Goal: Task Accomplishment & Management: Manage account settings

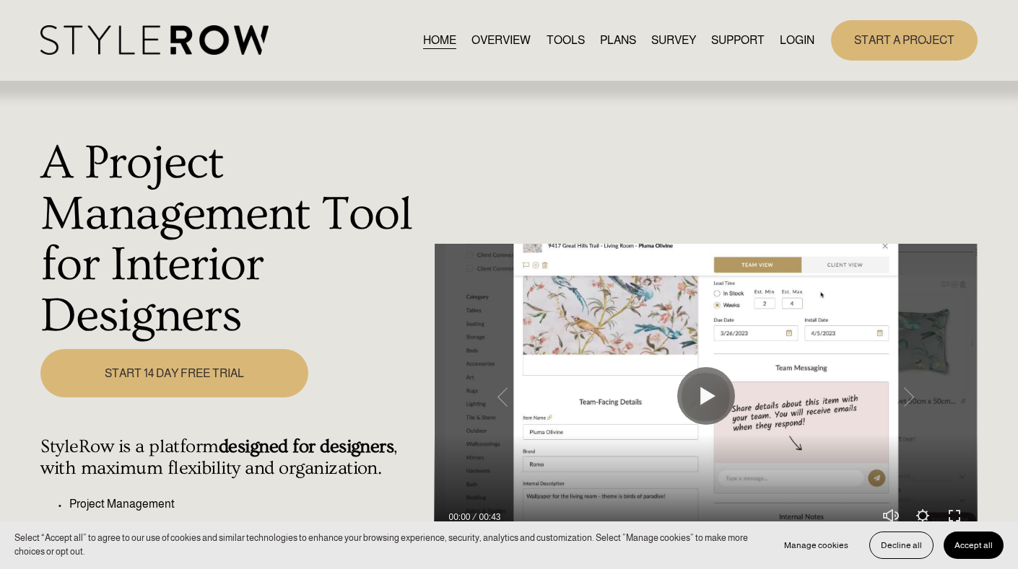
click at [794, 45] on link "LOGIN" at bounding box center [796, 39] width 35 height 19
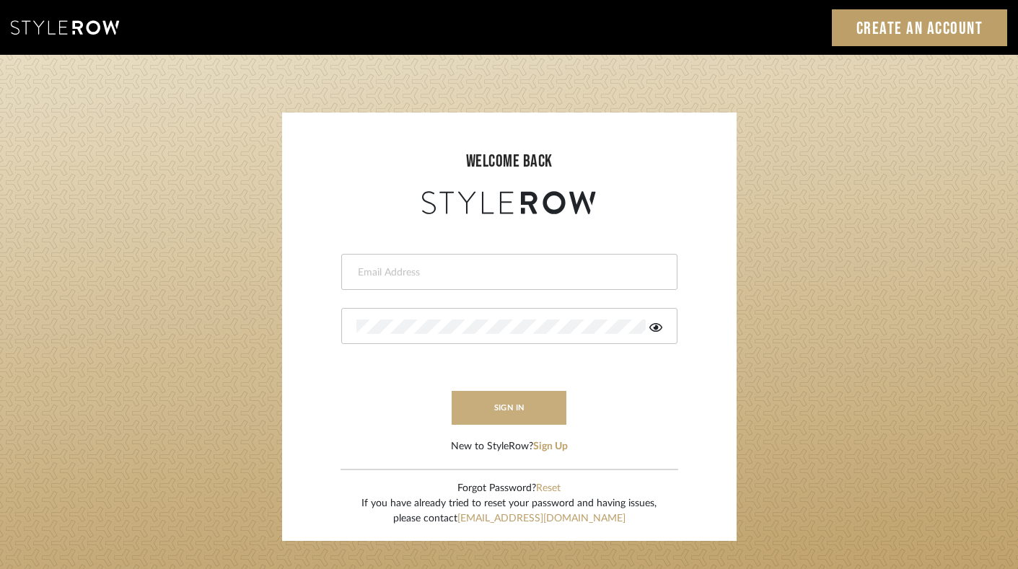
type input "felicia@onyxandoakinteriors.com"
click at [510, 409] on button "sign in" at bounding box center [509, 408] width 115 height 34
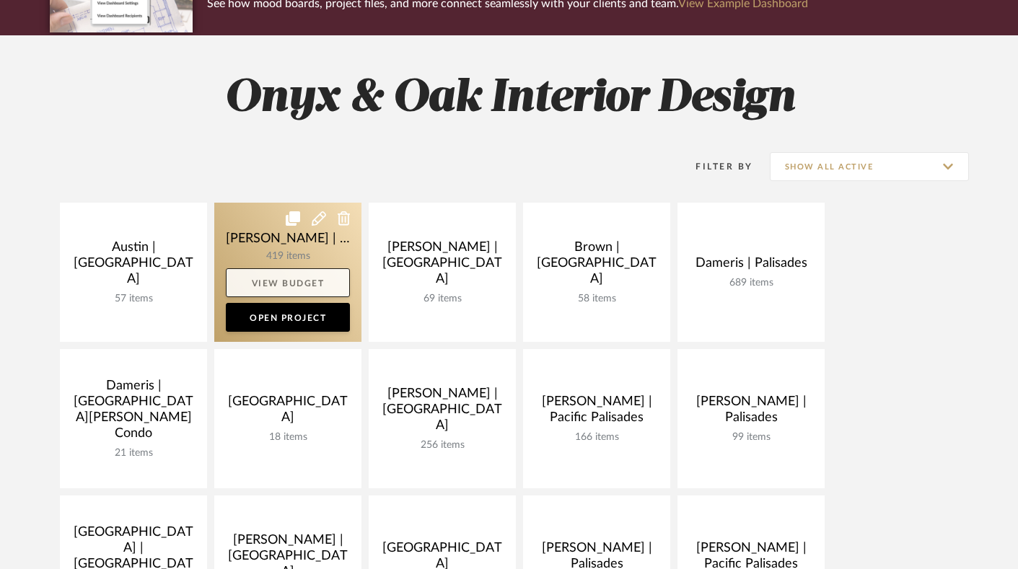
scroll to position [264, 0]
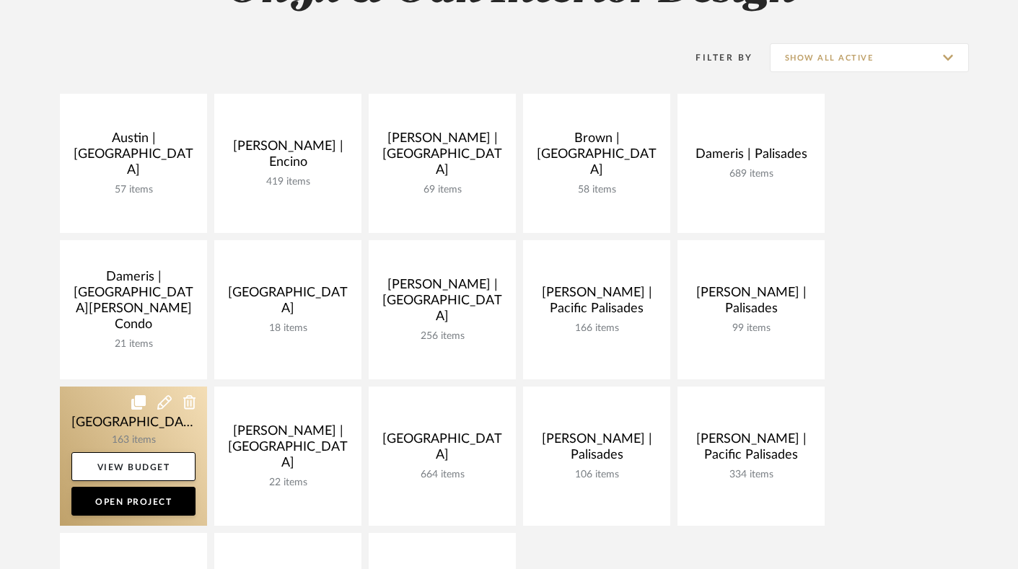
click at [82, 431] on link at bounding box center [133, 456] width 147 height 139
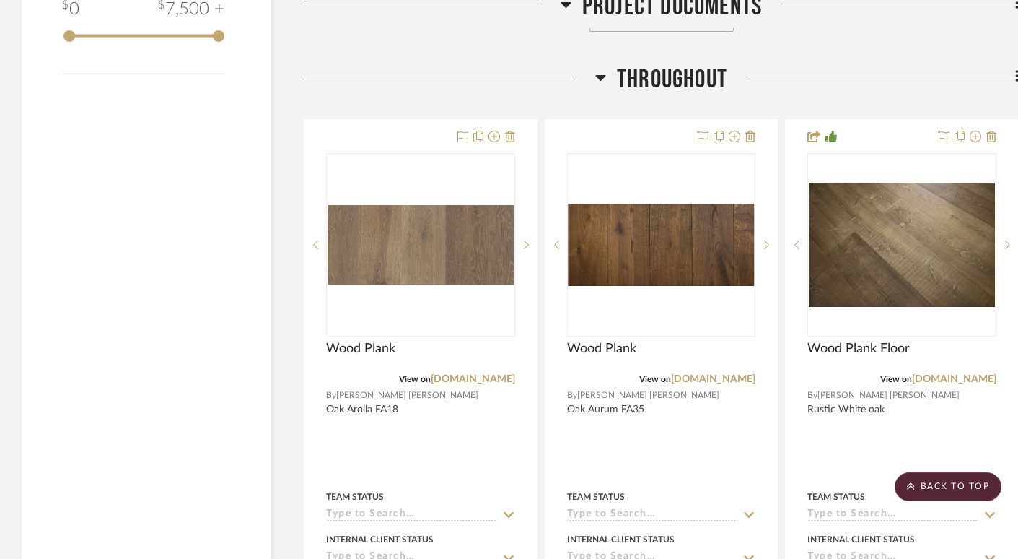
scroll to position [2416, 0]
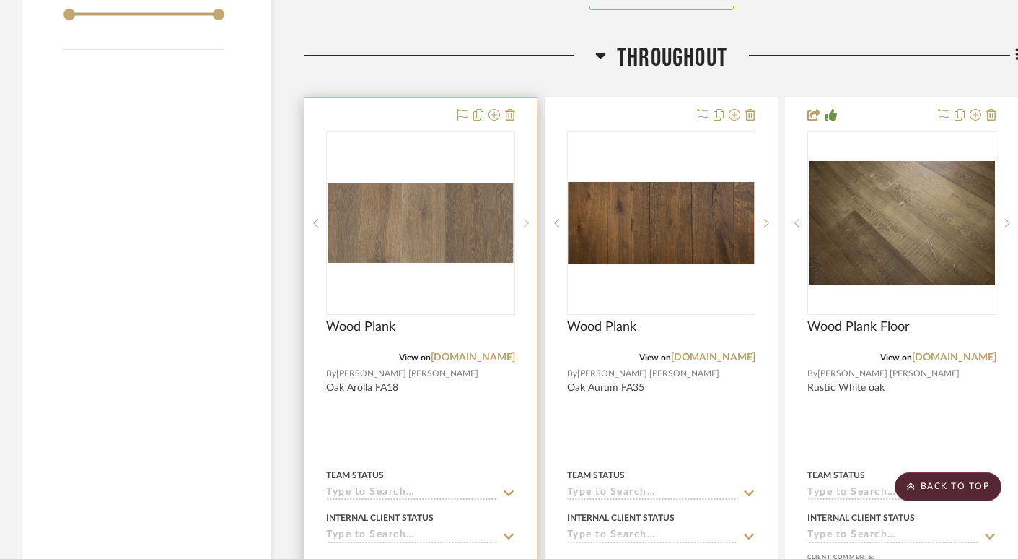
click at [526, 222] on icon at bounding box center [526, 223] width 5 height 10
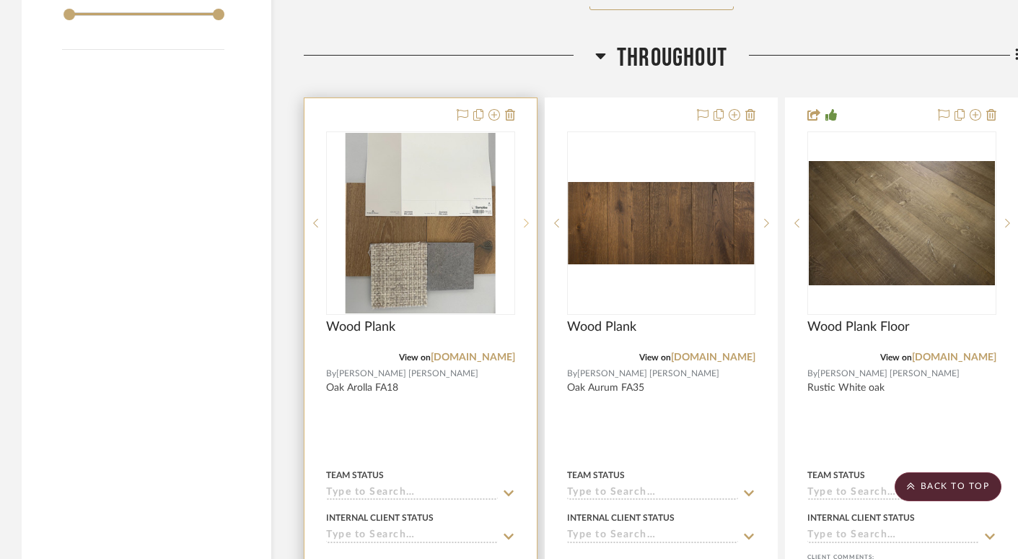
click at [526, 222] on icon at bounding box center [526, 223] width 5 height 10
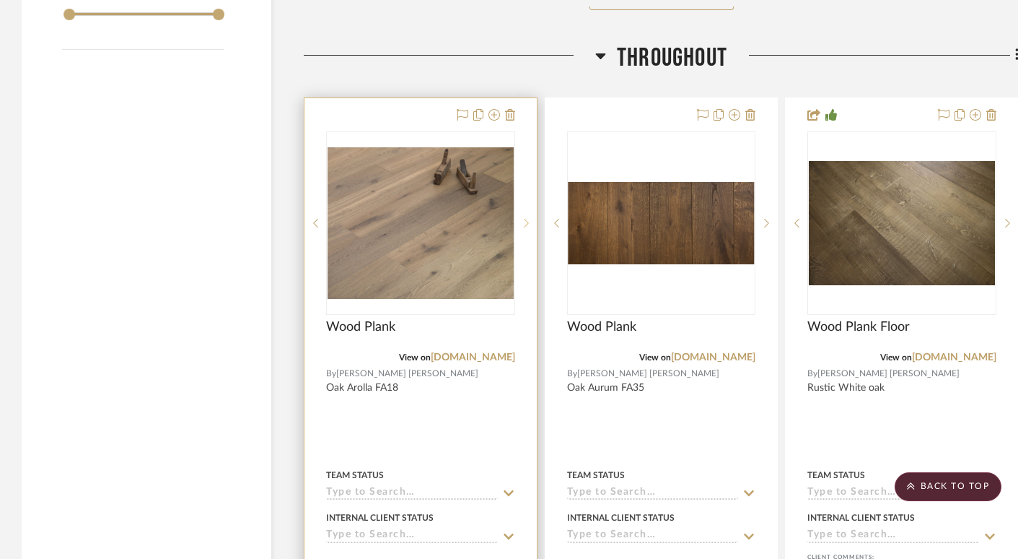
click at [526, 222] on icon at bounding box center [526, 223] width 5 height 10
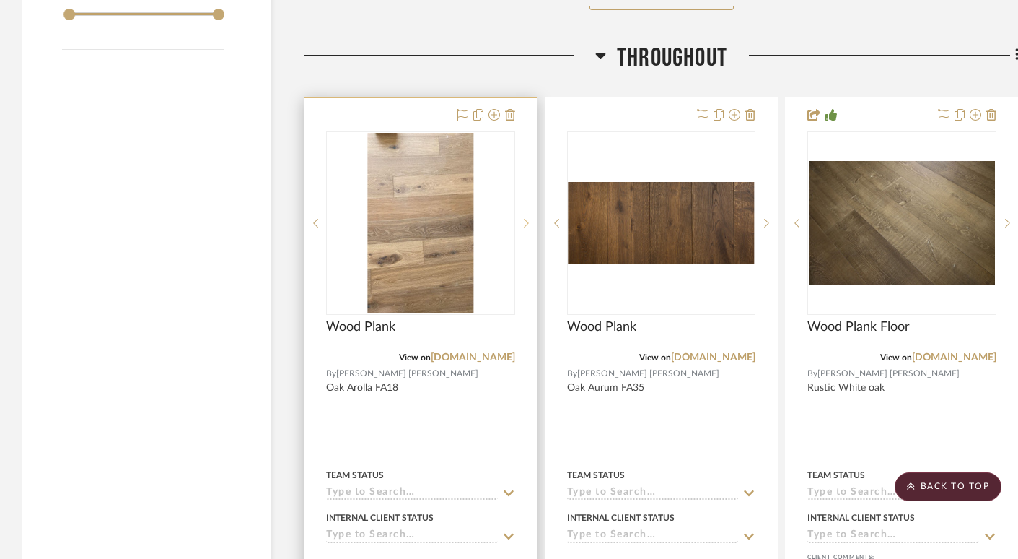
click at [526, 222] on icon at bounding box center [526, 223] width 5 height 10
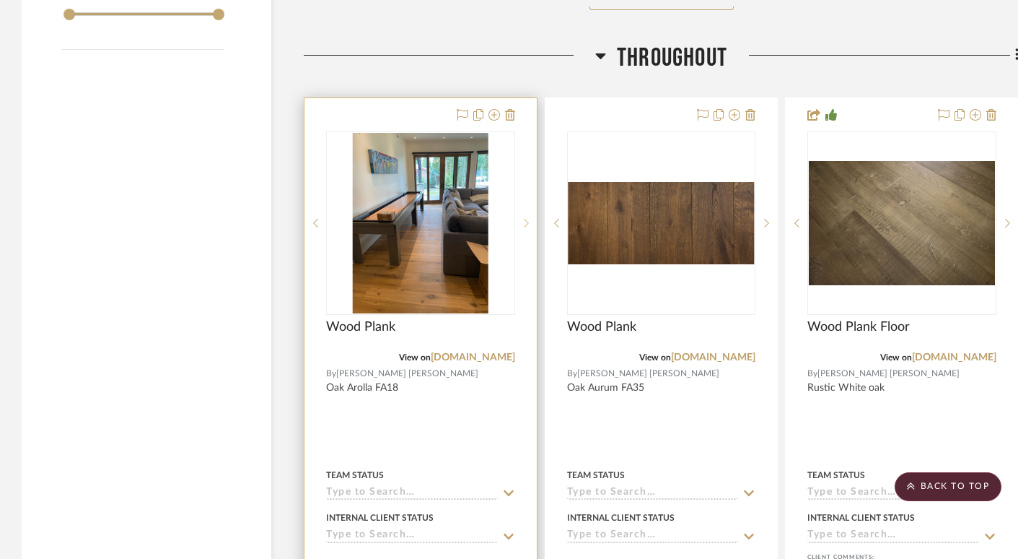
click at [526, 222] on icon at bounding box center [526, 223] width 5 height 10
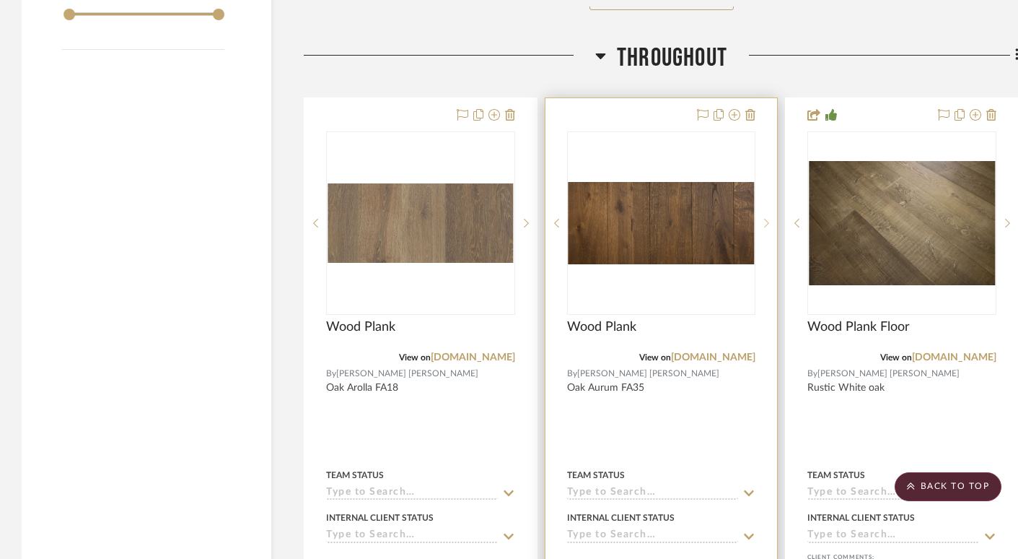
click at [764, 221] on icon at bounding box center [766, 223] width 5 height 10
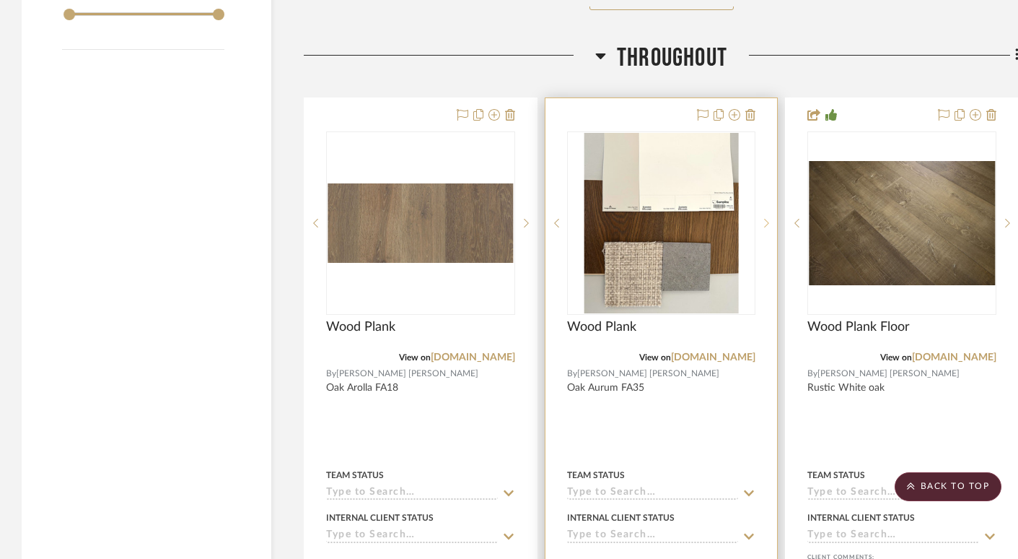
click at [764, 221] on icon at bounding box center [766, 223] width 5 height 10
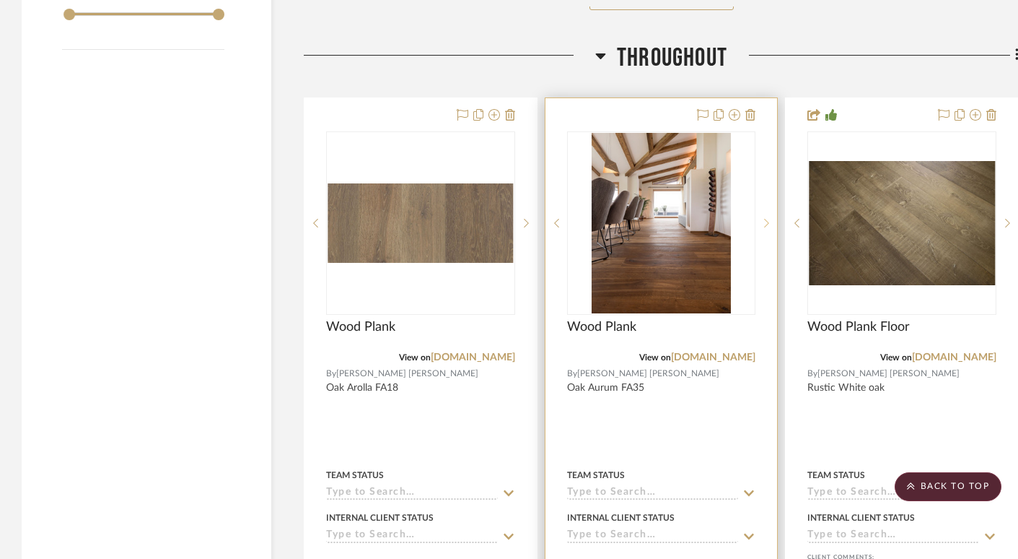
click at [765, 224] on icon at bounding box center [766, 223] width 5 height 10
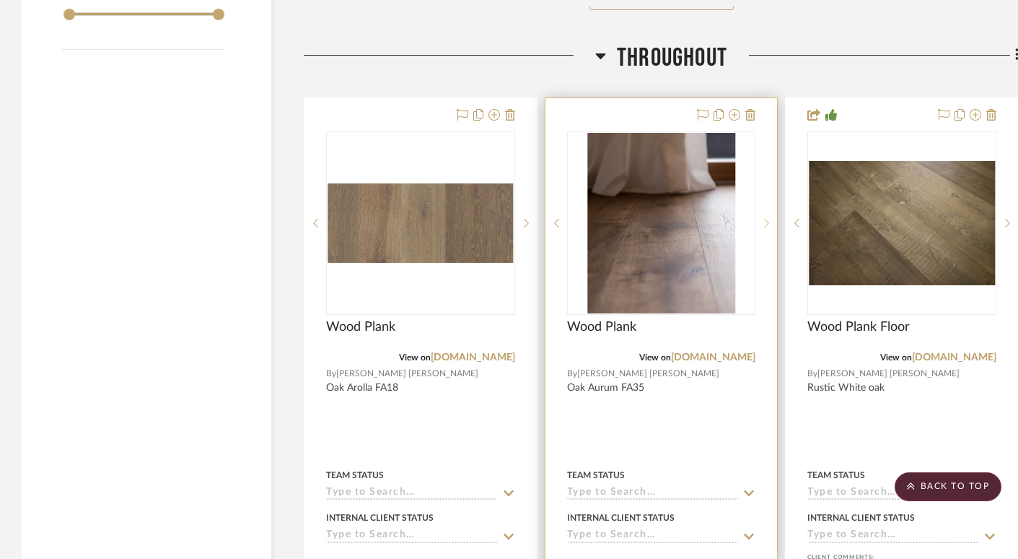
click at [765, 224] on icon at bounding box center [766, 223] width 5 height 10
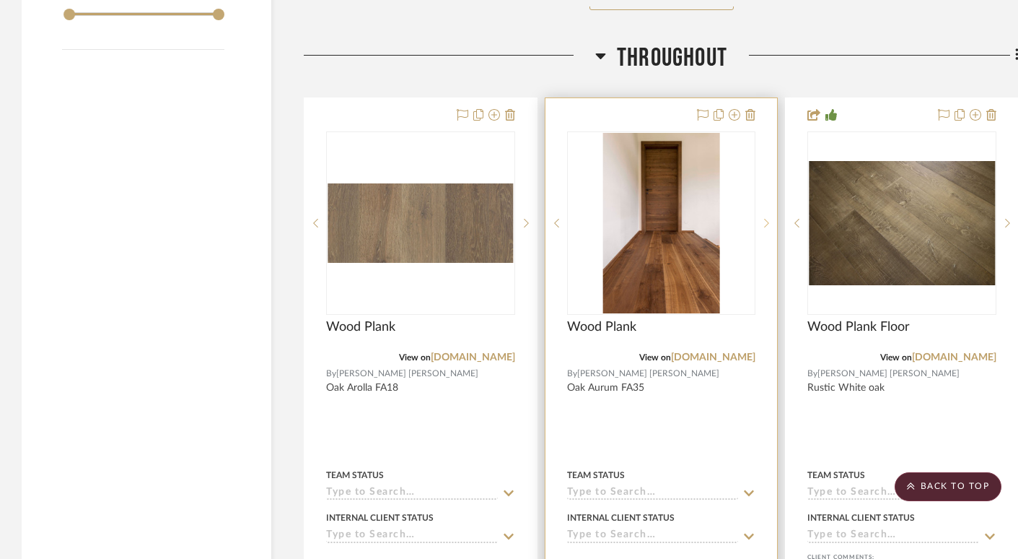
click at [765, 224] on icon at bounding box center [766, 223] width 5 height 10
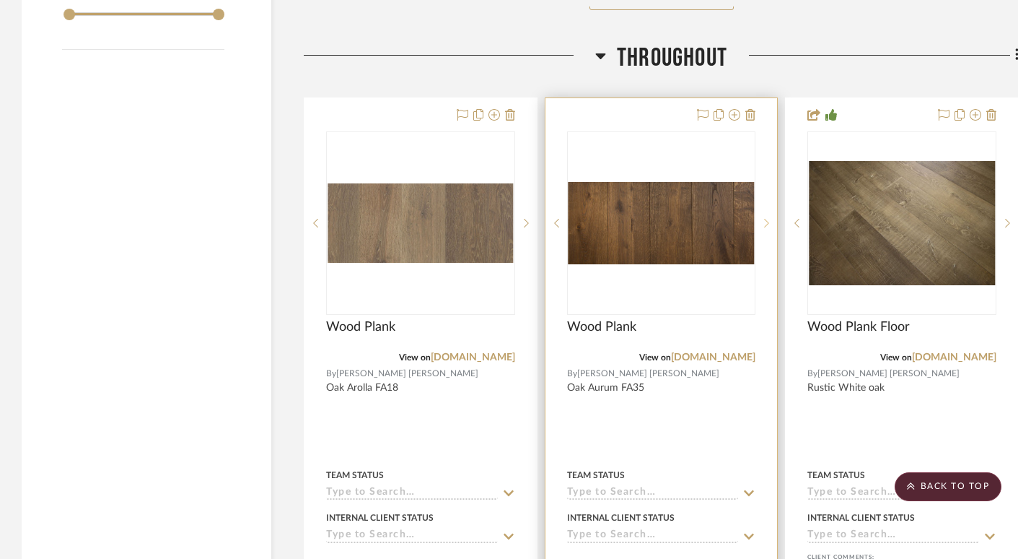
click at [765, 224] on icon at bounding box center [767, 223] width 5 height 9
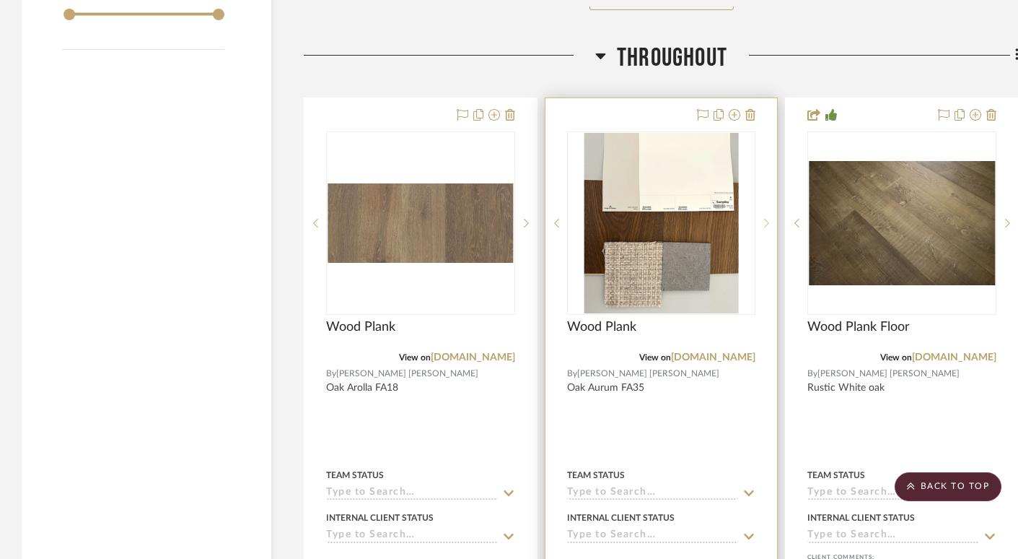
click at [766, 222] on icon at bounding box center [767, 223] width 5 height 9
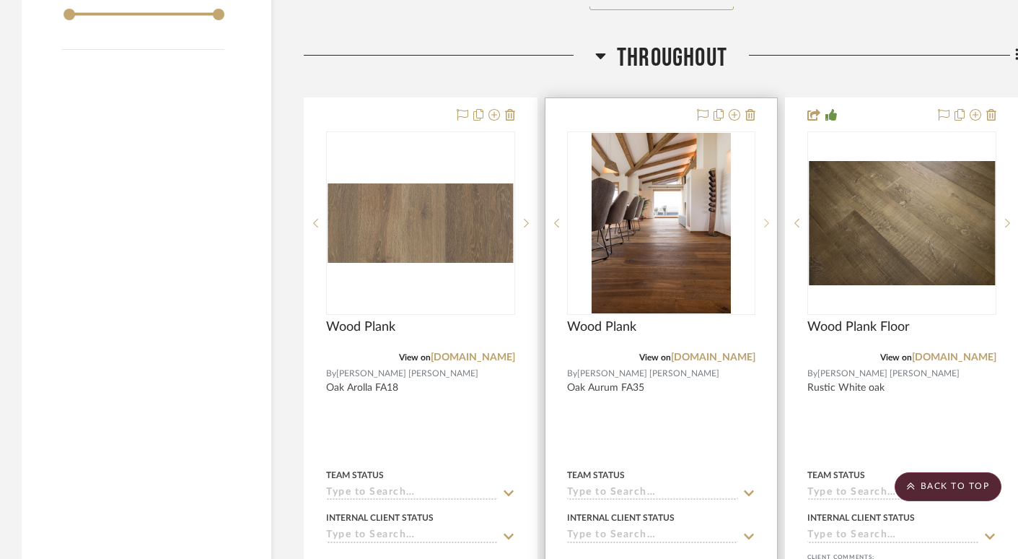
click at [766, 222] on icon at bounding box center [767, 223] width 5 height 9
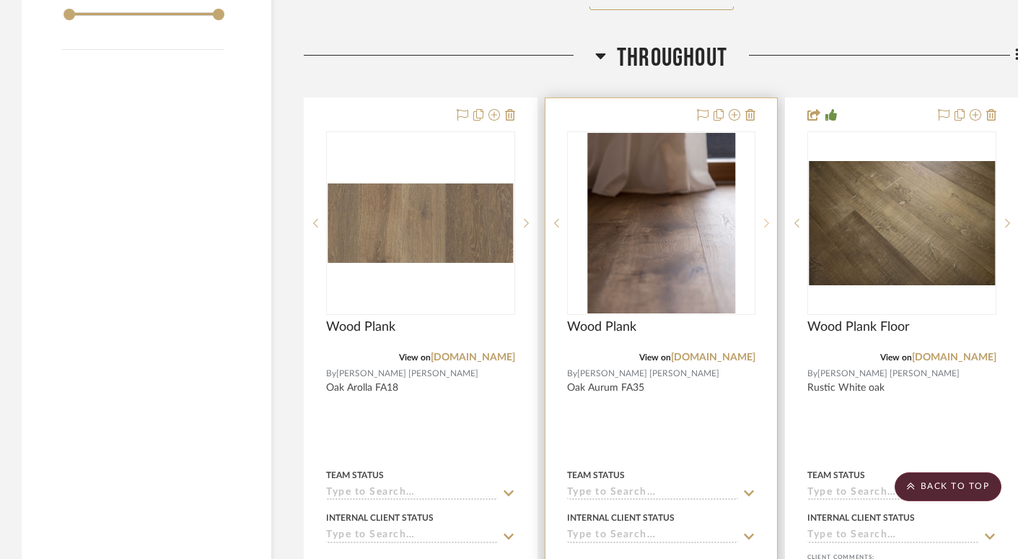
click at [766, 222] on icon at bounding box center [767, 223] width 5 height 9
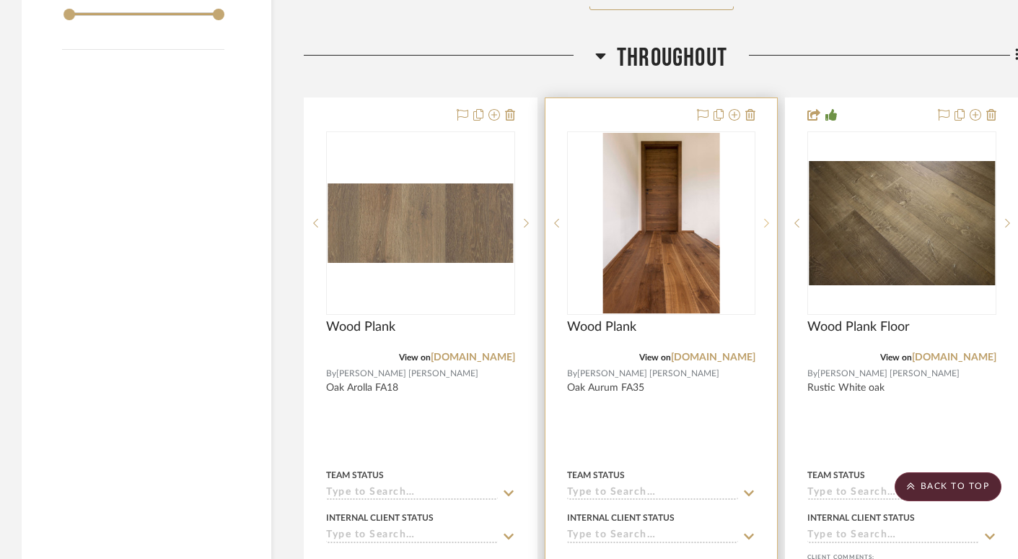
click at [766, 222] on icon at bounding box center [767, 223] width 5 height 9
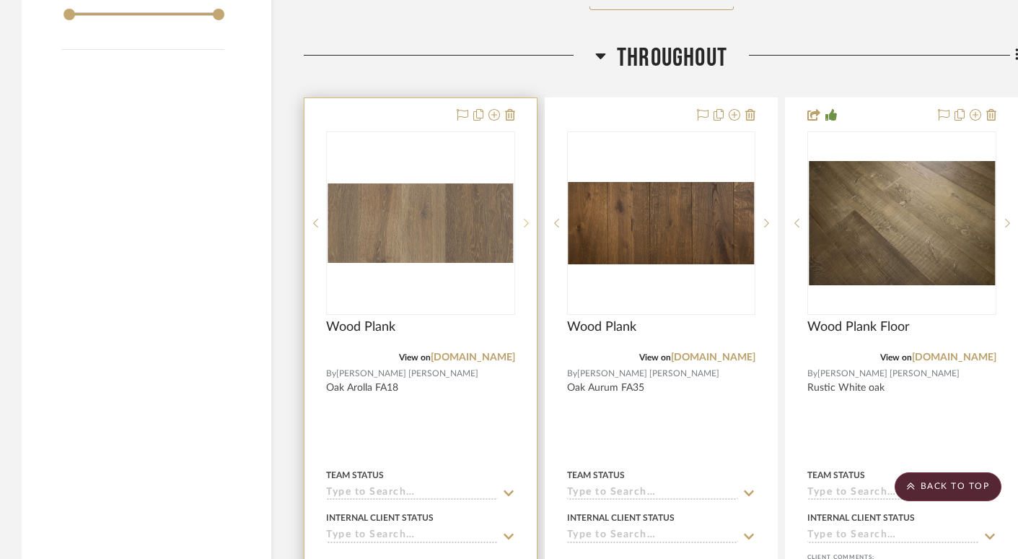
click at [527, 223] on icon at bounding box center [526, 223] width 5 height 10
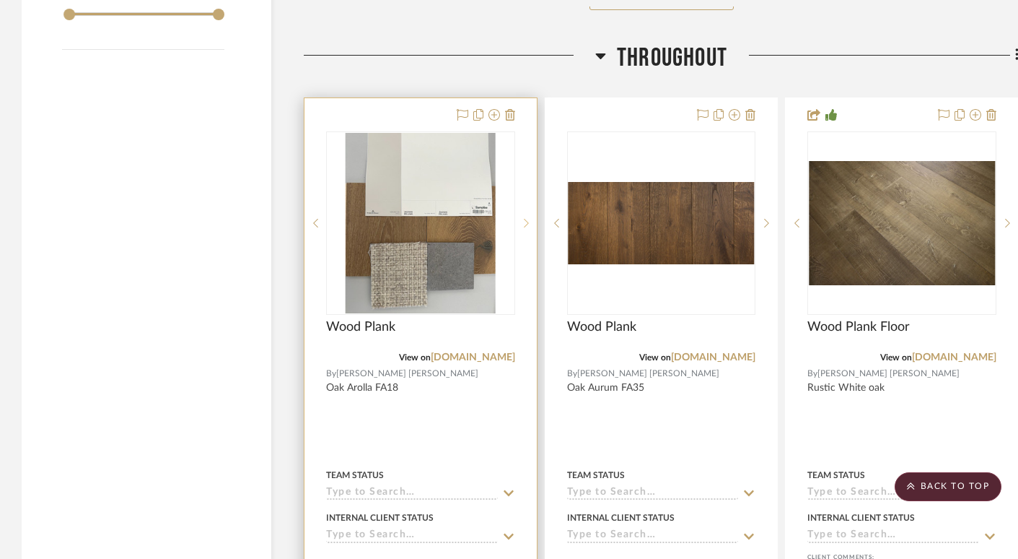
click at [527, 223] on icon at bounding box center [526, 223] width 5 height 10
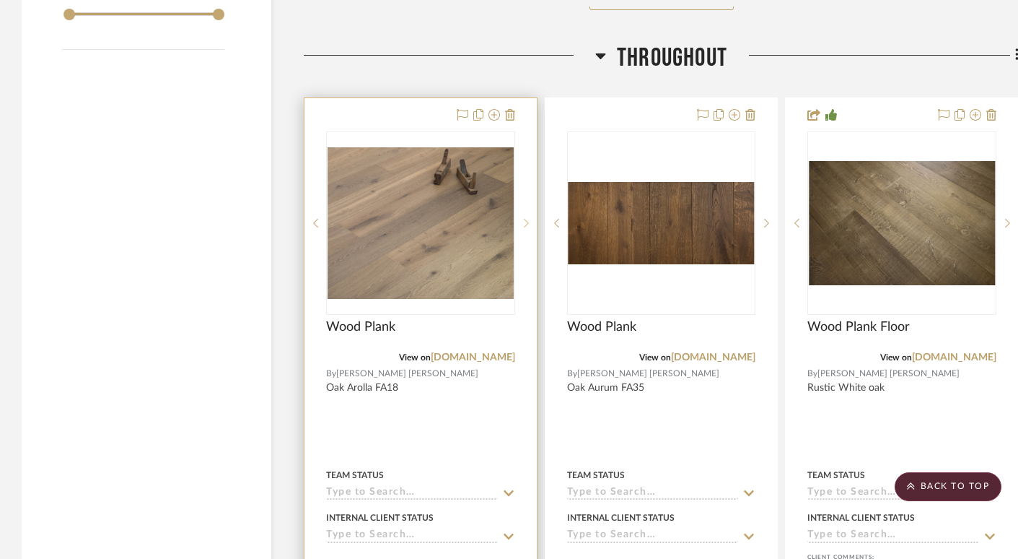
click at [525, 222] on icon at bounding box center [526, 223] width 5 height 9
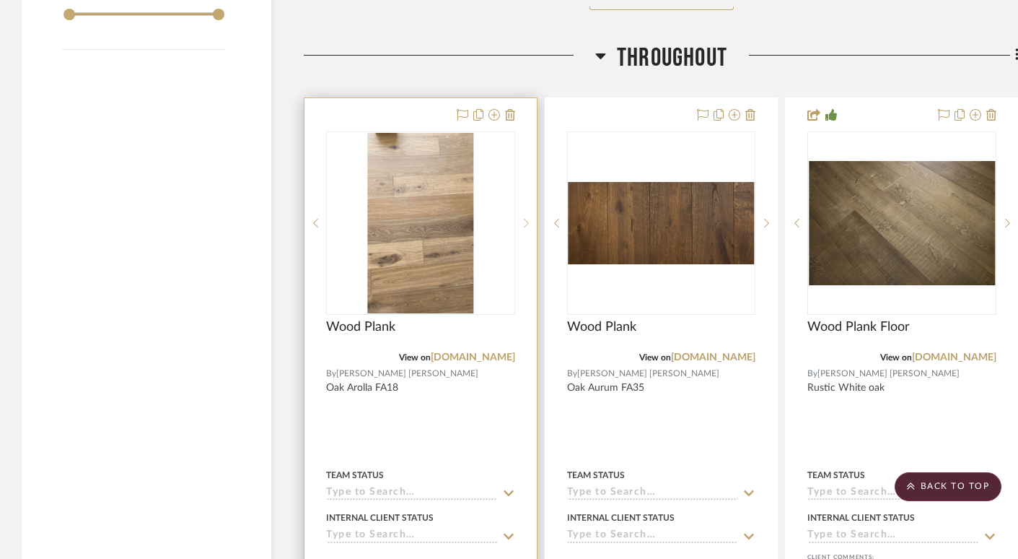
click at [524, 218] on icon at bounding box center [526, 223] width 5 height 10
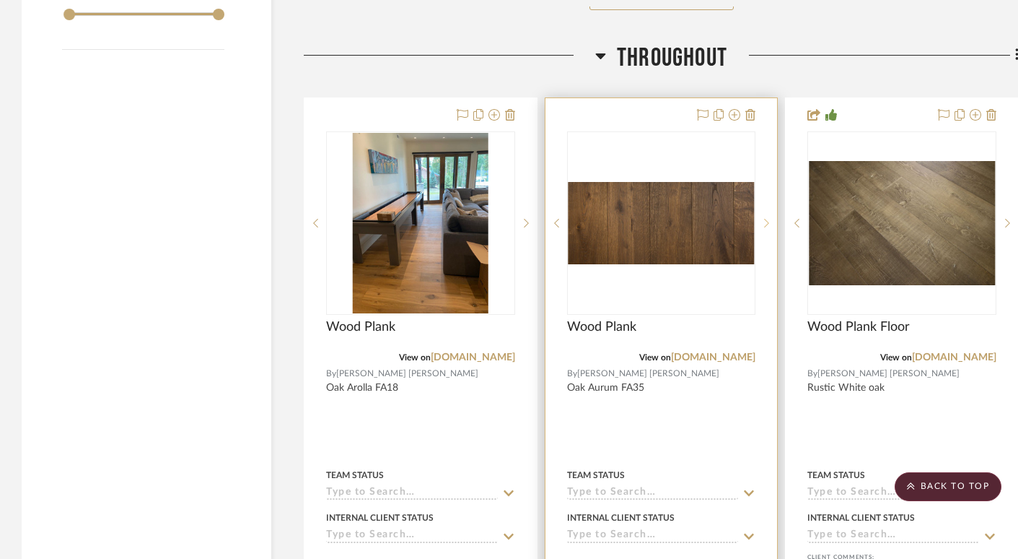
click at [769, 221] on sr-next-btn at bounding box center [767, 223] width 22 height 10
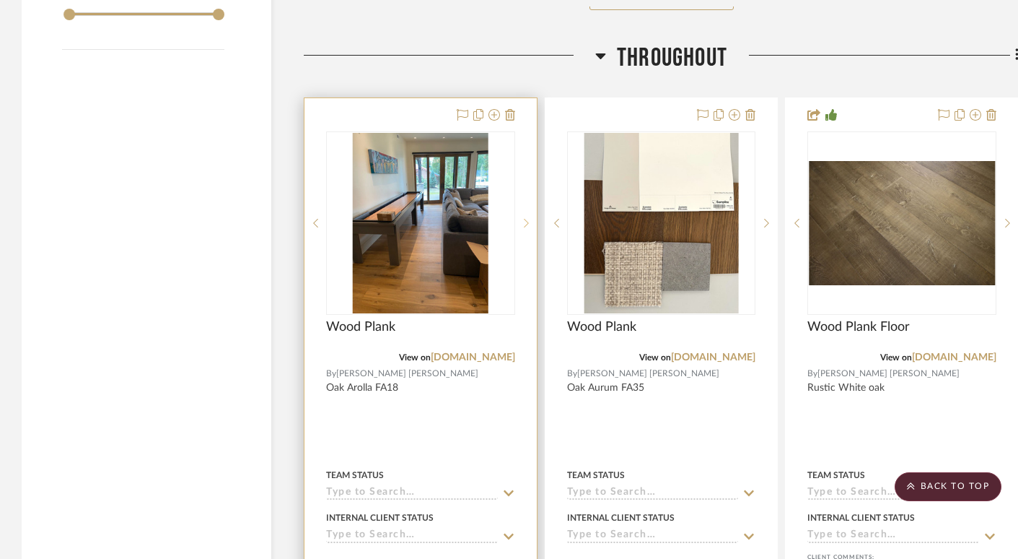
click at [526, 219] on icon at bounding box center [526, 223] width 5 height 10
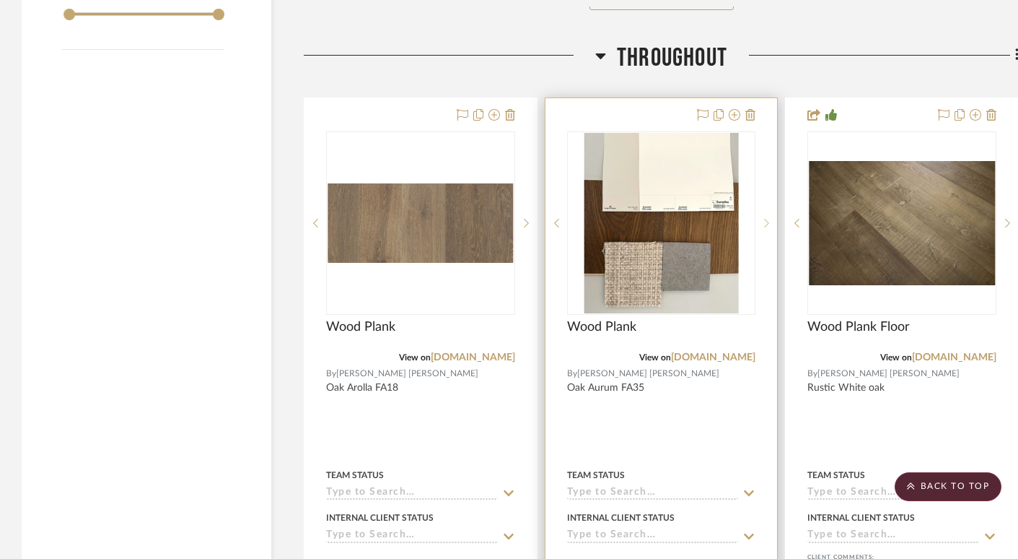
click at [768, 218] on icon at bounding box center [766, 223] width 5 height 10
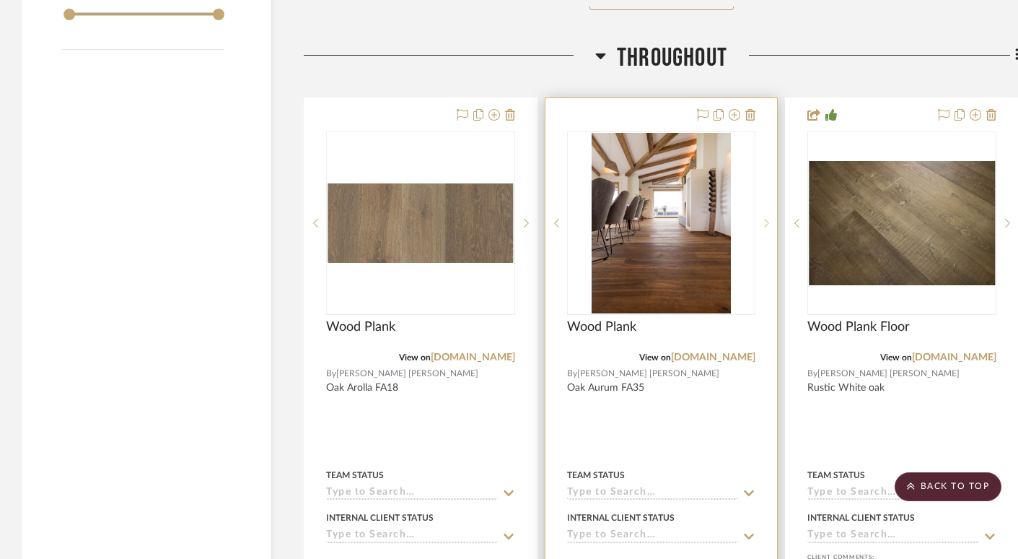
click at [768, 218] on icon at bounding box center [766, 223] width 5 height 10
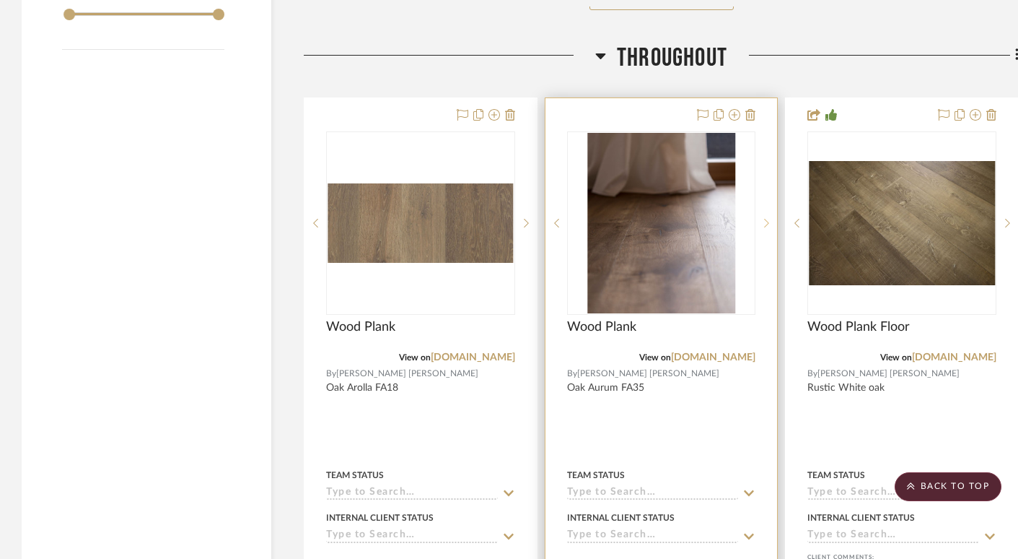
click at [767, 218] on icon at bounding box center [766, 223] width 5 height 10
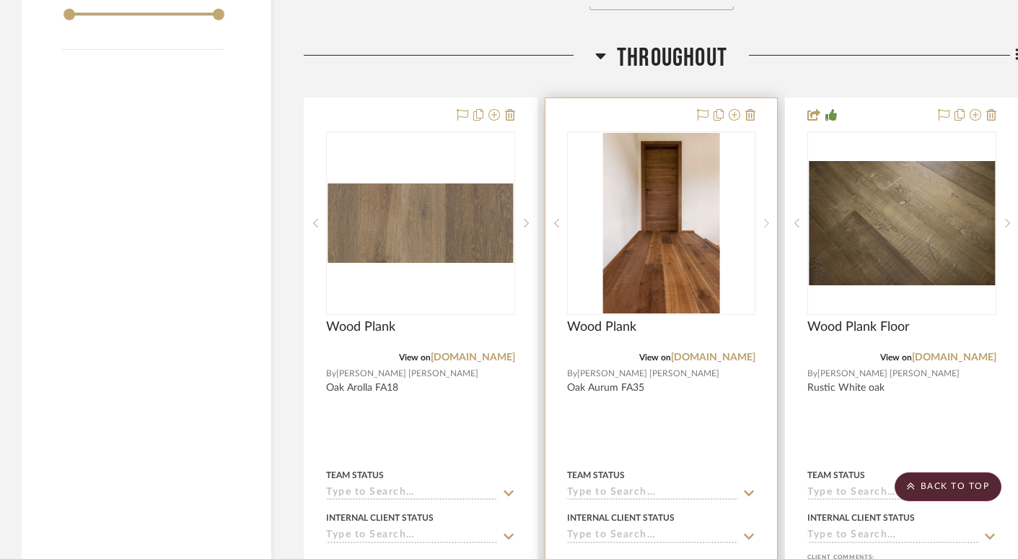
click at [766, 218] on icon at bounding box center [766, 223] width 5 height 10
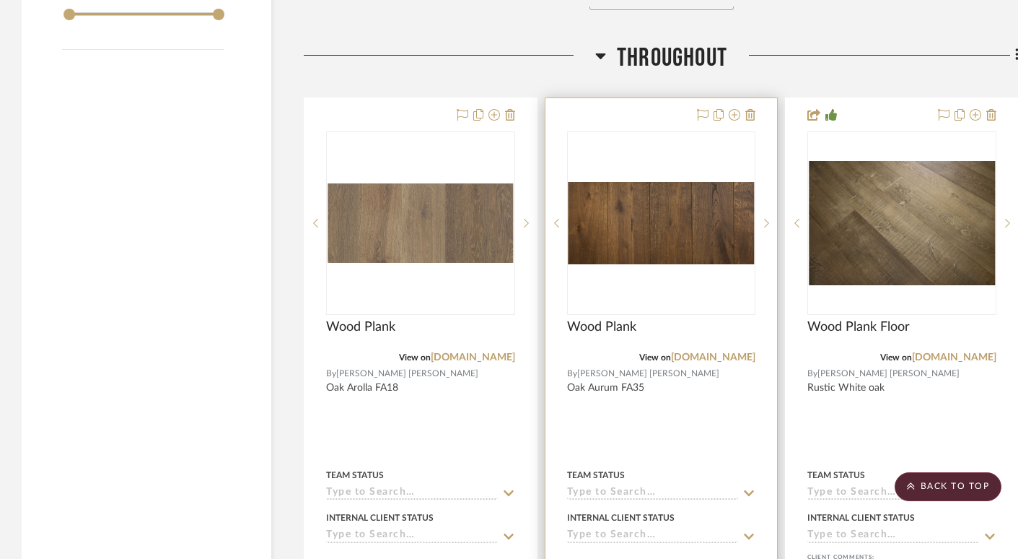
scroll to position [2462, 0]
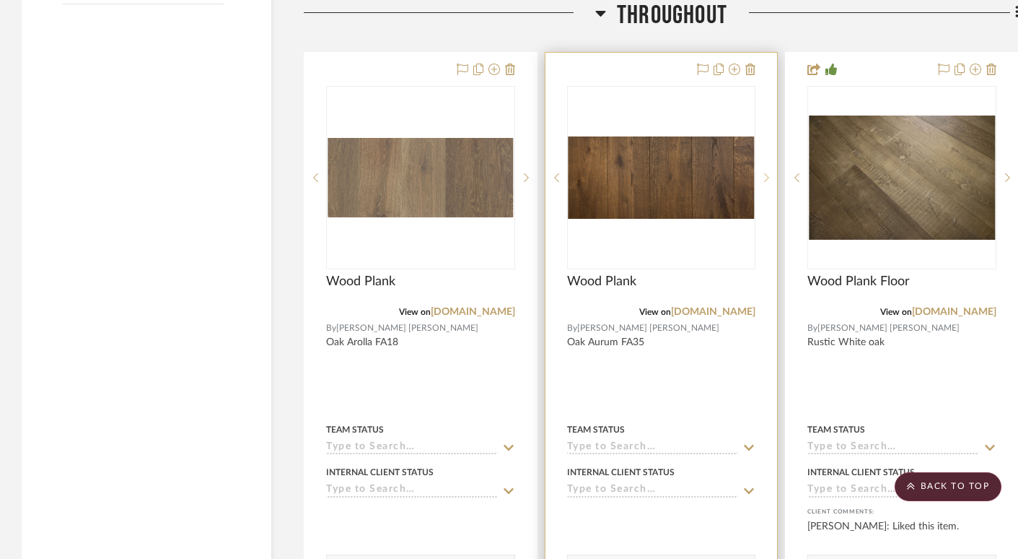
click at [767, 175] on icon at bounding box center [766, 177] width 5 height 10
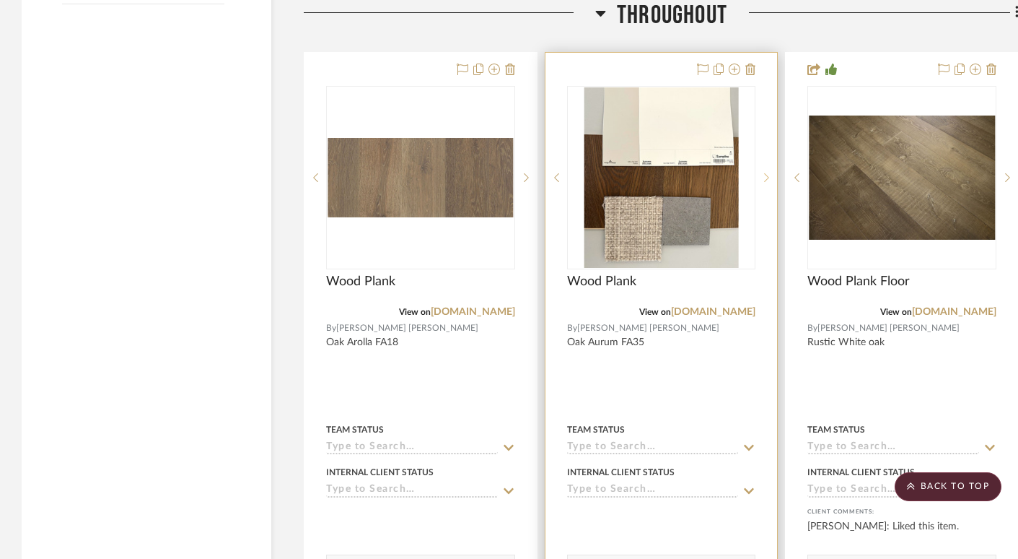
click at [767, 175] on icon at bounding box center [766, 177] width 5 height 10
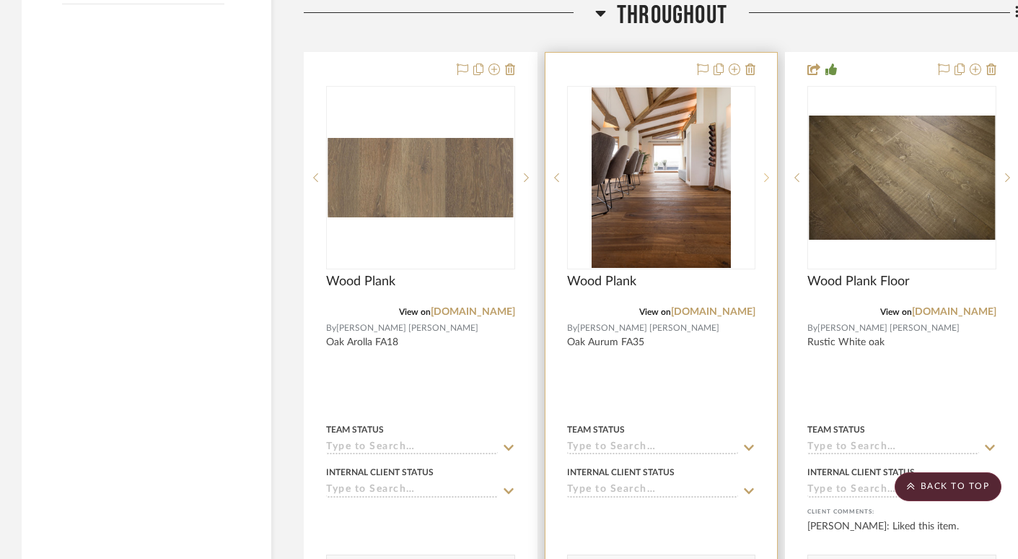
click at [767, 175] on icon at bounding box center [766, 177] width 5 height 10
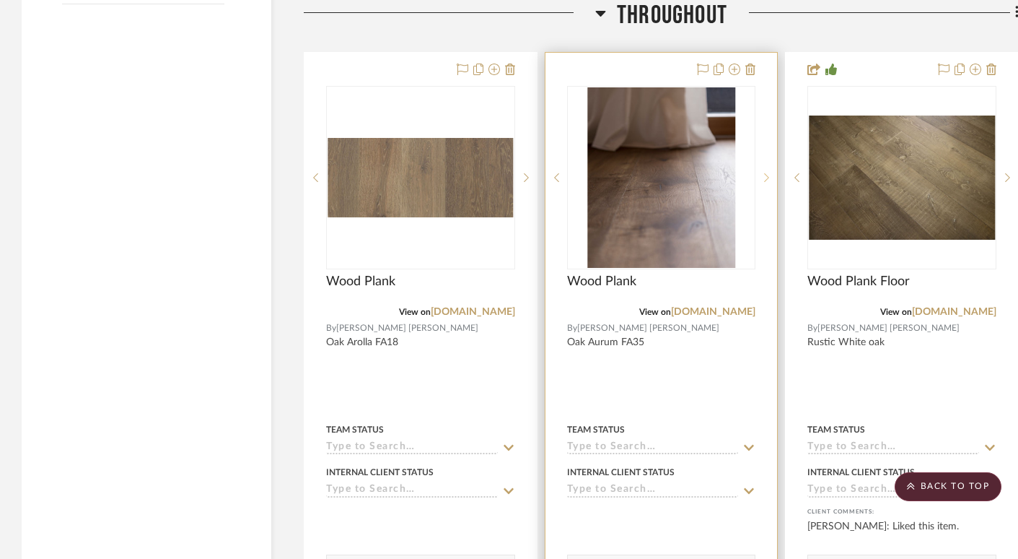
click at [767, 175] on icon at bounding box center [766, 177] width 5 height 10
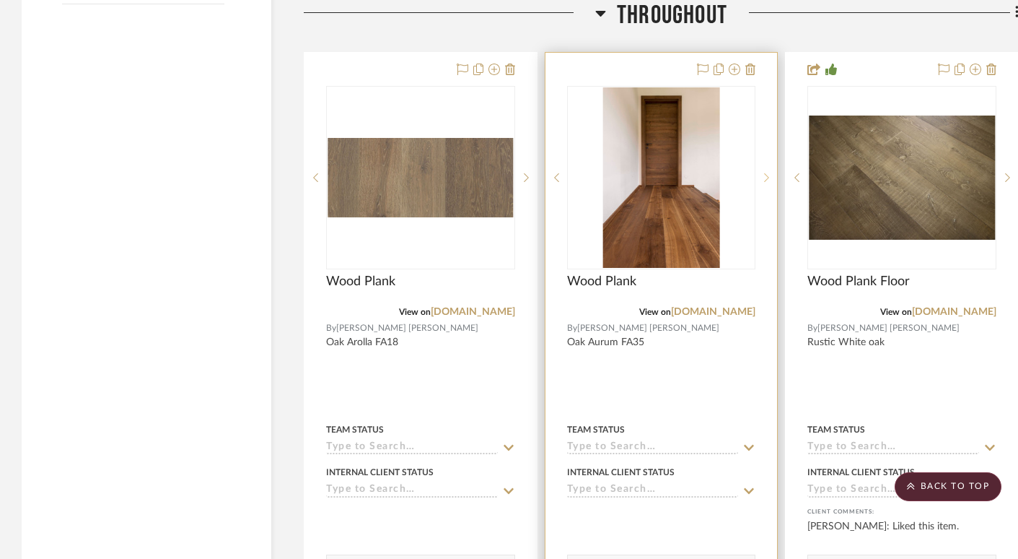
click at [767, 175] on icon at bounding box center [766, 177] width 5 height 10
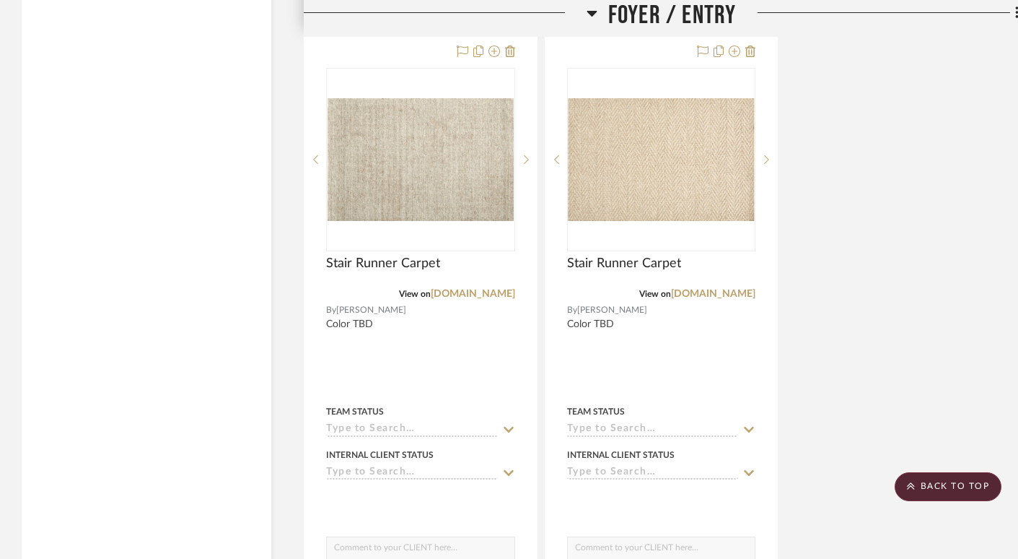
scroll to position [5817, 0]
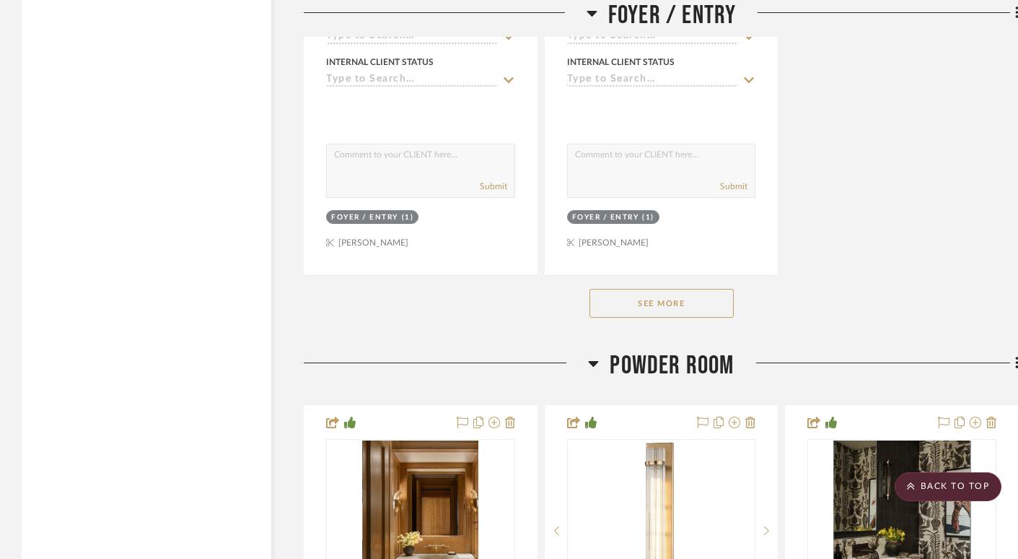
click at [670, 297] on button "See More" at bounding box center [662, 303] width 144 height 29
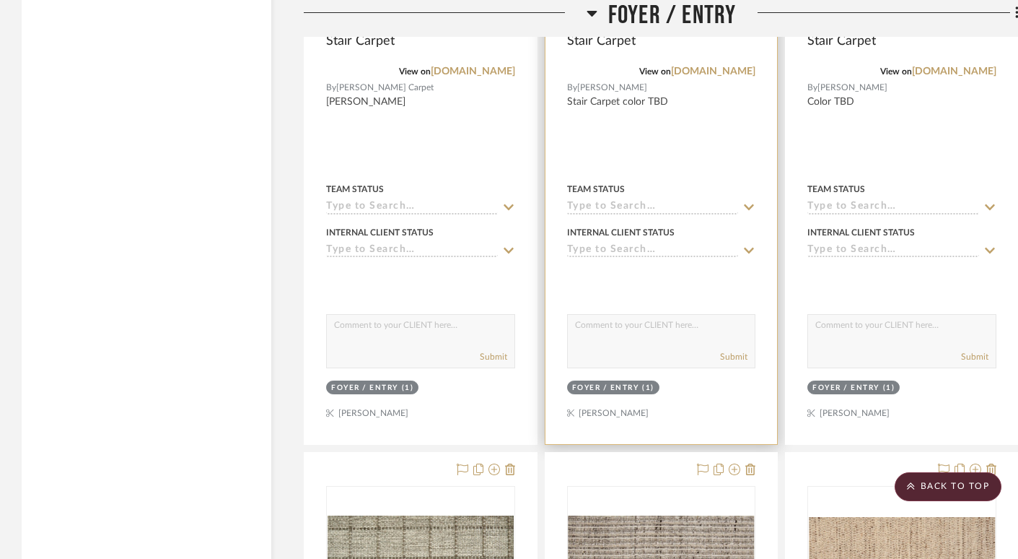
scroll to position [4490, 0]
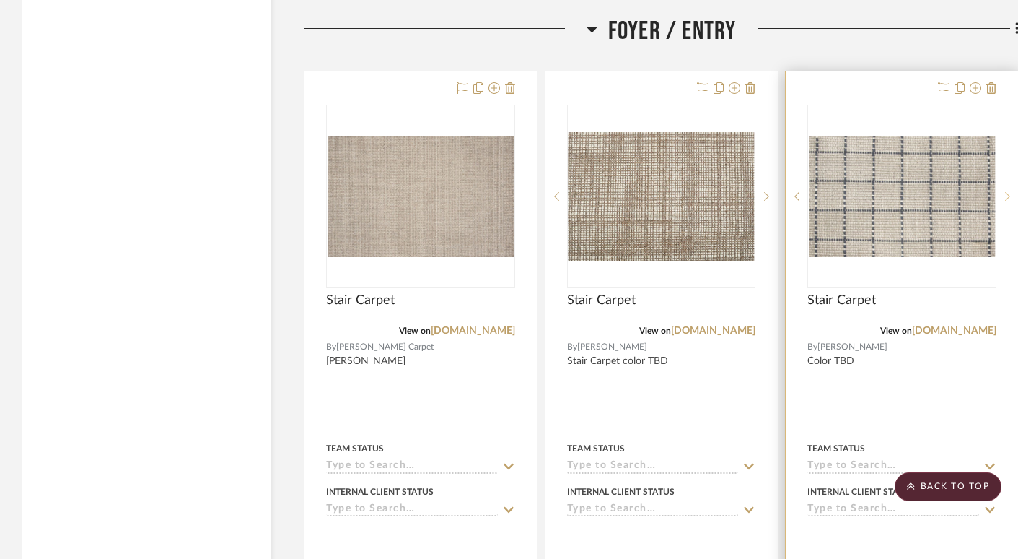
click at [1008, 191] on icon at bounding box center [1007, 196] width 5 height 10
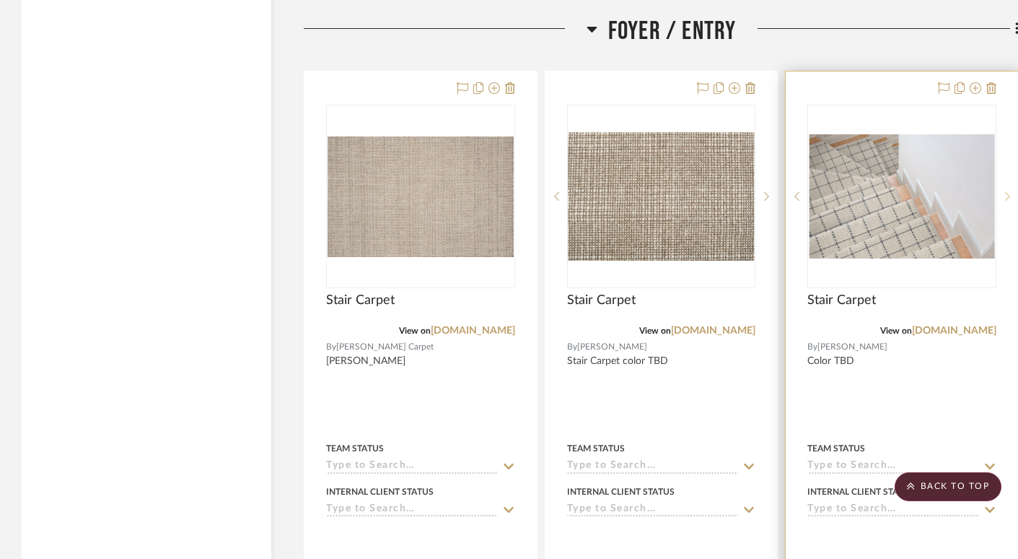
click at [1008, 191] on icon at bounding box center [1007, 196] width 5 height 10
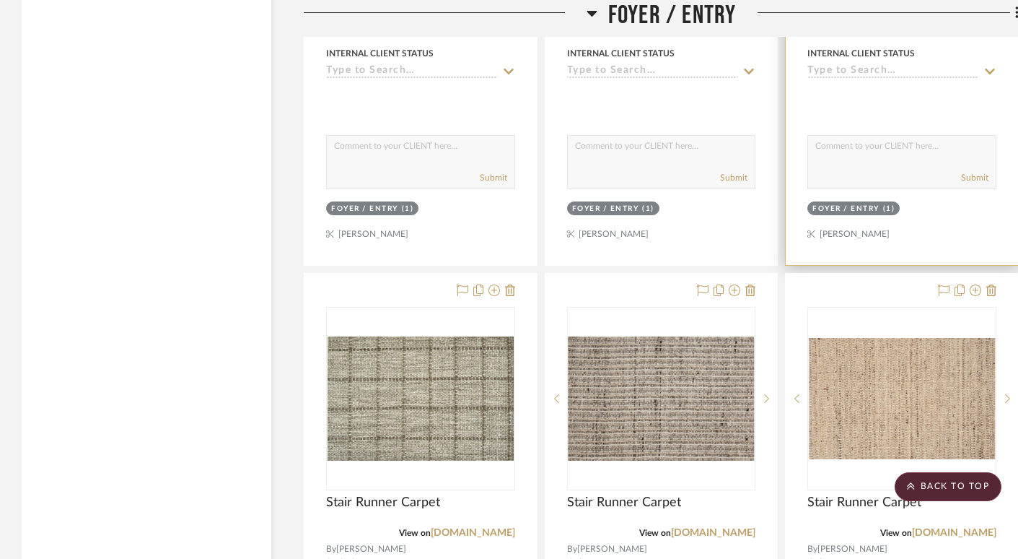
scroll to position [5048, 0]
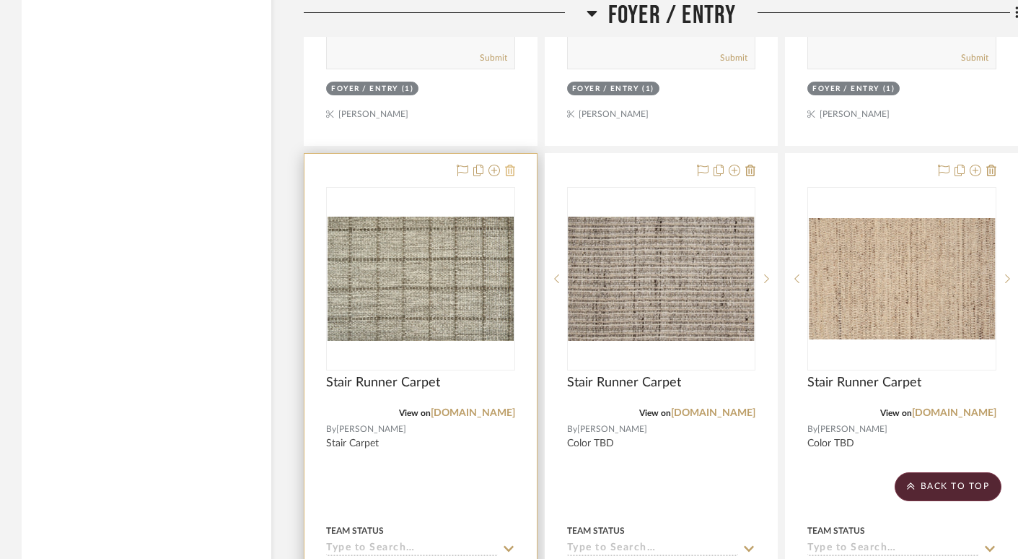
click at [507, 165] on icon at bounding box center [510, 171] width 10 height 12
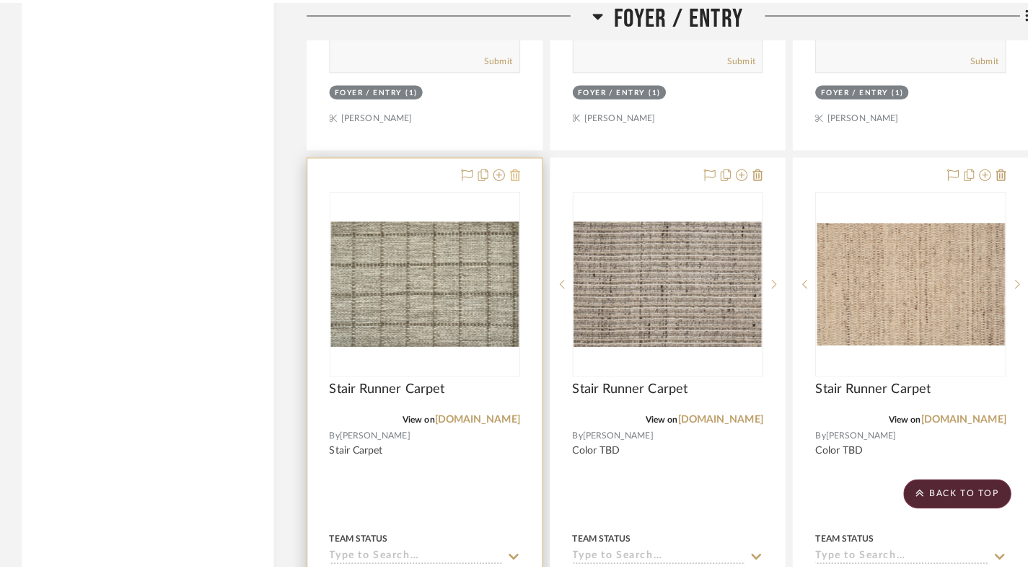
scroll to position [0, 0]
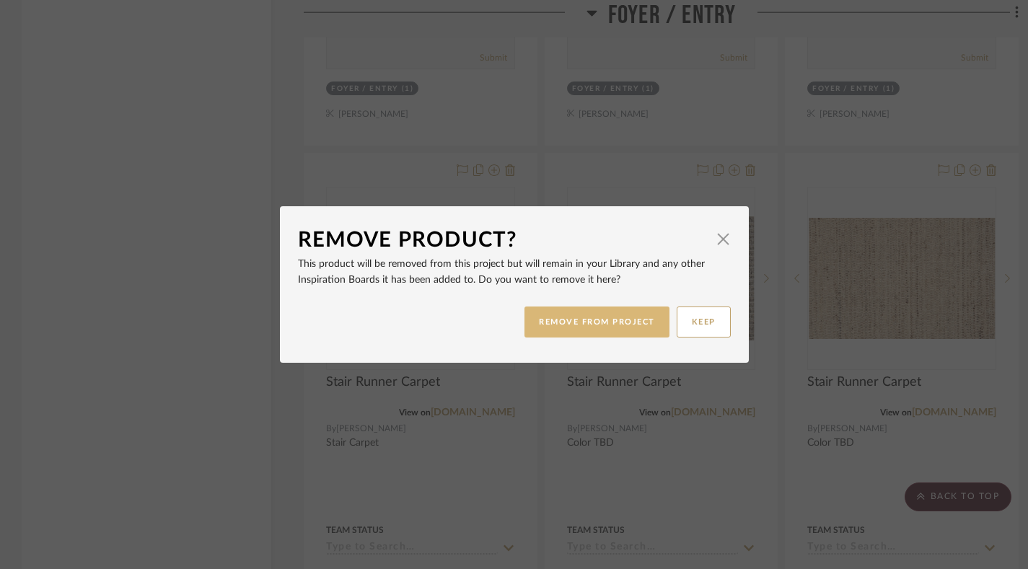
click at [551, 316] on button "REMOVE FROM PROJECT" at bounding box center [597, 322] width 145 height 31
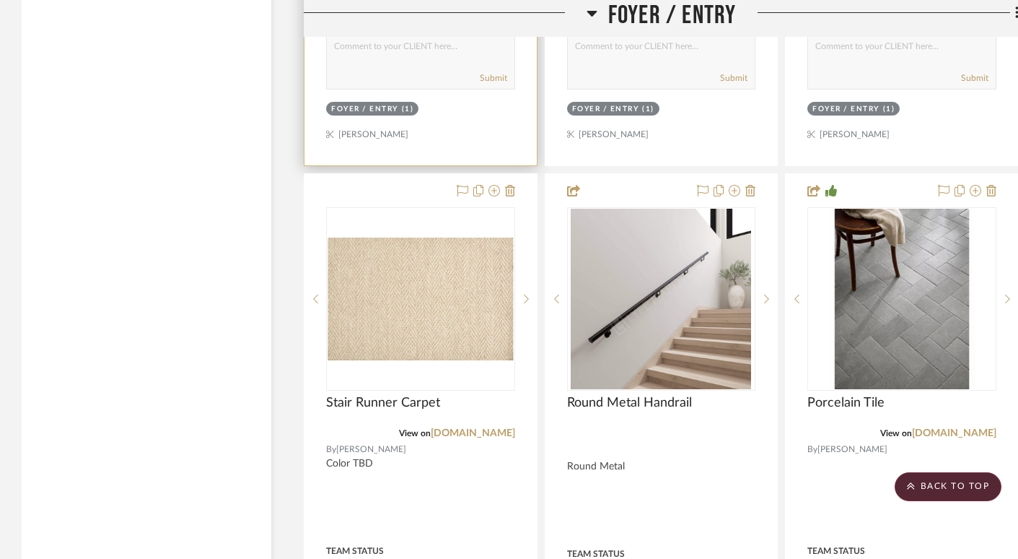
scroll to position [5697, 0]
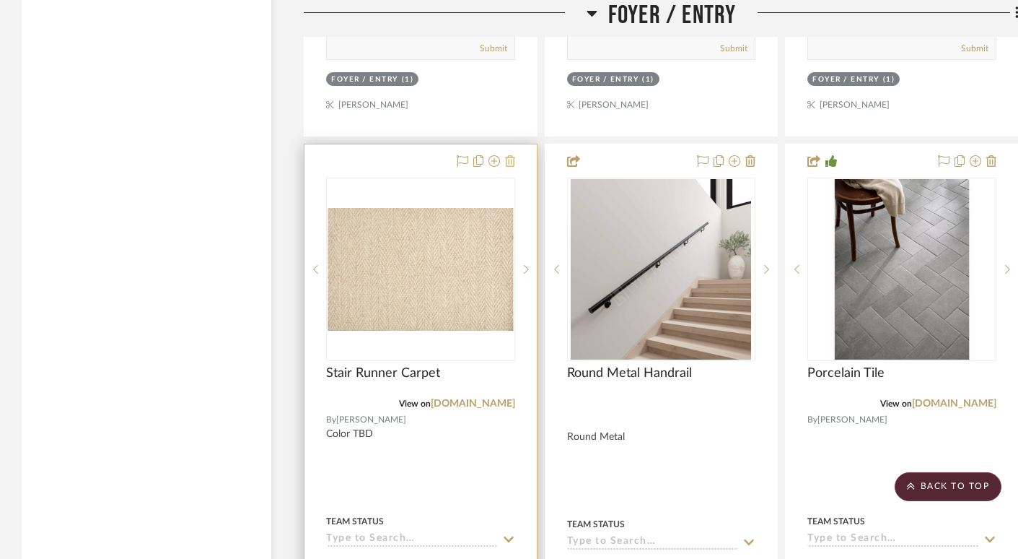
click at [513, 155] on icon at bounding box center [510, 161] width 10 height 12
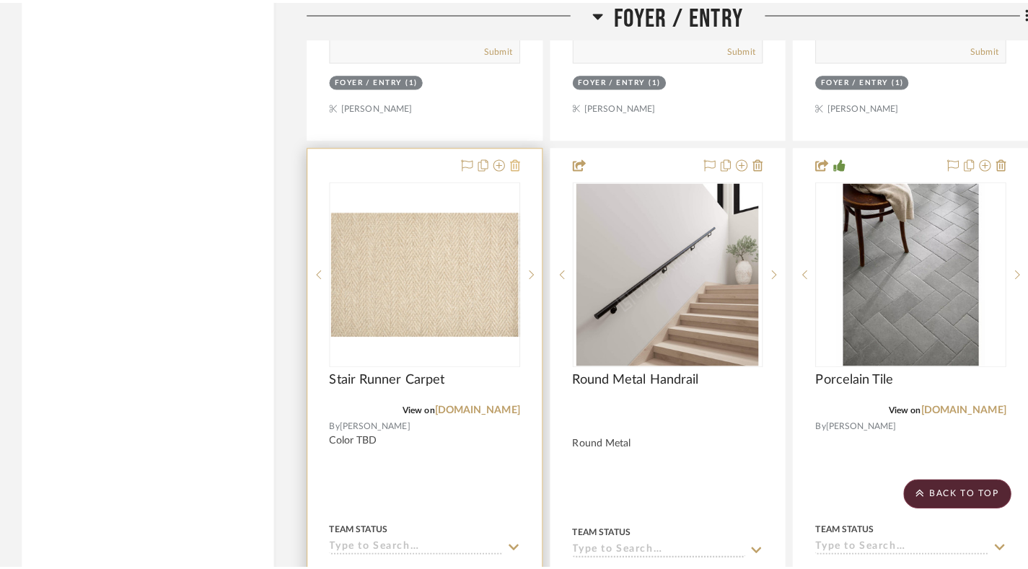
scroll to position [0, 0]
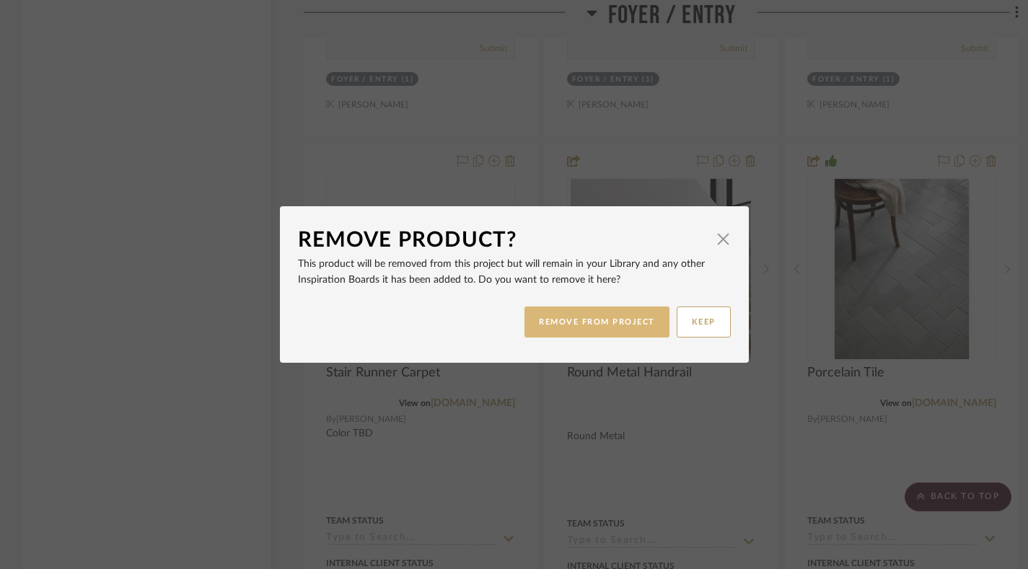
click at [569, 315] on button "REMOVE FROM PROJECT" at bounding box center [597, 322] width 145 height 31
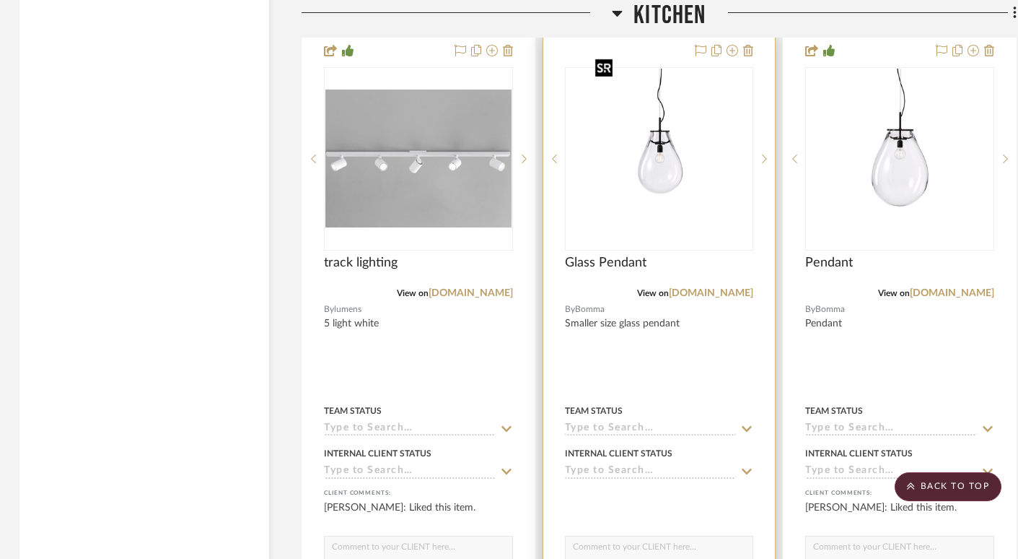
scroll to position [10645, 2]
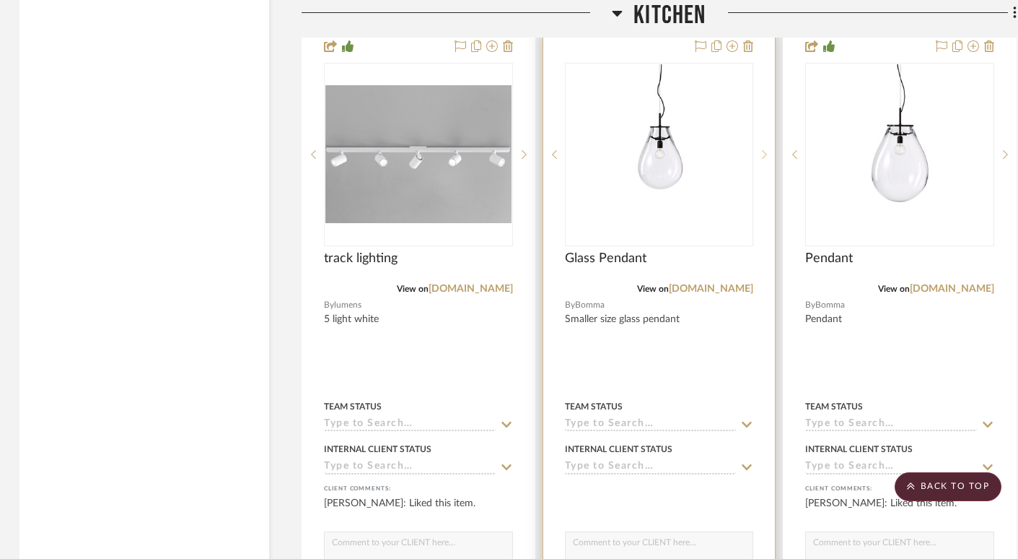
click at [764, 149] on icon at bounding box center [764, 154] width 5 height 10
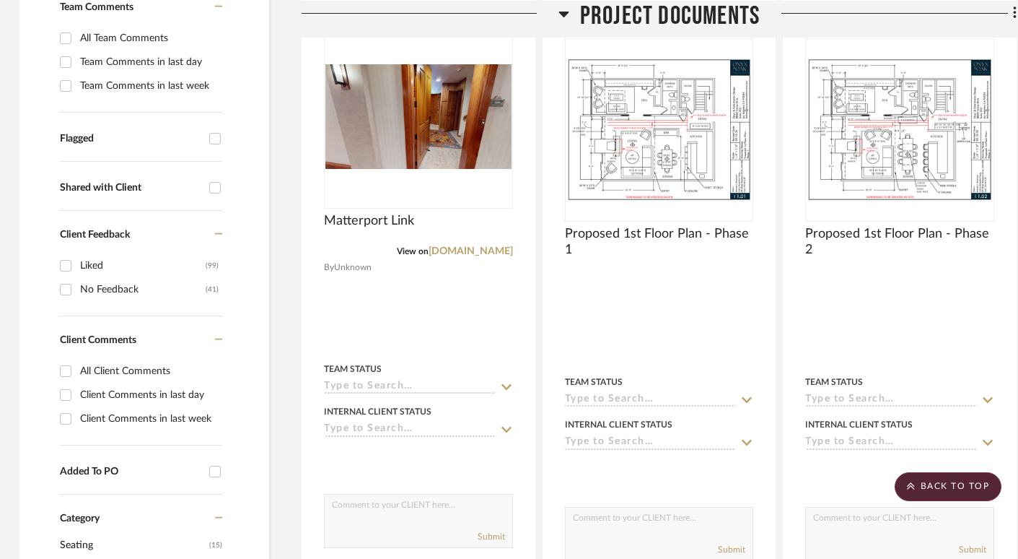
scroll to position [412, 2]
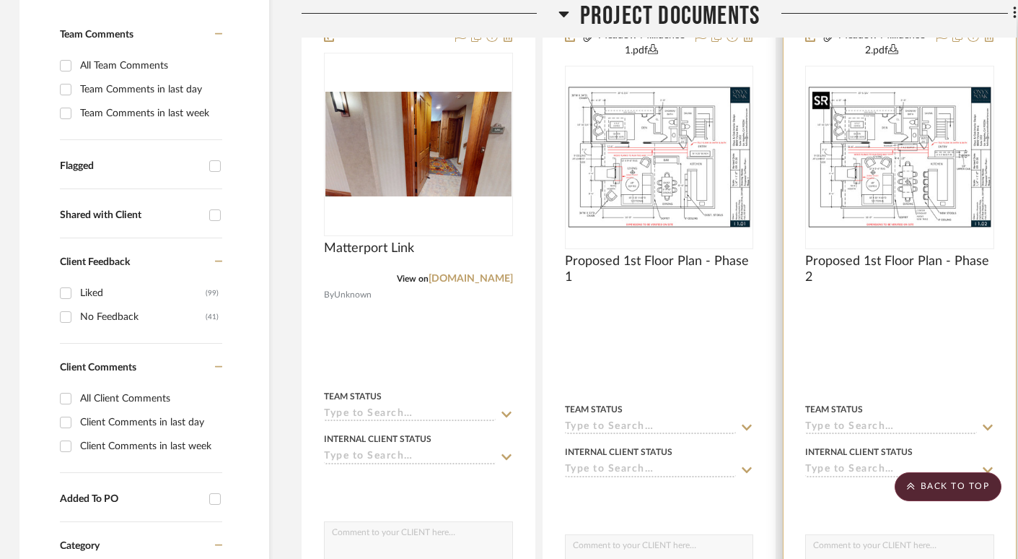
click at [913, 188] on img "0" at bounding box center [900, 157] width 186 height 144
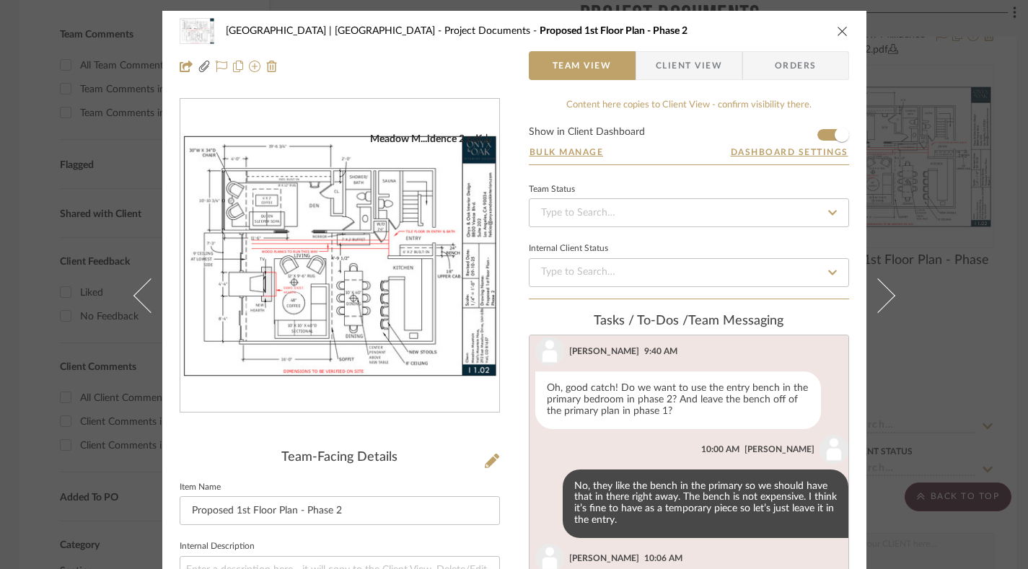
scroll to position [562, 0]
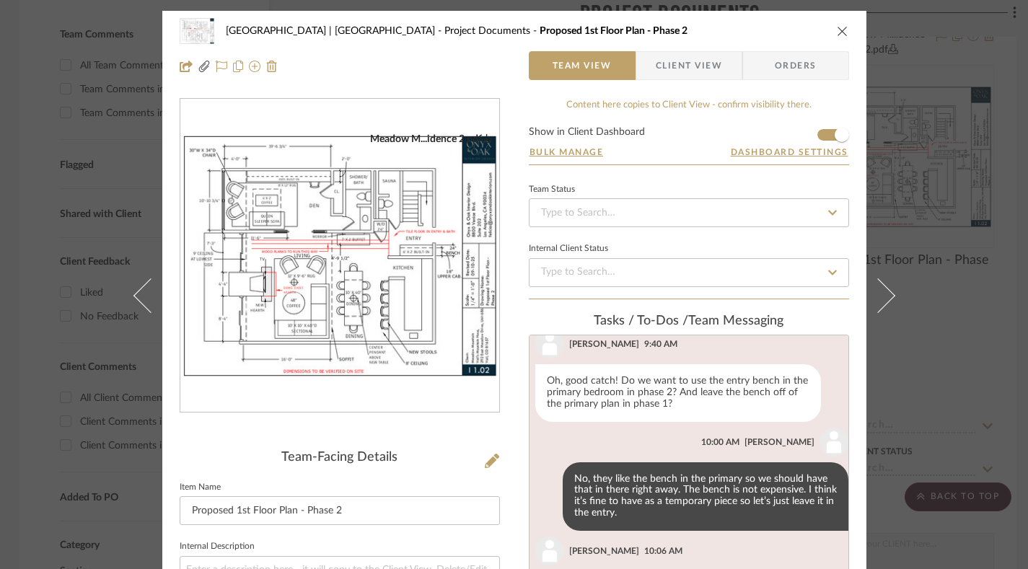
click at [356, 310] on img "0" at bounding box center [339, 256] width 319 height 247
click at [838, 35] on icon "close" at bounding box center [843, 31] width 12 height 12
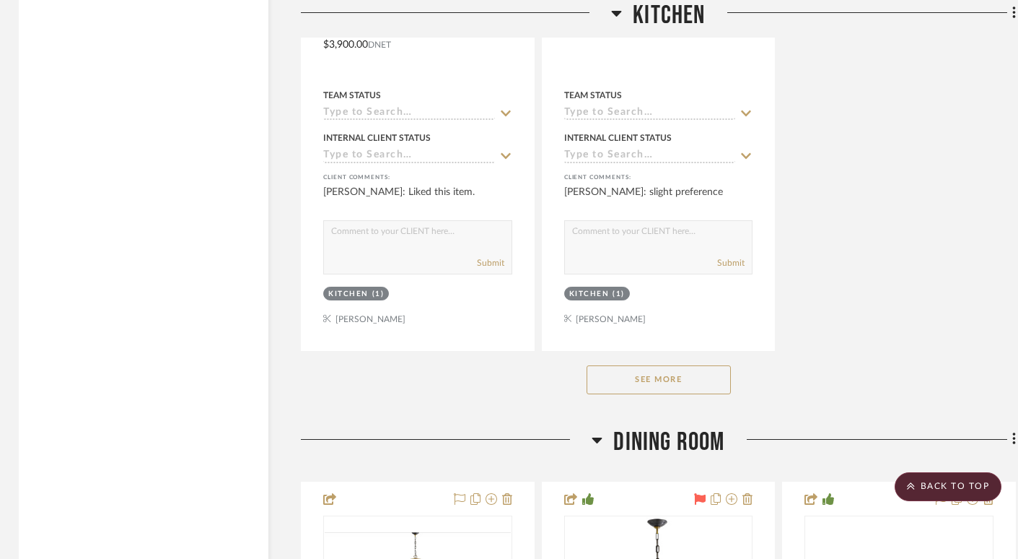
scroll to position [11735, 3]
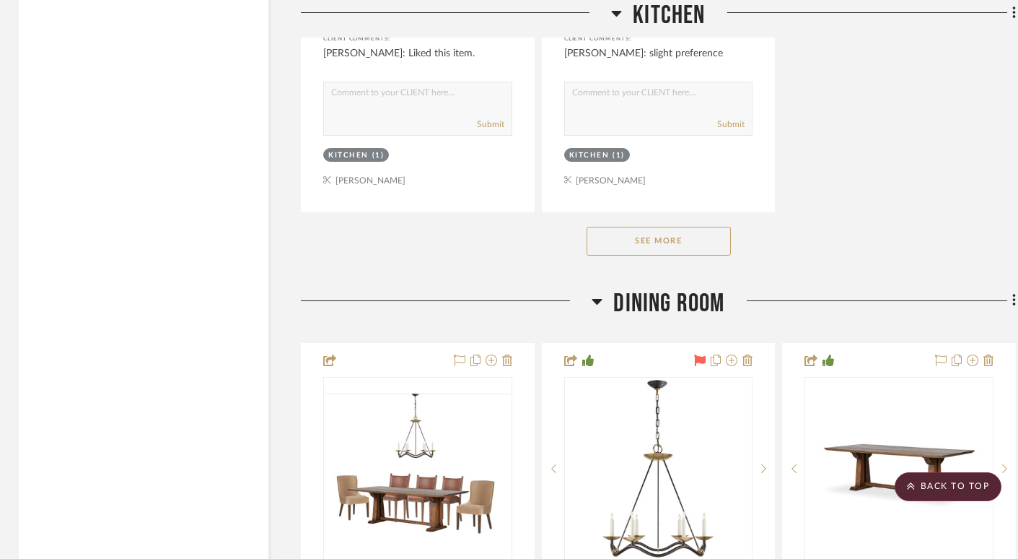
click at [637, 227] on button "See More" at bounding box center [659, 241] width 144 height 29
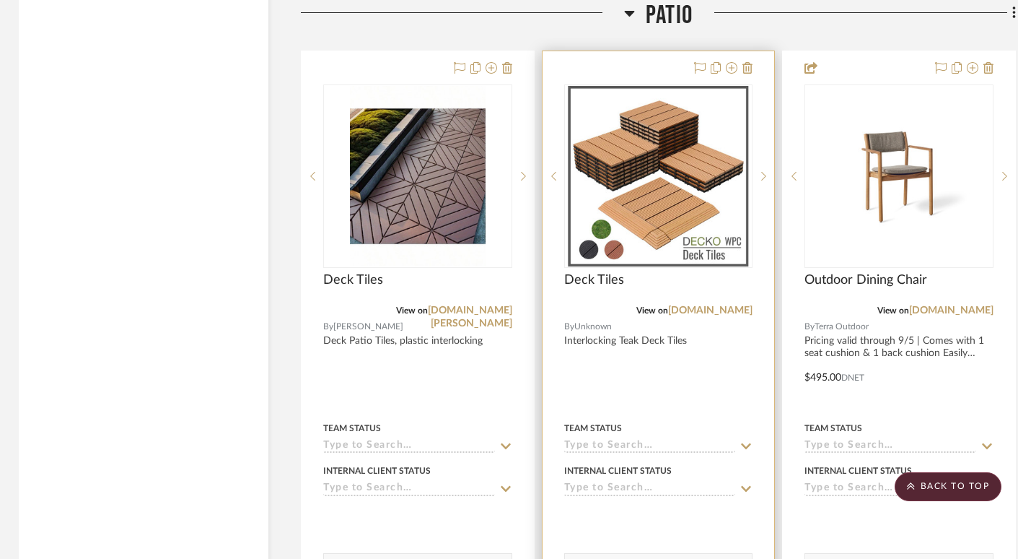
scroll to position [18873, 3]
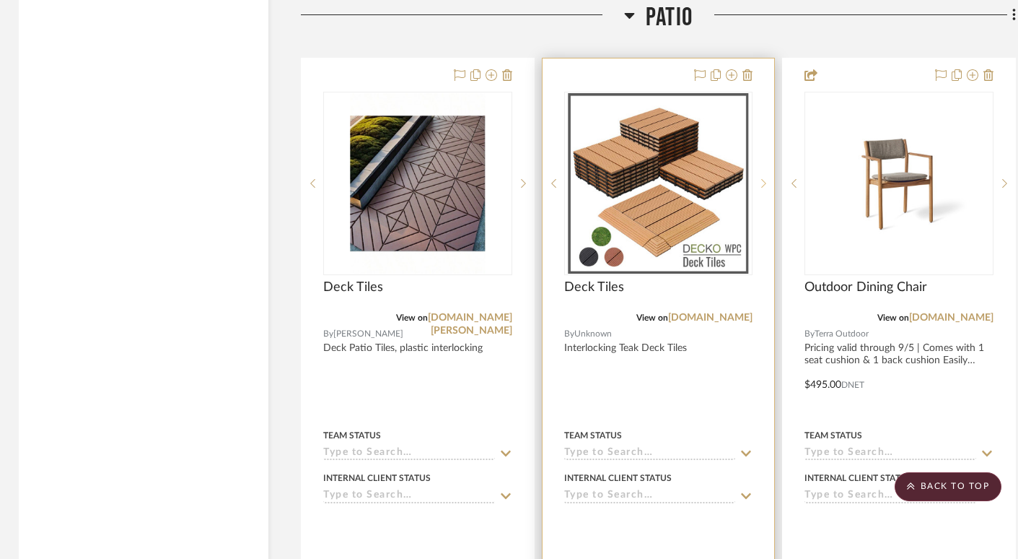
click at [767, 178] on sr-next-btn at bounding box center [764, 183] width 22 height 10
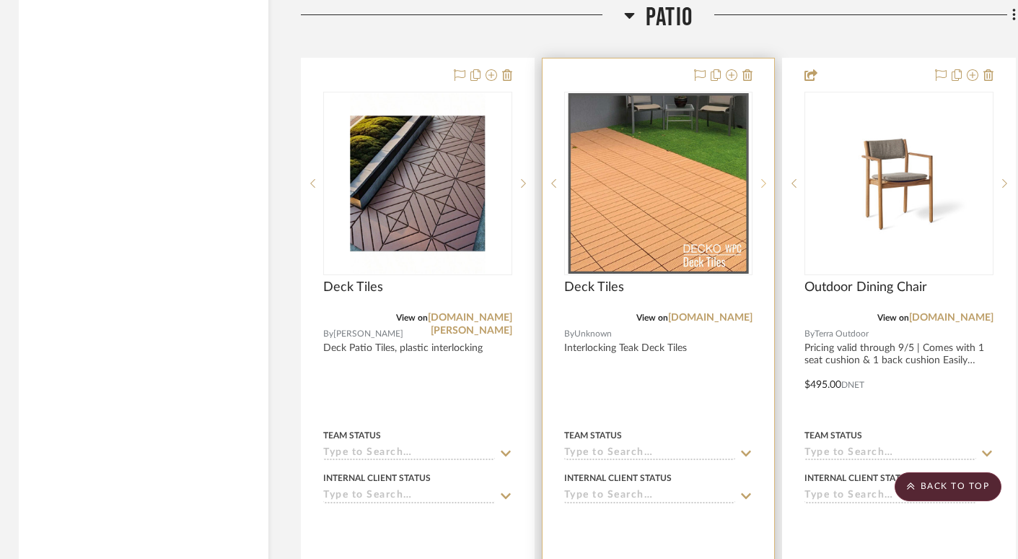
click at [767, 178] on sr-next-btn at bounding box center [764, 183] width 22 height 10
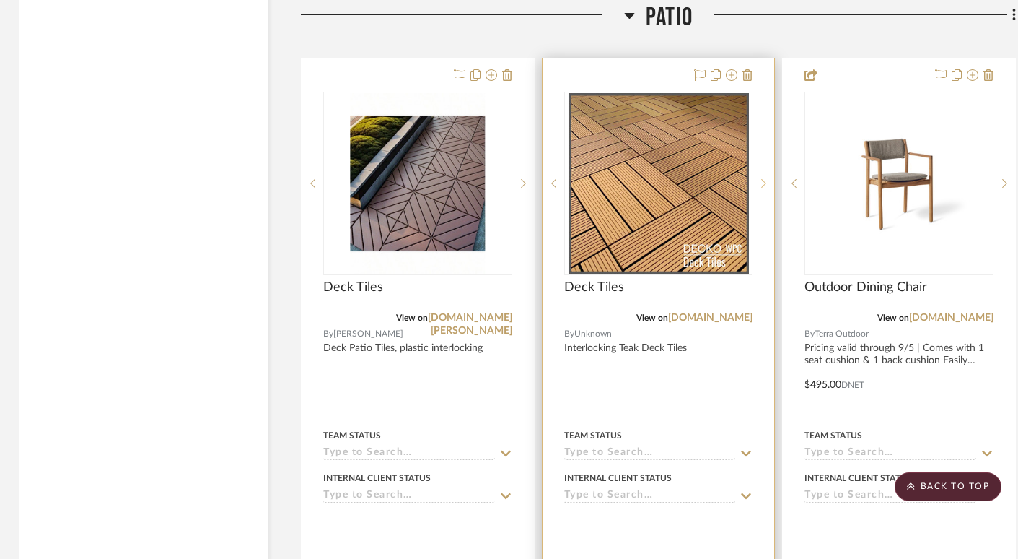
click at [760, 178] on sr-next-btn at bounding box center [764, 183] width 22 height 10
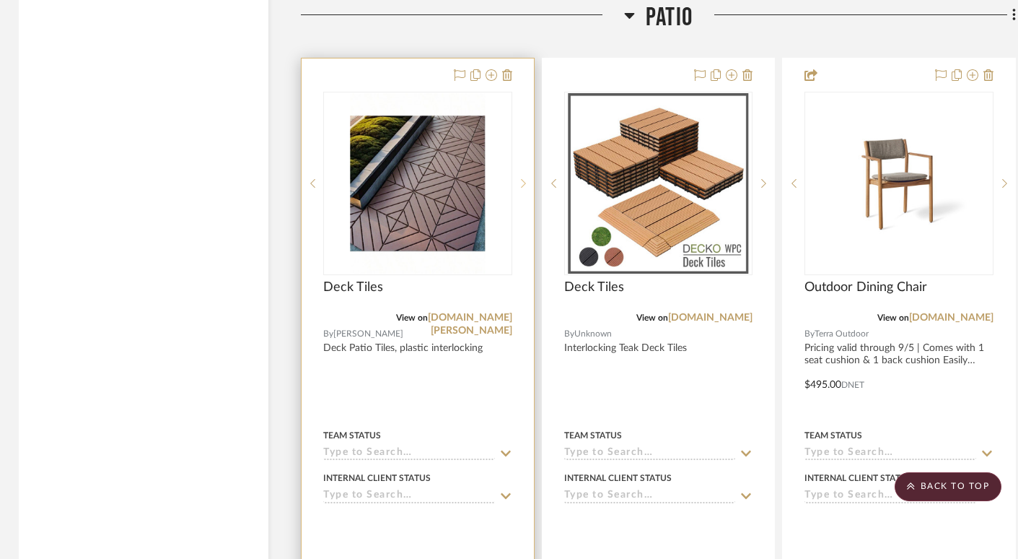
click at [525, 178] on icon at bounding box center [523, 183] width 5 height 10
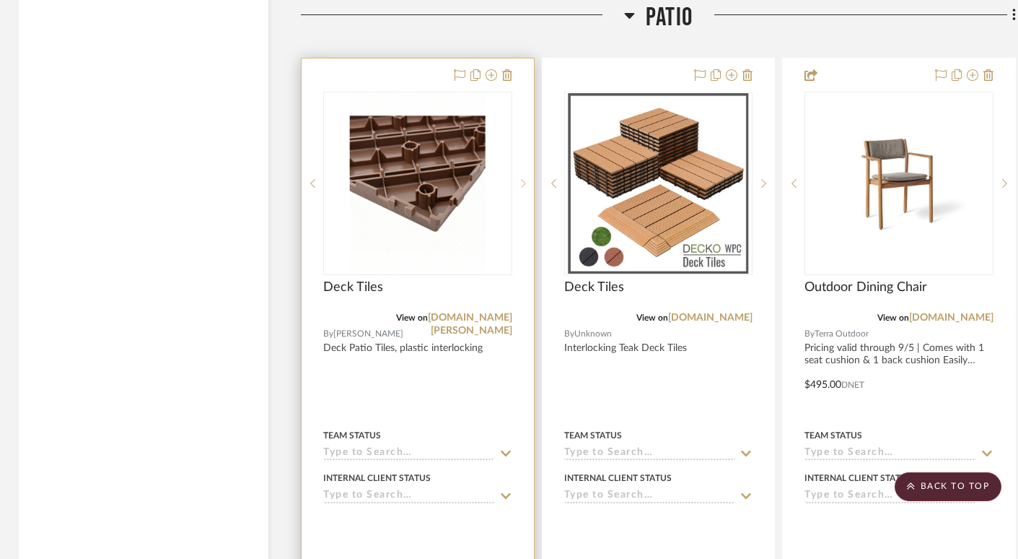
click at [525, 178] on icon at bounding box center [523, 183] width 5 height 10
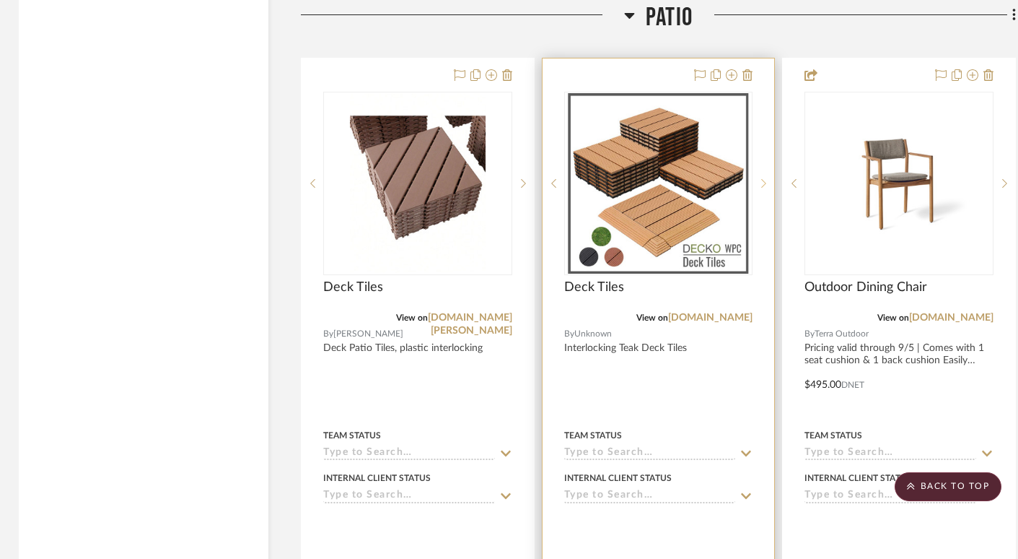
click at [769, 178] on sr-next-btn at bounding box center [764, 183] width 22 height 10
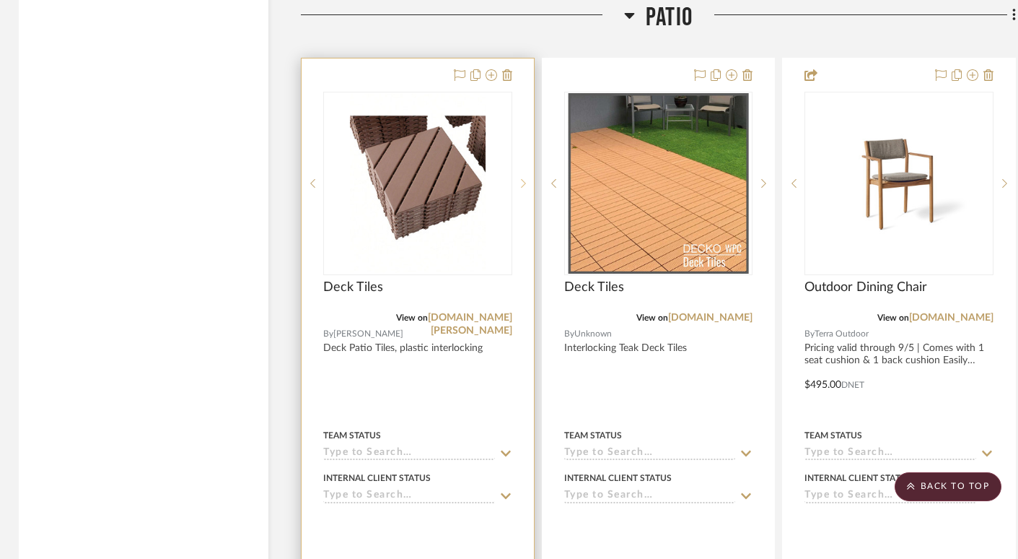
click at [526, 178] on sr-next-btn at bounding box center [523, 183] width 22 height 10
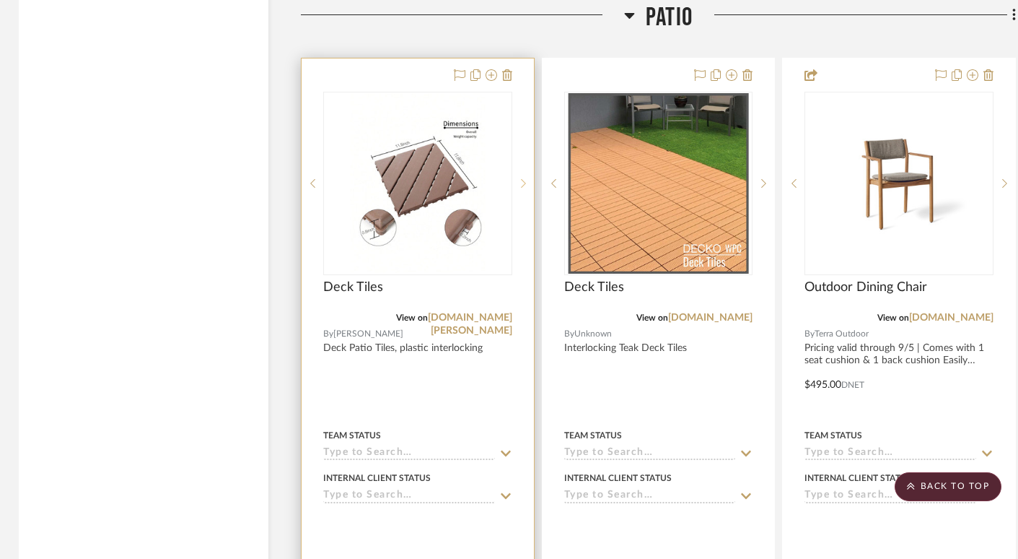
click at [526, 178] on sr-next-btn at bounding box center [523, 183] width 22 height 10
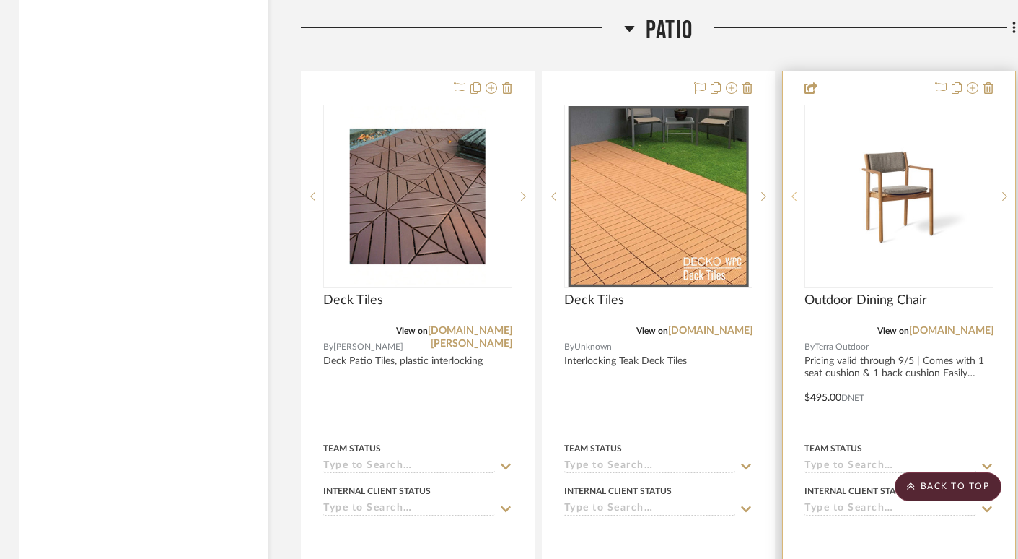
scroll to position [18860, 3]
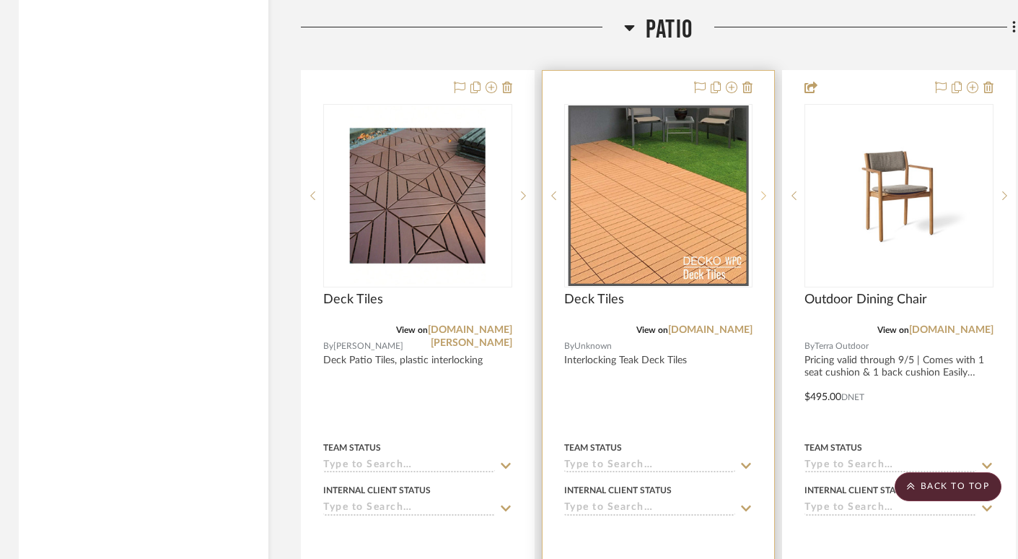
click at [763, 191] on icon at bounding box center [764, 195] width 5 height 9
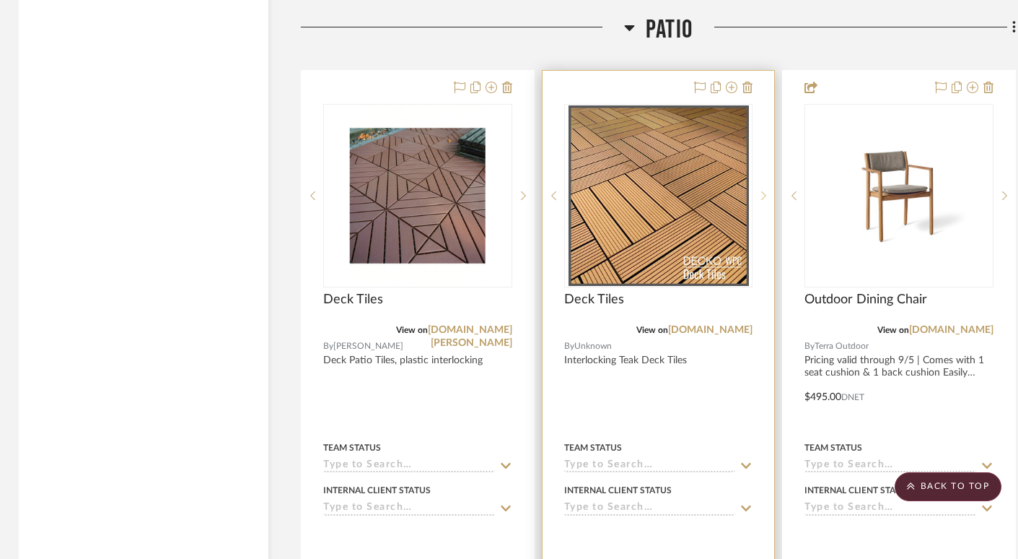
click at [763, 191] on icon at bounding box center [764, 195] width 5 height 9
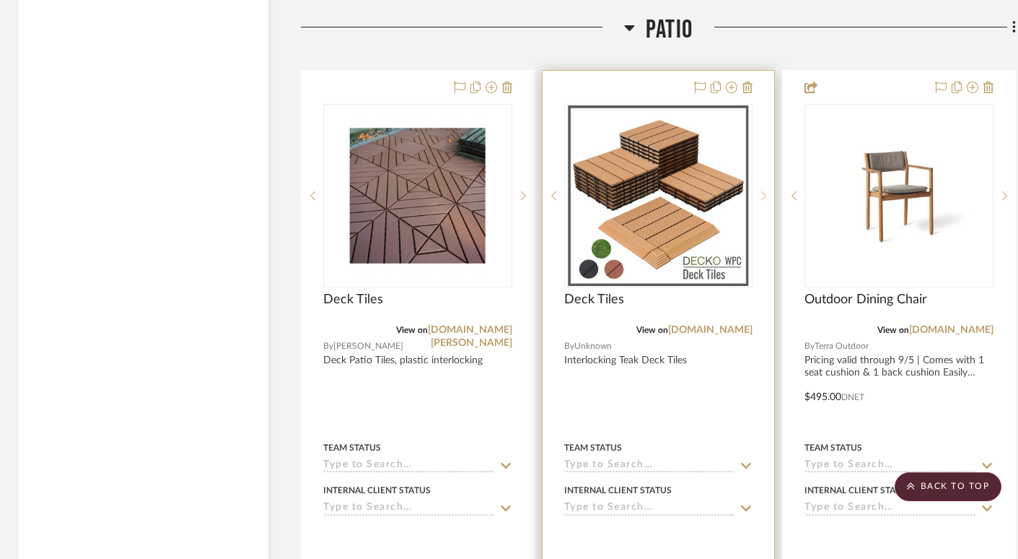
click at [763, 191] on icon at bounding box center [764, 195] width 5 height 9
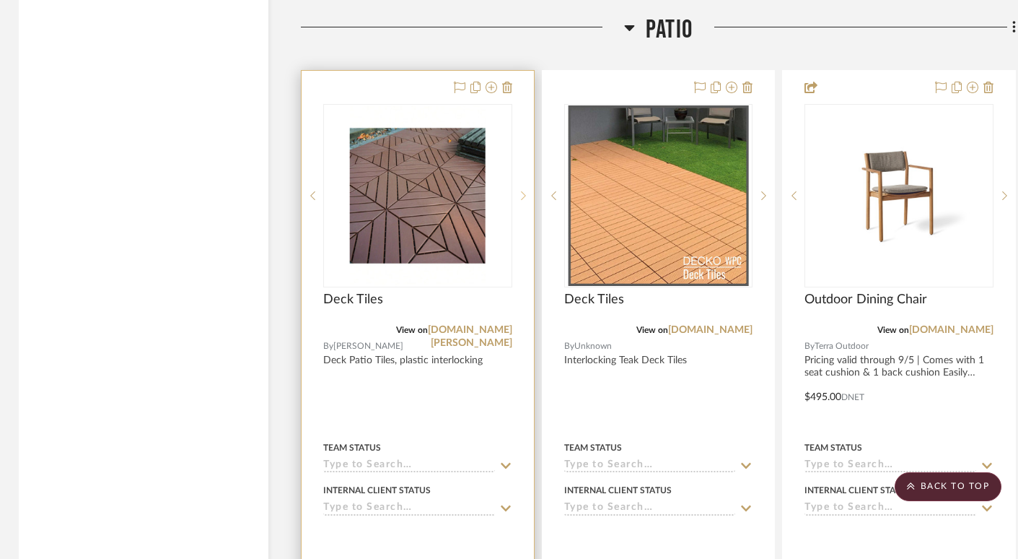
click at [522, 191] on icon at bounding box center [523, 196] width 5 height 10
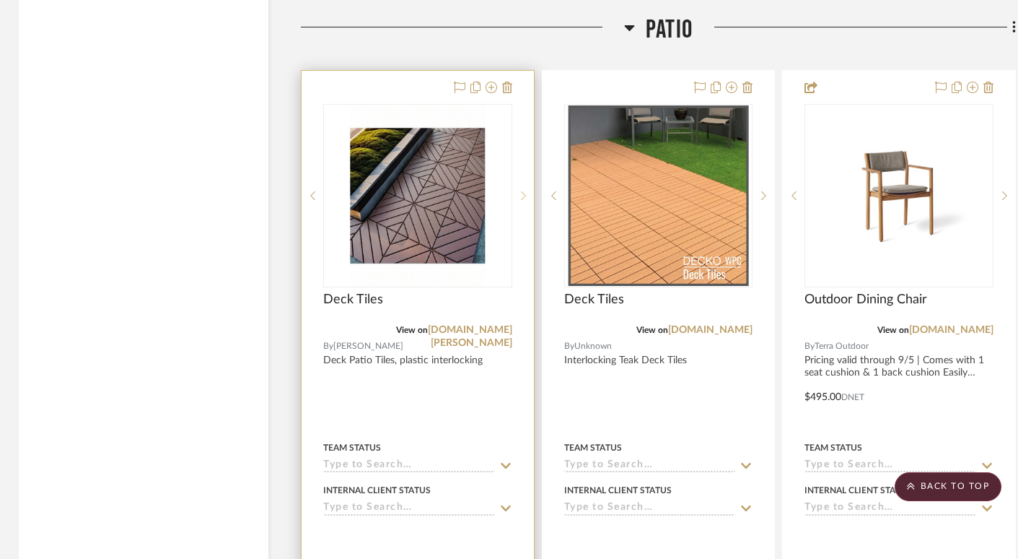
click at [522, 191] on icon at bounding box center [523, 196] width 5 height 10
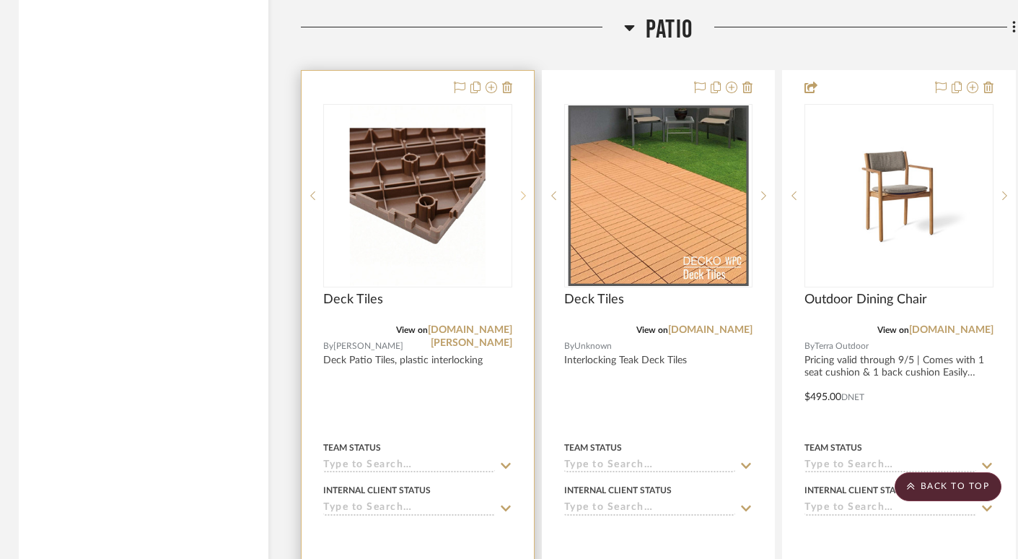
click at [523, 191] on icon at bounding box center [523, 196] width 5 height 10
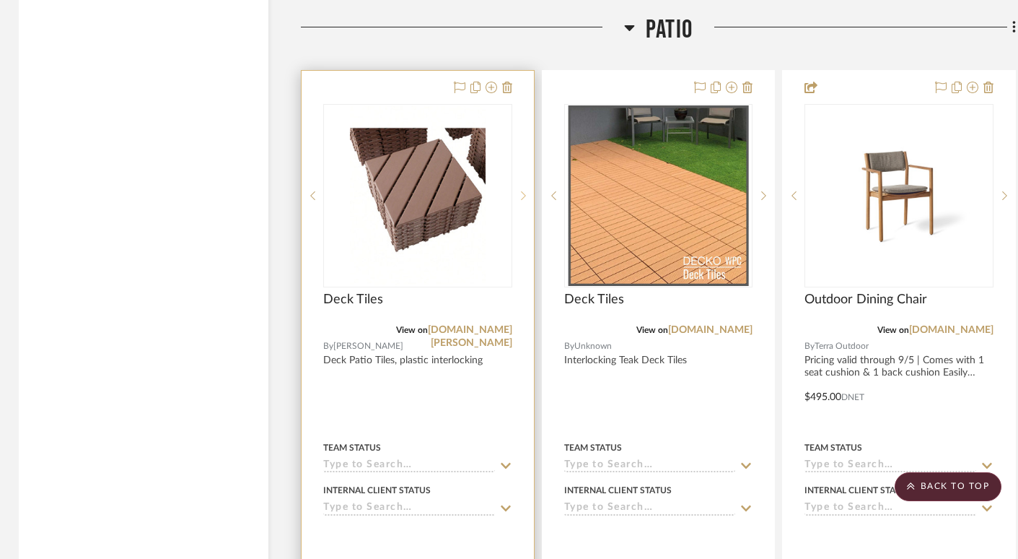
click at [525, 191] on icon at bounding box center [523, 196] width 5 height 10
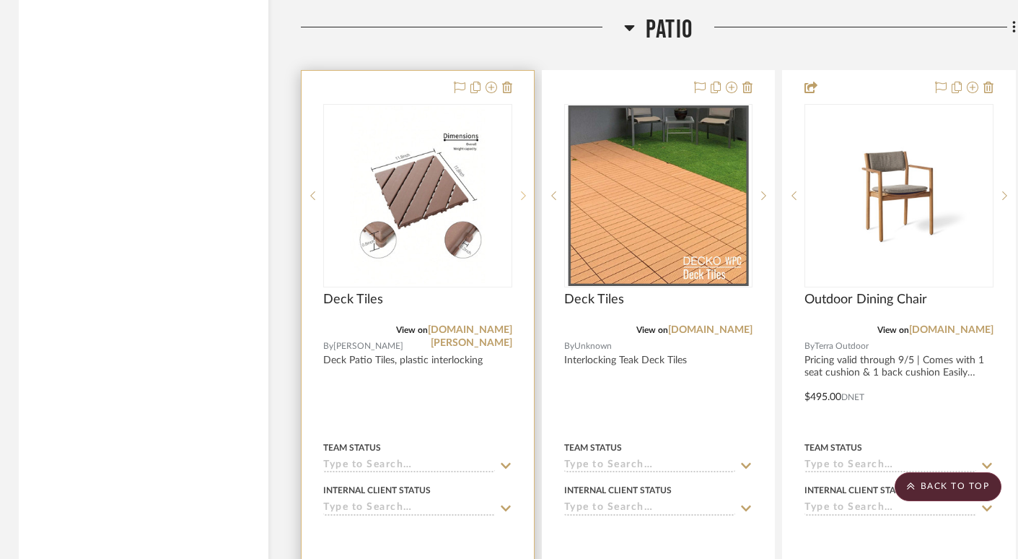
click at [519, 191] on sr-next-btn at bounding box center [523, 196] width 22 height 10
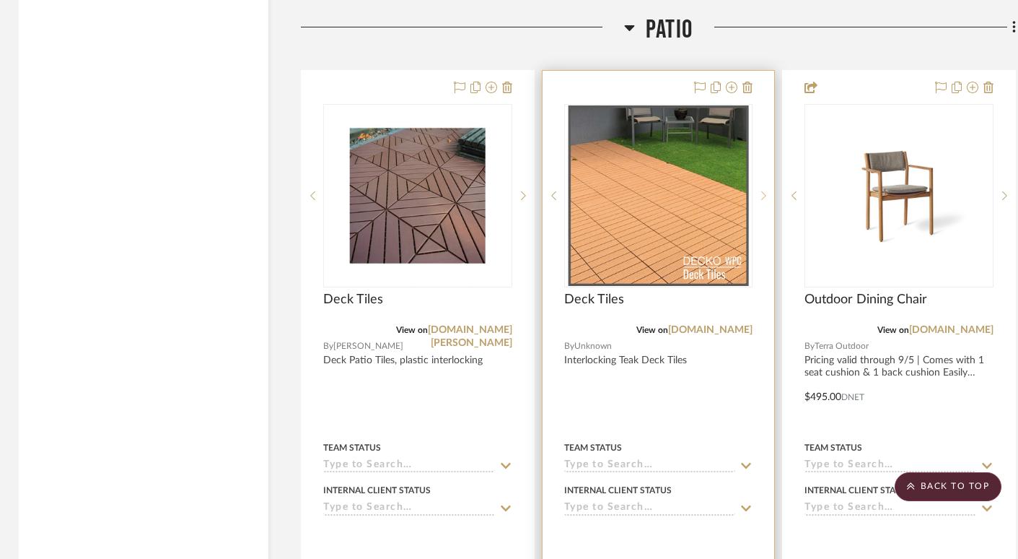
click at [765, 191] on icon at bounding box center [764, 195] width 5 height 9
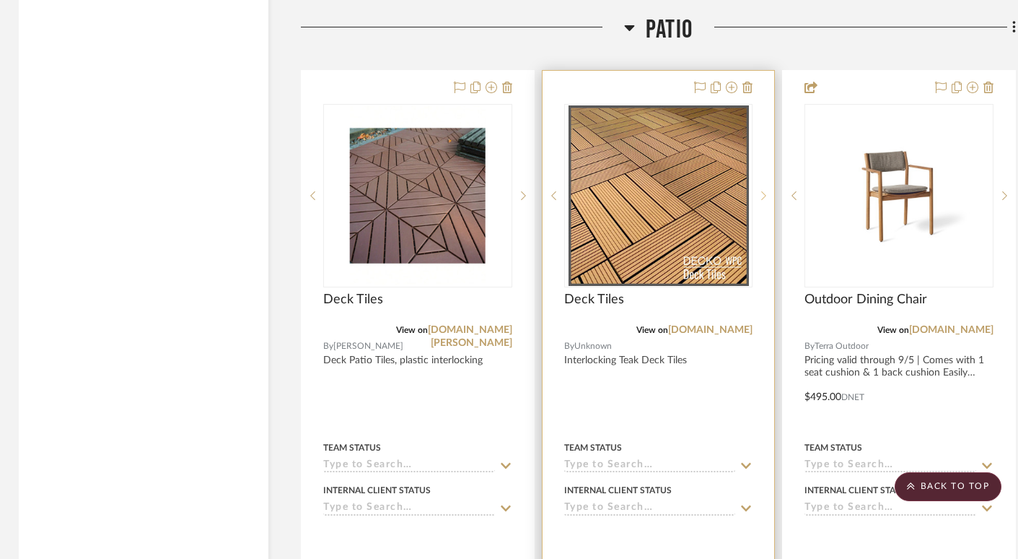
click at [765, 191] on icon at bounding box center [764, 195] width 5 height 9
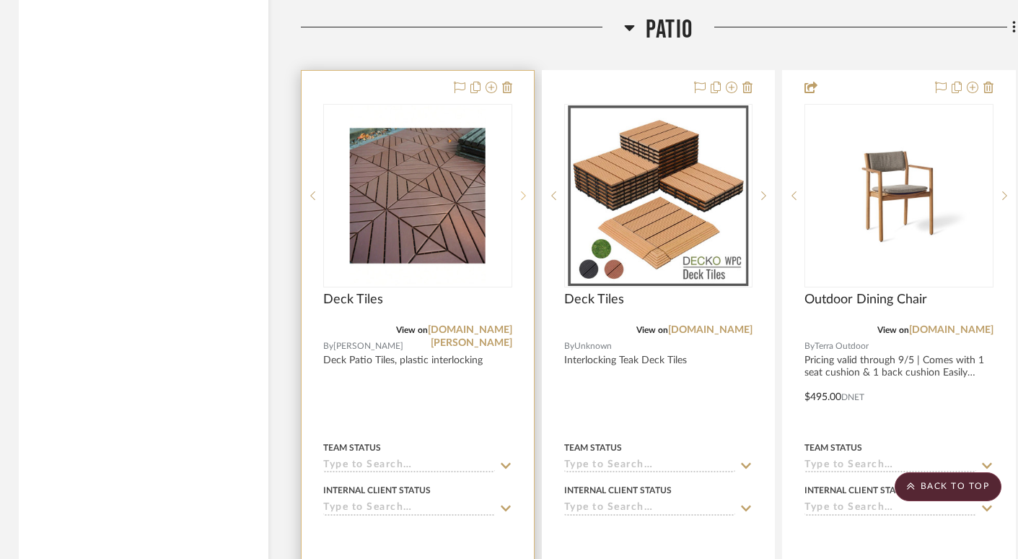
click at [523, 160] on div at bounding box center [523, 195] width 22 height 183
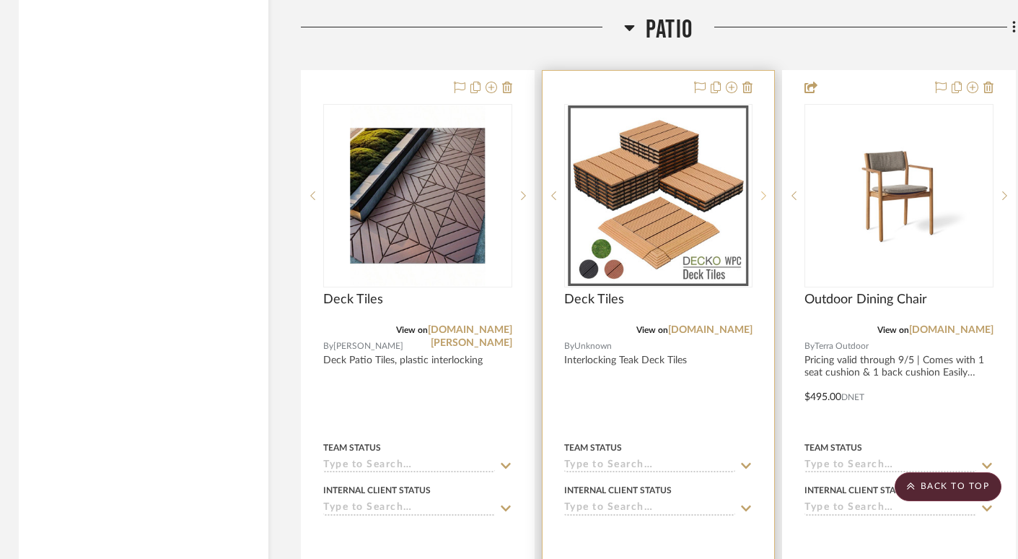
click at [764, 191] on icon at bounding box center [764, 195] width 5 height 9
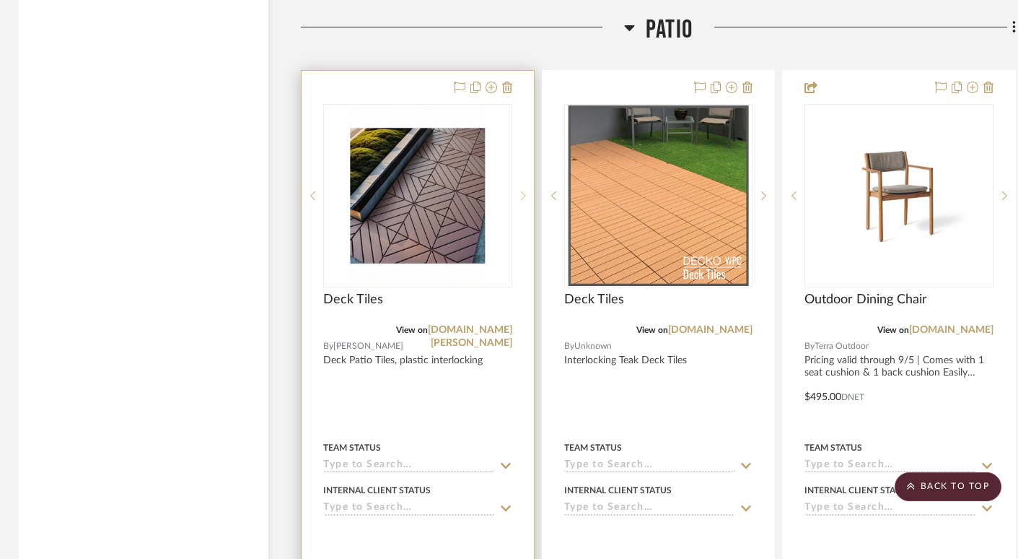
click at [524, 191] on icon at bounding box center [523, 196] width 5 height 10
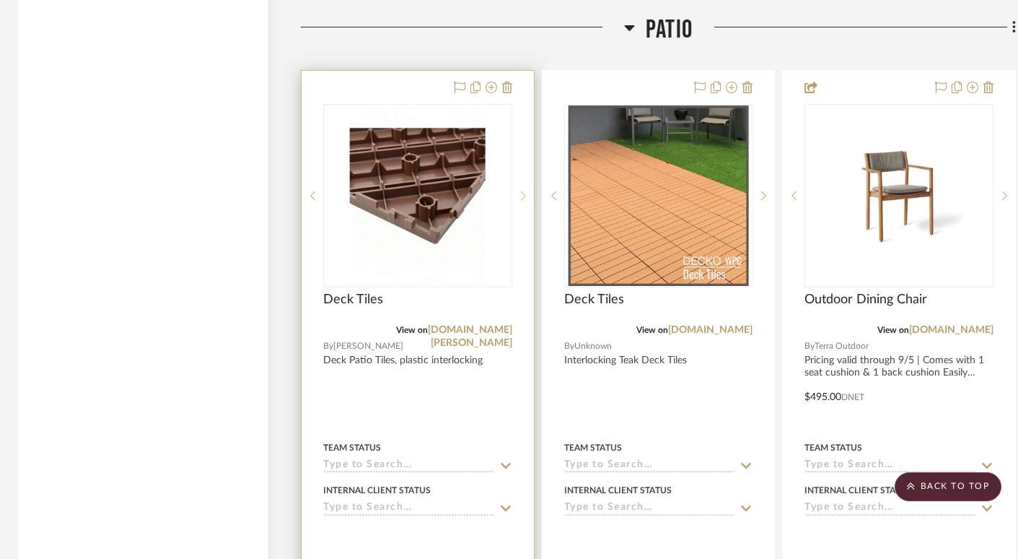
click at [524, 191] on icon at bounding box center [523, 196] width 5 height 10
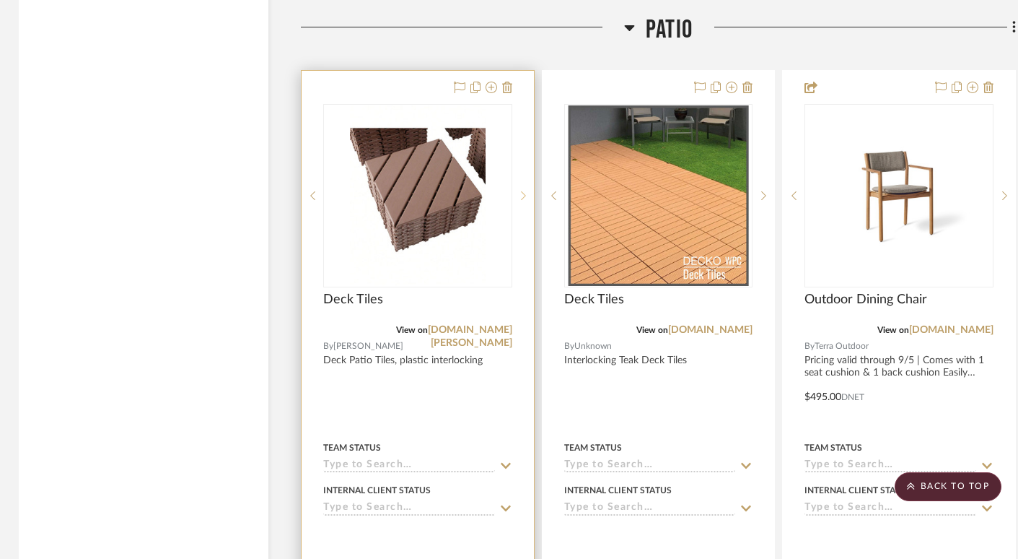
click at [524, 191] on icon at bounding box center [523, 196] width 5 height 10
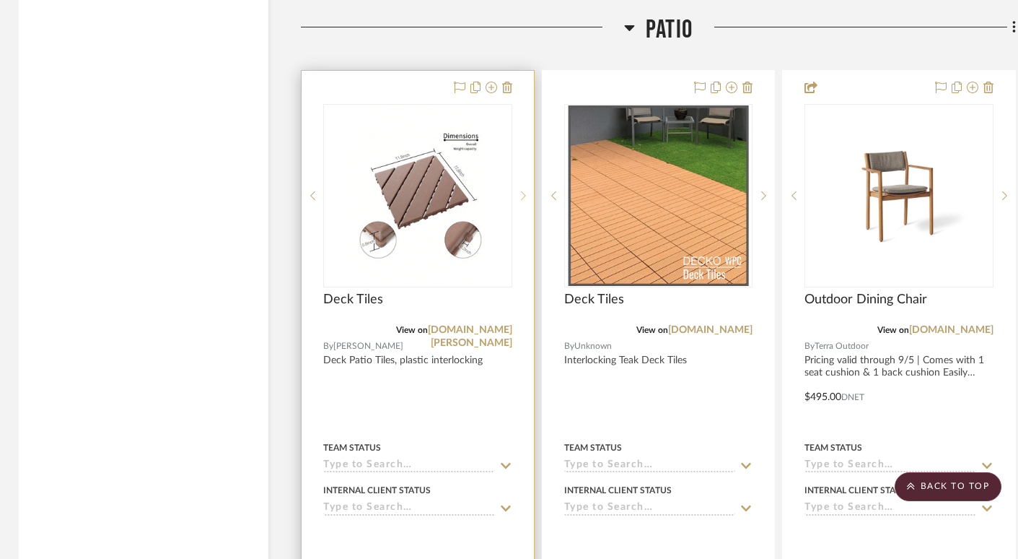
click at [524, 191] on icon at bounding box center [523, 196] width 5 height 10
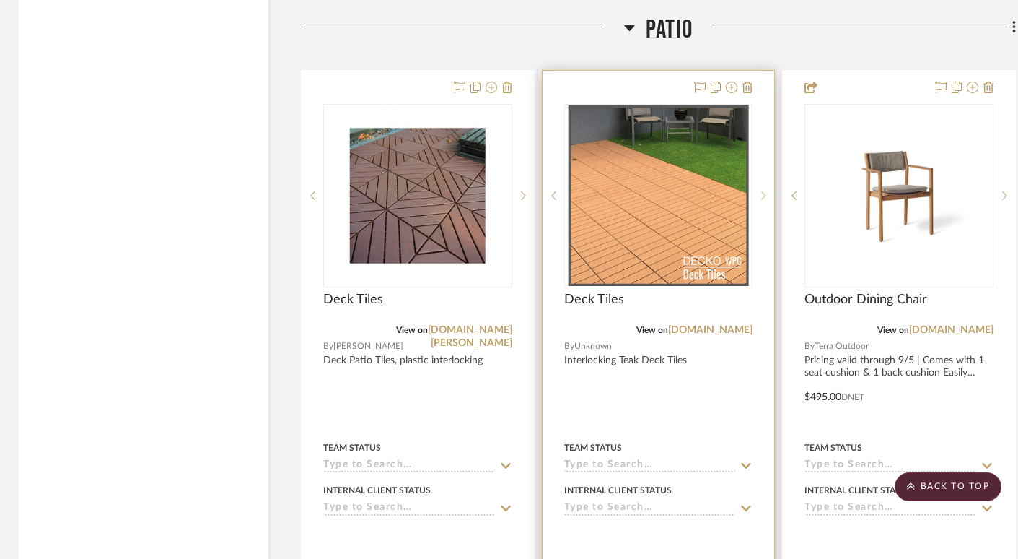
click at [766, 191] on icon at bounding box center [763, 196] width 5 height 10
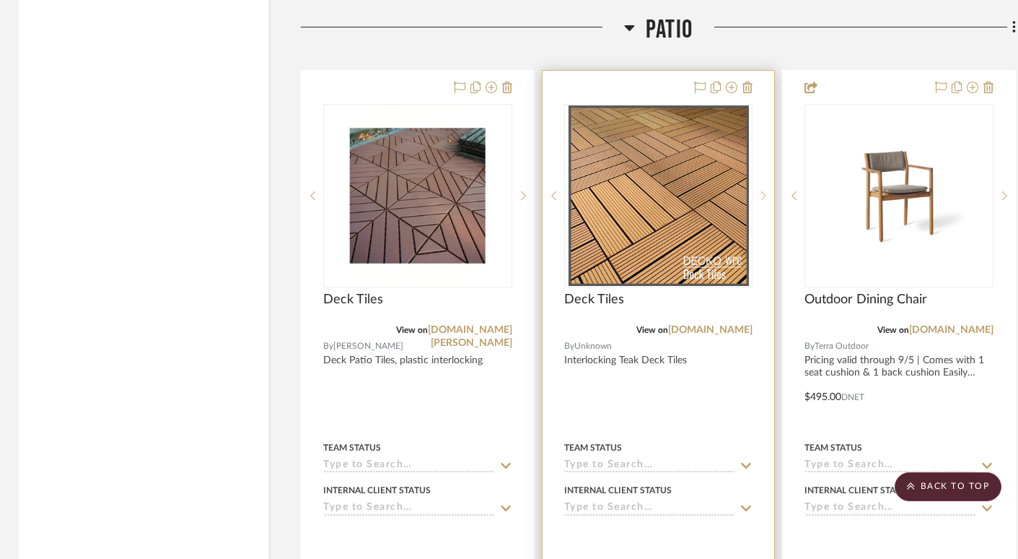
click at [766, 191] on icon at bounding box center [763, 196] width 5 height 10
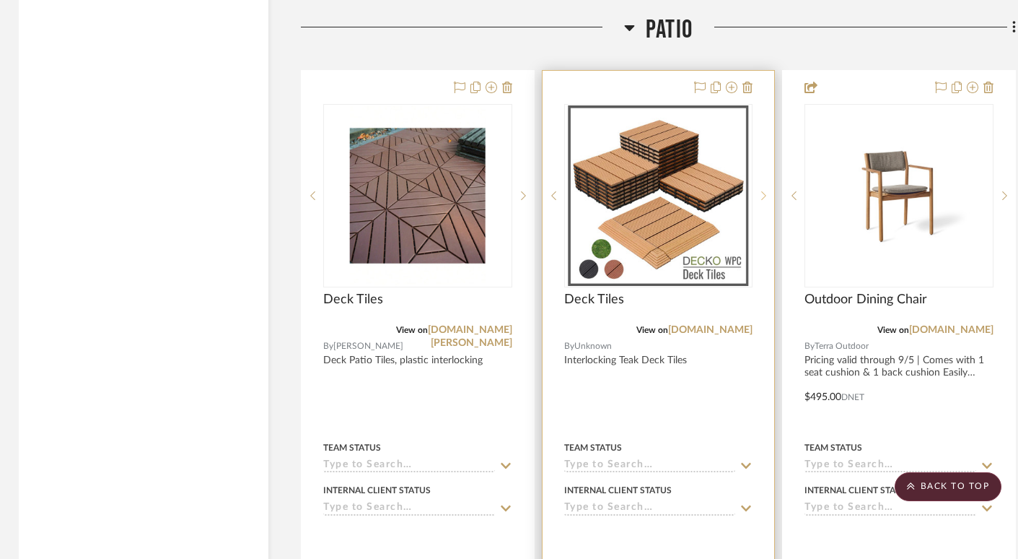
click at [766, 191] on icon at bounding box center [763, 196] width 5 height 10
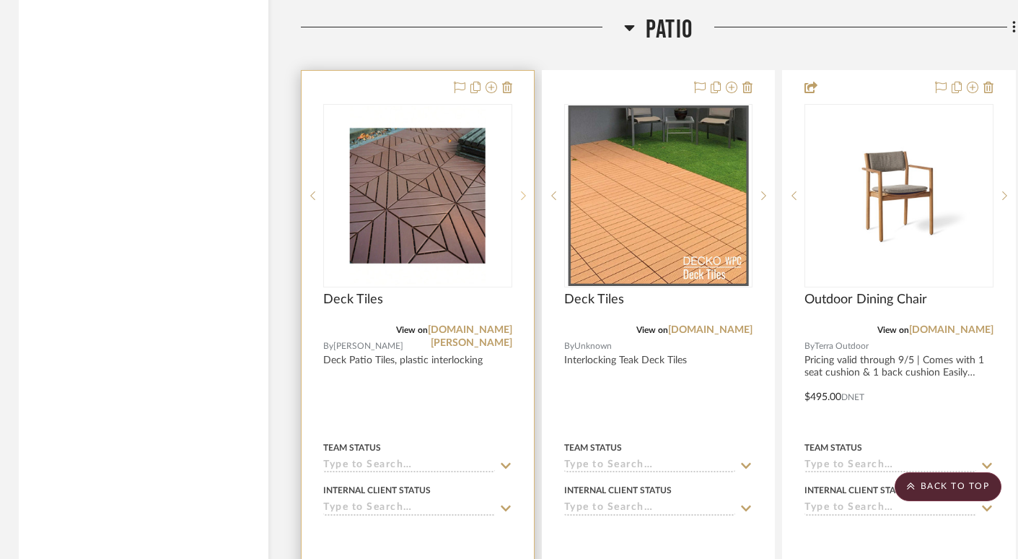
click at [523, 191] on icon at bounding box center [523, 196] width 5 height 10
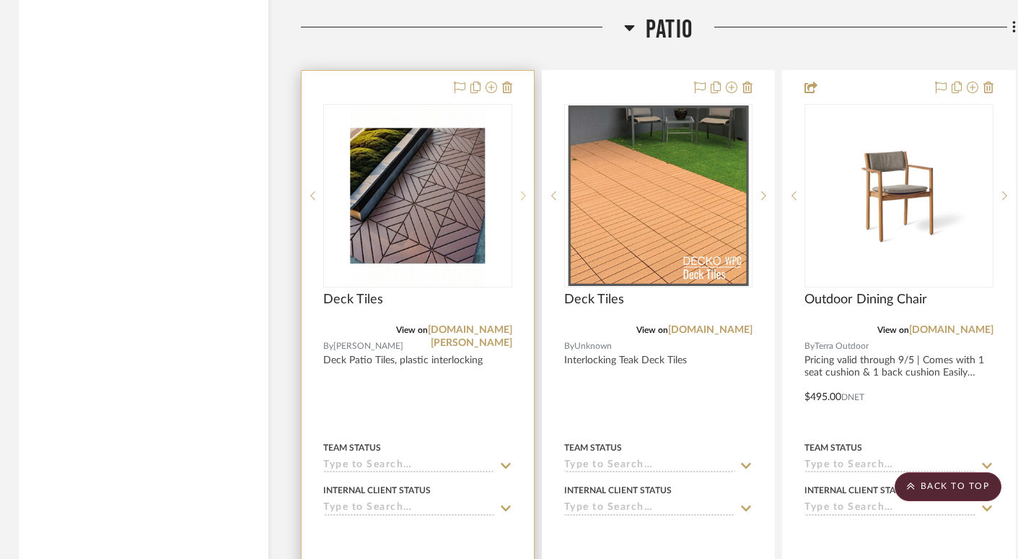
click at [523, 191] on icon at bounding box center [523, 196] width 5 height 10
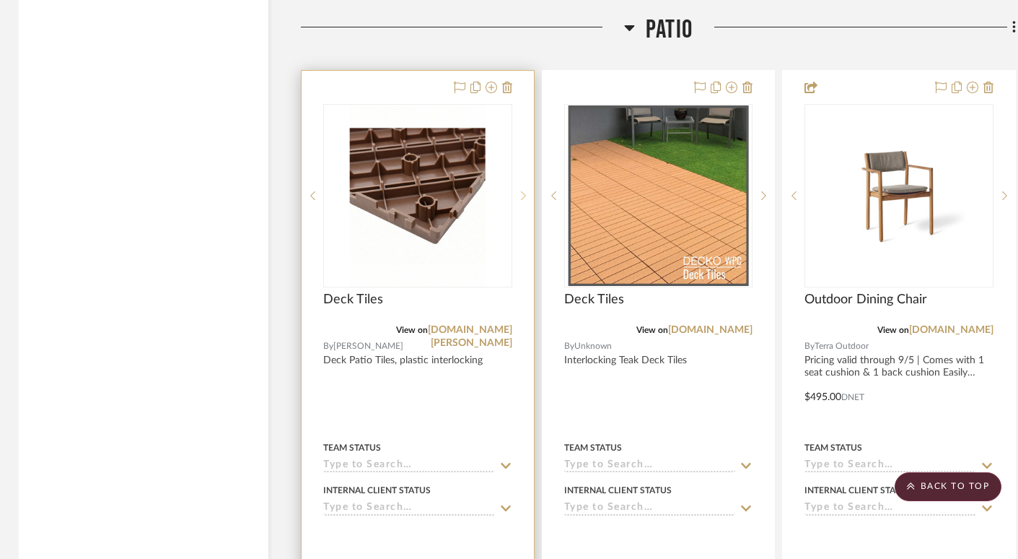
click at [523, 191] on icon at bounding box center [523, 196] width 5 height 10
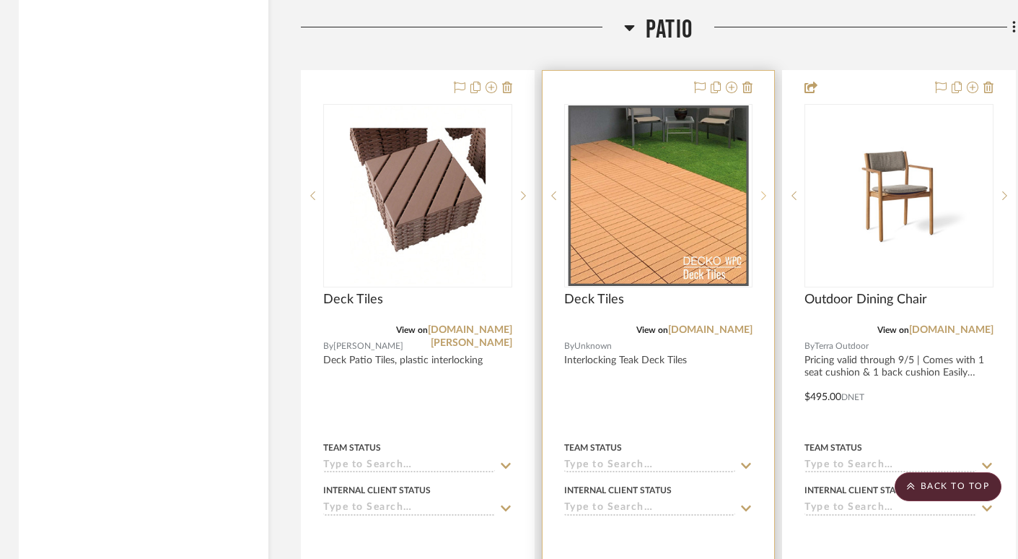
click at [764, 191] on icon at bounding box center [763, 196] width 5 height 10
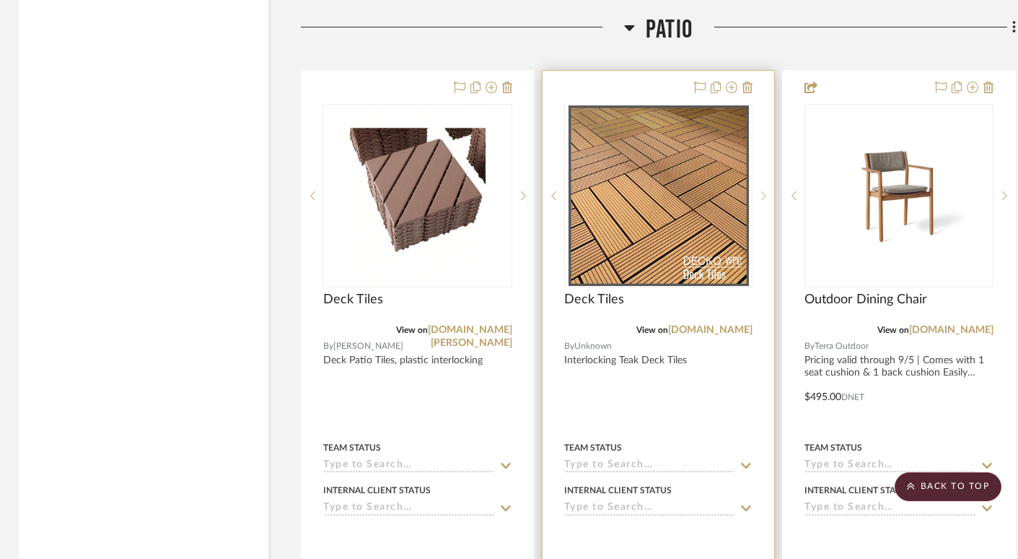
click at [764, 191] on icon at bounding box center [763, 196] width 5 height 10
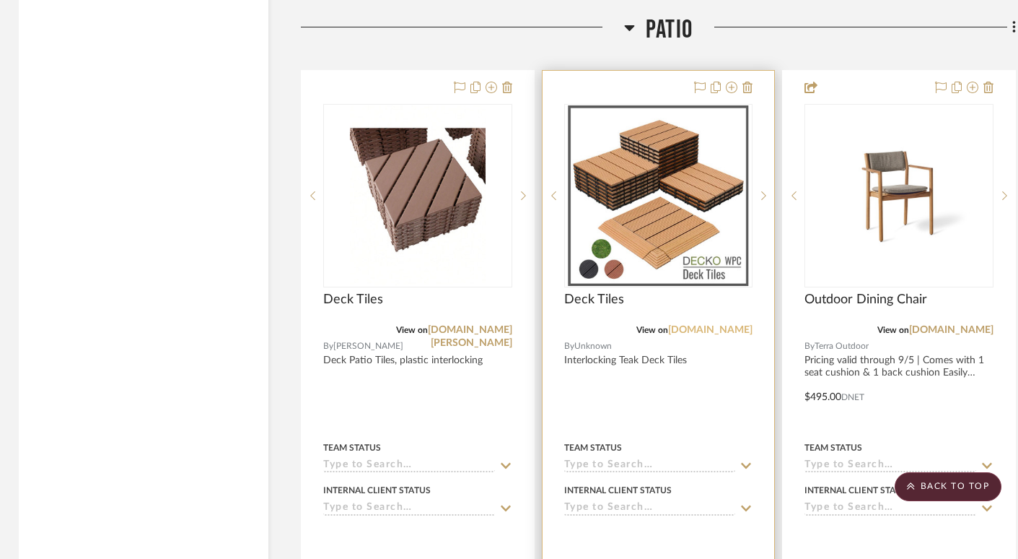
click at [721, 325] on link "deckodiy.com" at bounding box center [710, 330] width 84 height 10
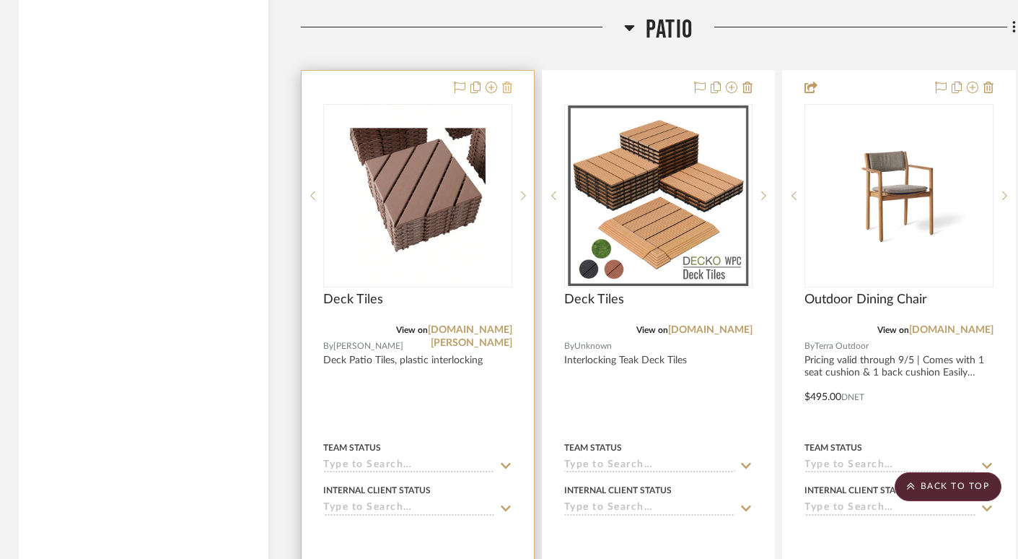
click at [503, 82] on icon at bounding box center [507, 88] width 10 height 12
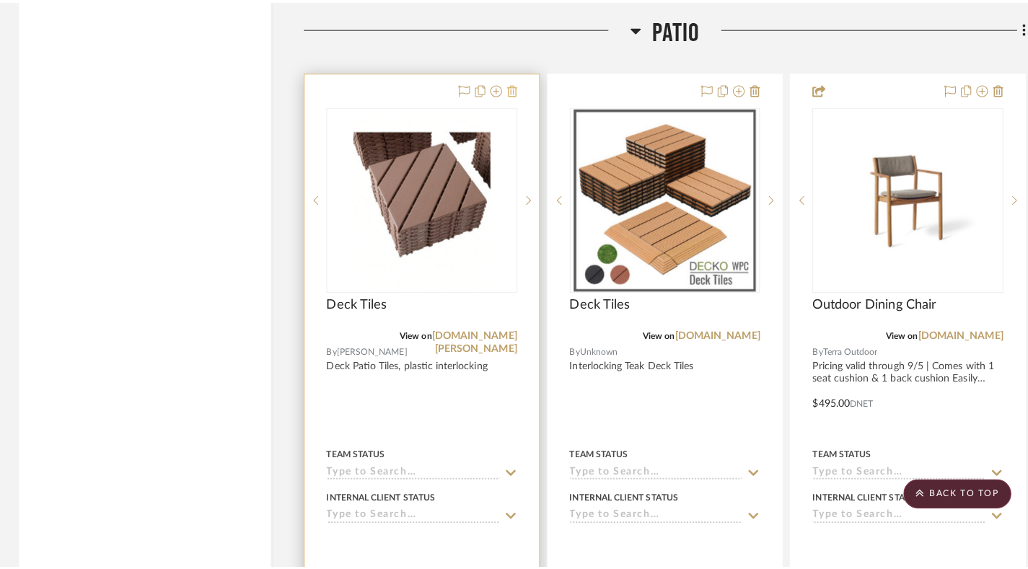
scroll to position [0, 0]
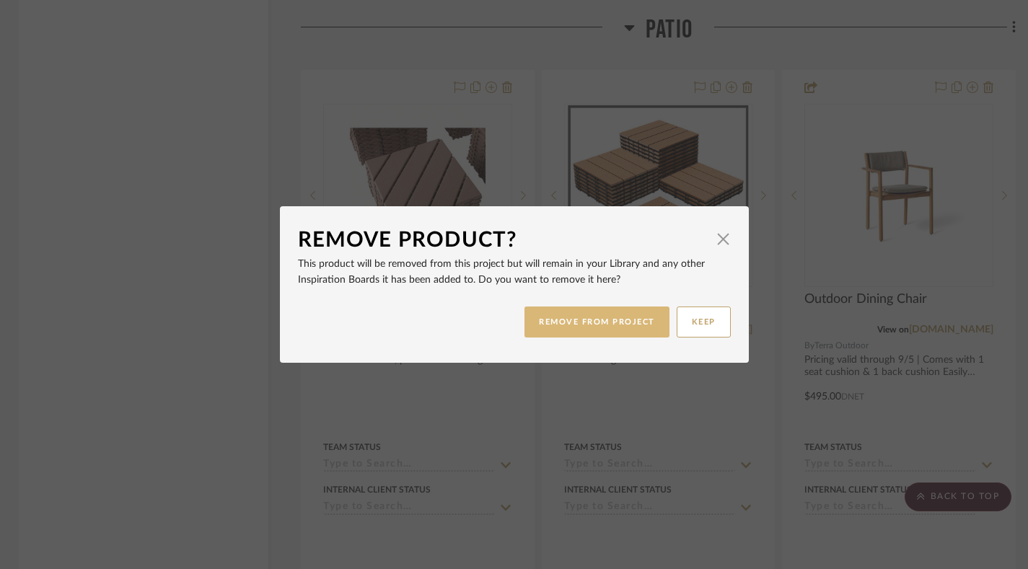
click at [600, 328] on button "REMOVE FROM PROJECT" at bounding box center [597, 322] width 145 height 31
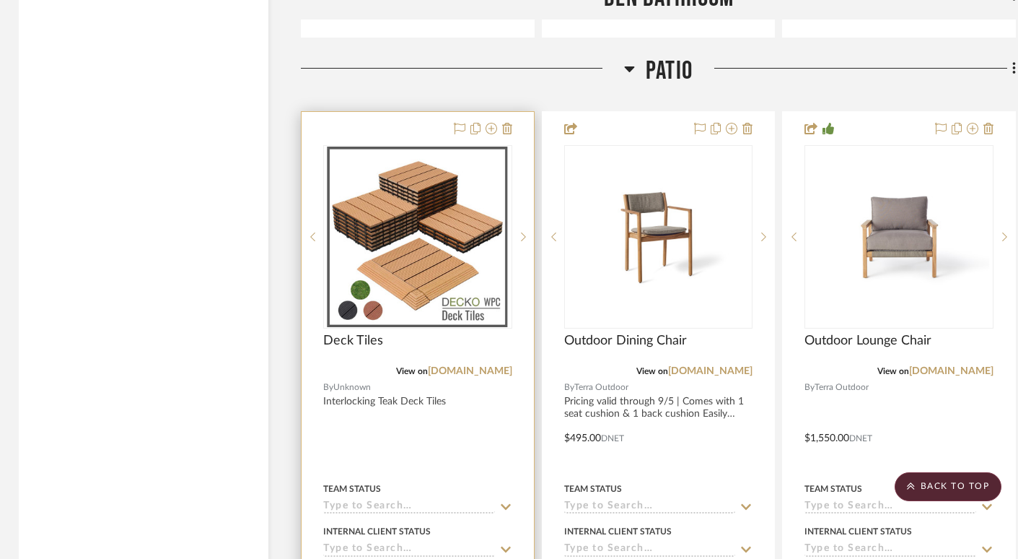
scroll to position [18900, 3]
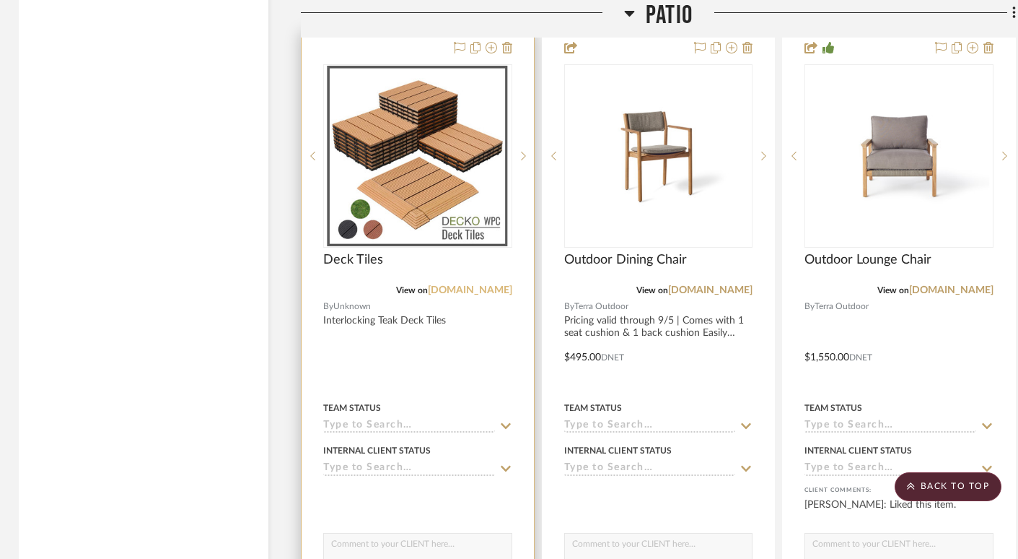
click at [481, 285] on link "deckodiy.com" at bounding box center [470, 290] width 84 height 10
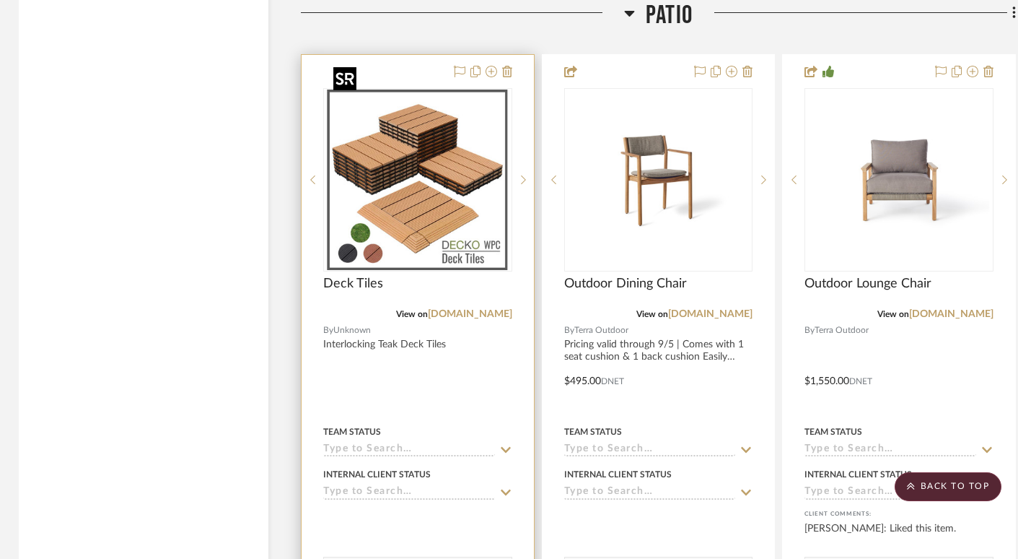
scroll to position [18846, 3]
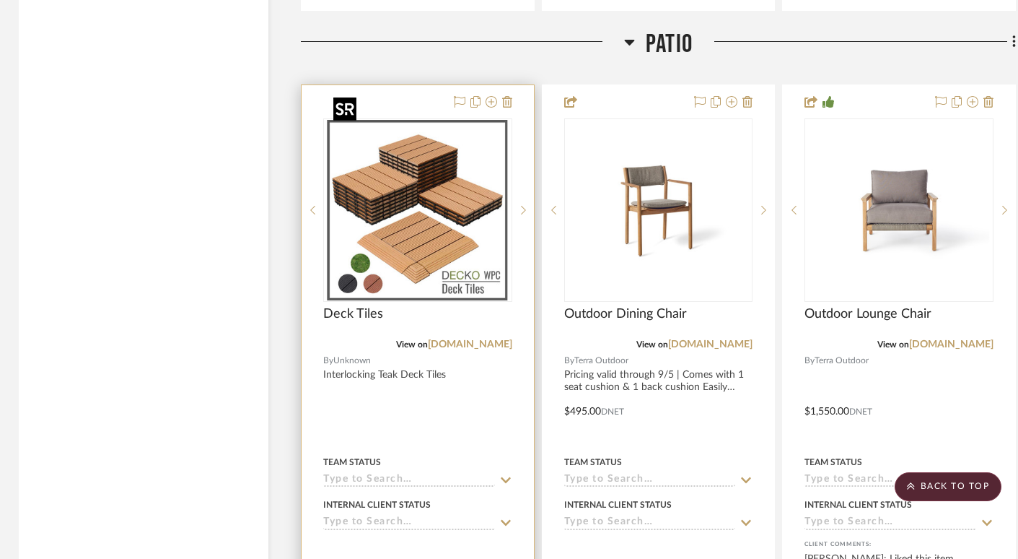
click at [424, 194] on img "0" at bounding box center [418, 210] width 180 height 180
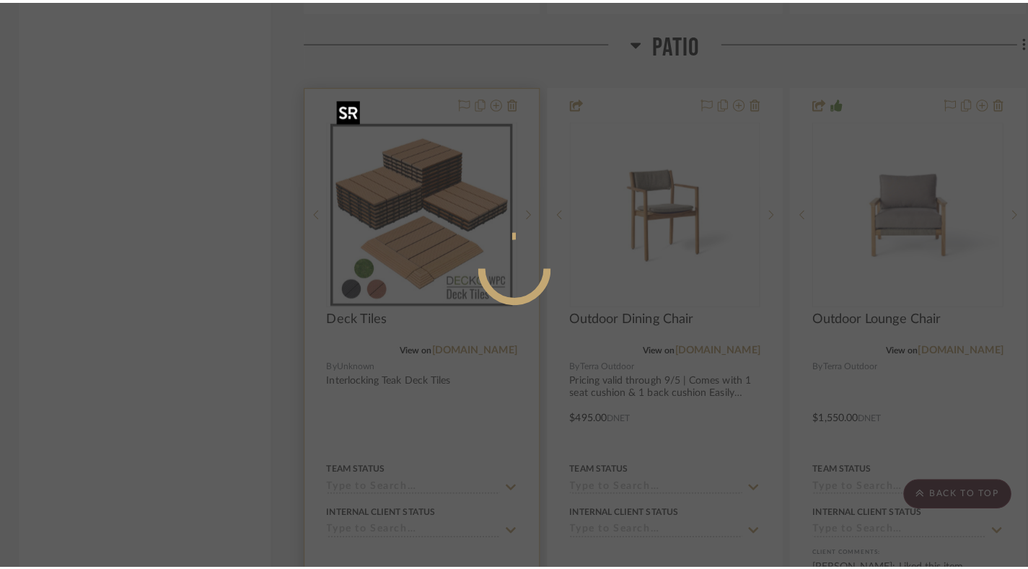
scroll to position [0, 0]
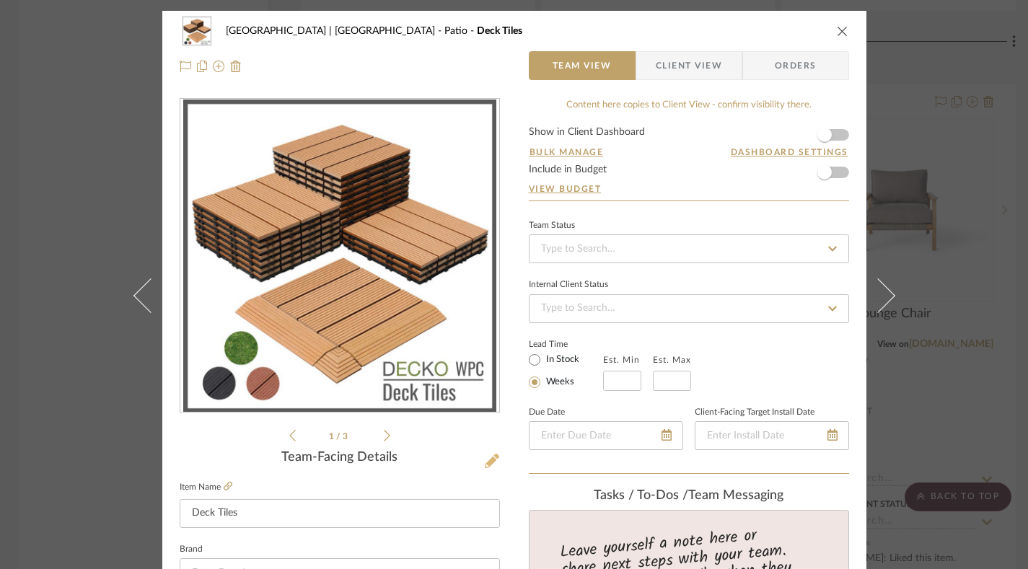
click at [486, 459] on icon at bounding box center [492, 461] width 14 height 14
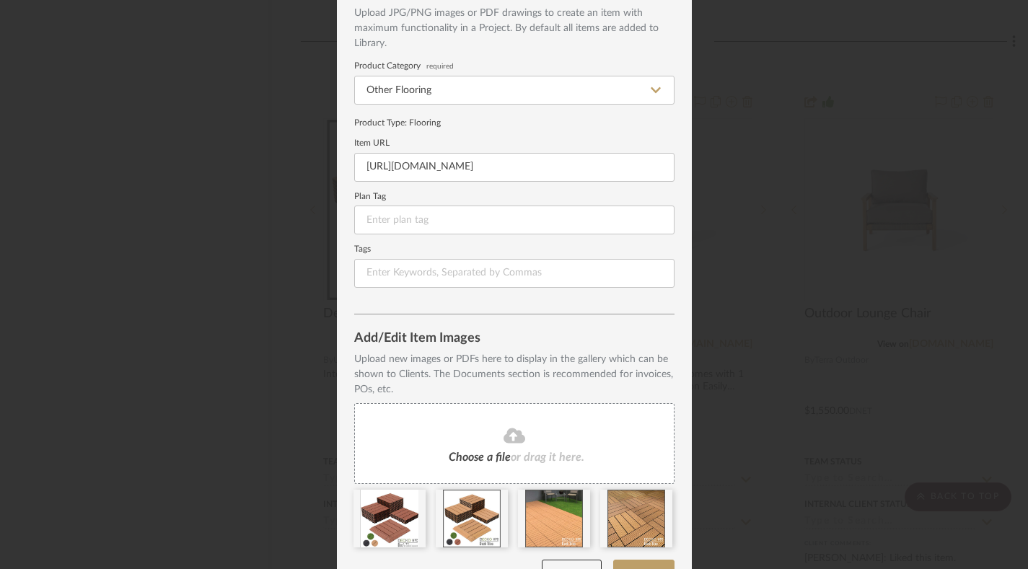
scroll to position [118, 0]
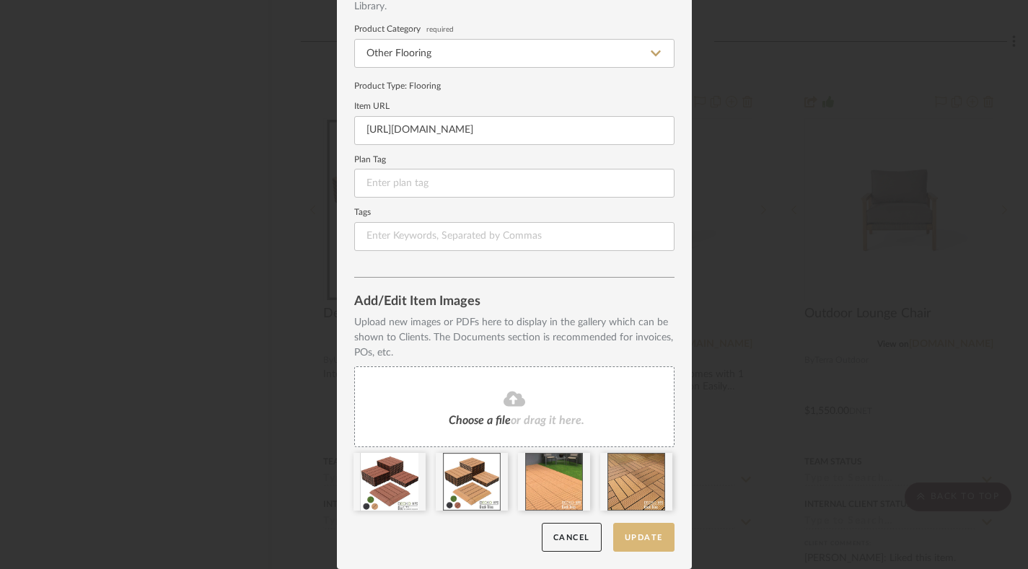
click at [642, 536] on button "Update" at bounding box center [643, 538] width 61 height 30
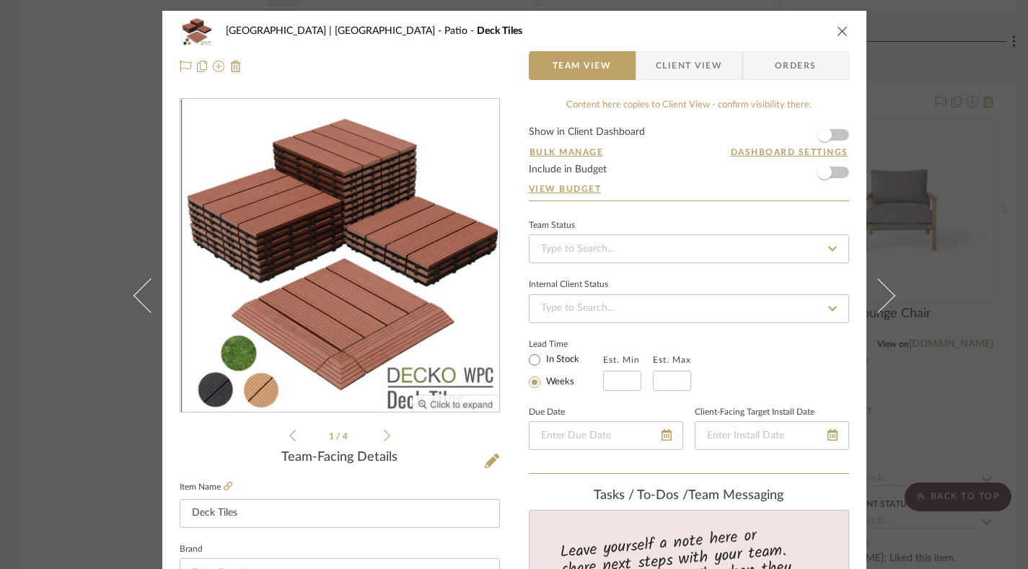
click at [837, 28] on icon "close" at bounding box center [843, 31] width 12 height 12
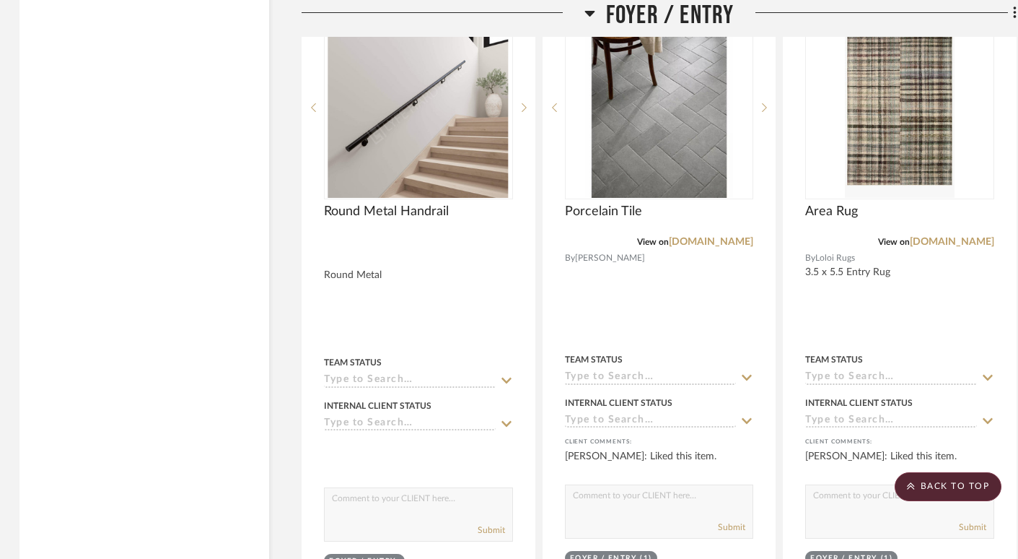
scroll to position [5827, 2]
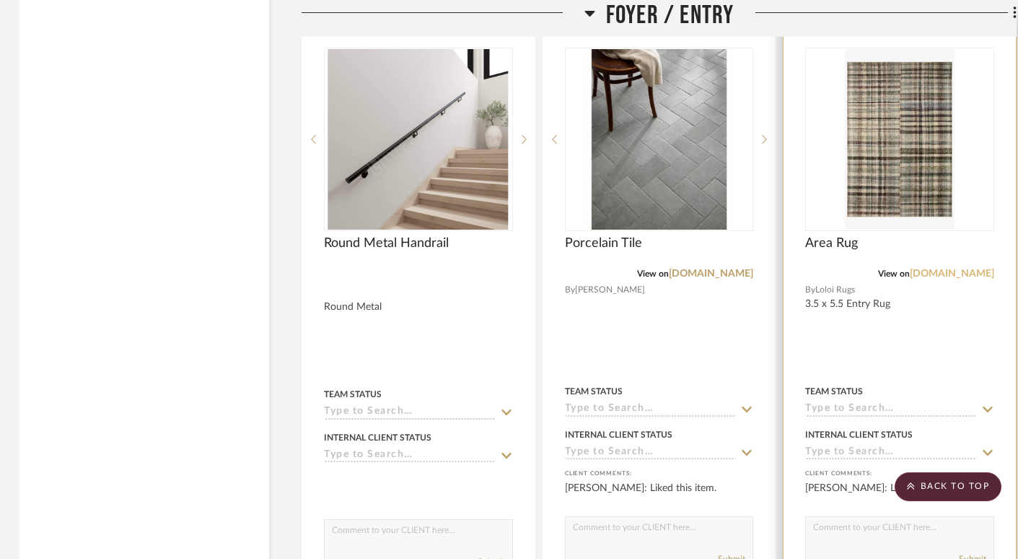
click at [961, 268] on link "loloirugs.com" at bounding box center [952, 273] width 84 height 10
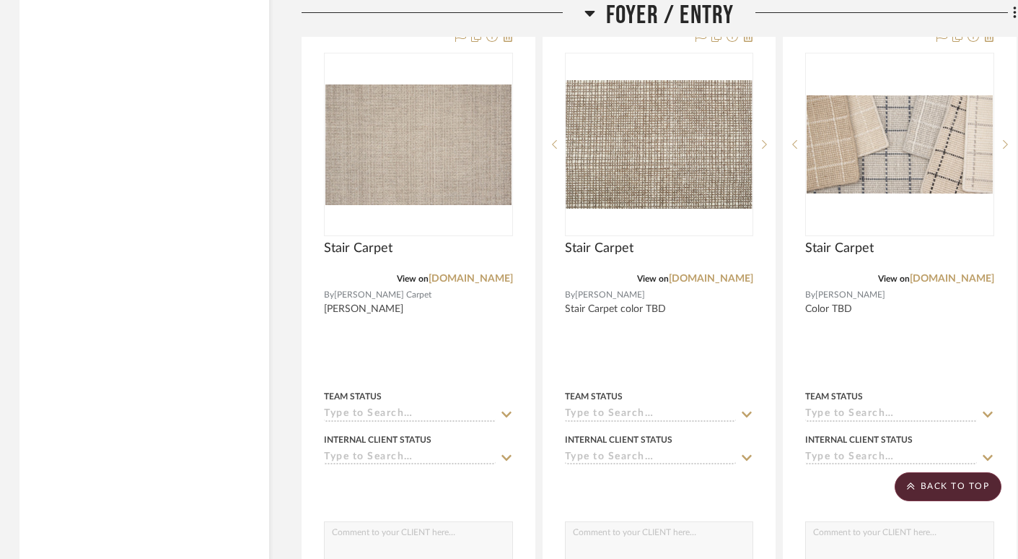
scroll to position [4512, 2]
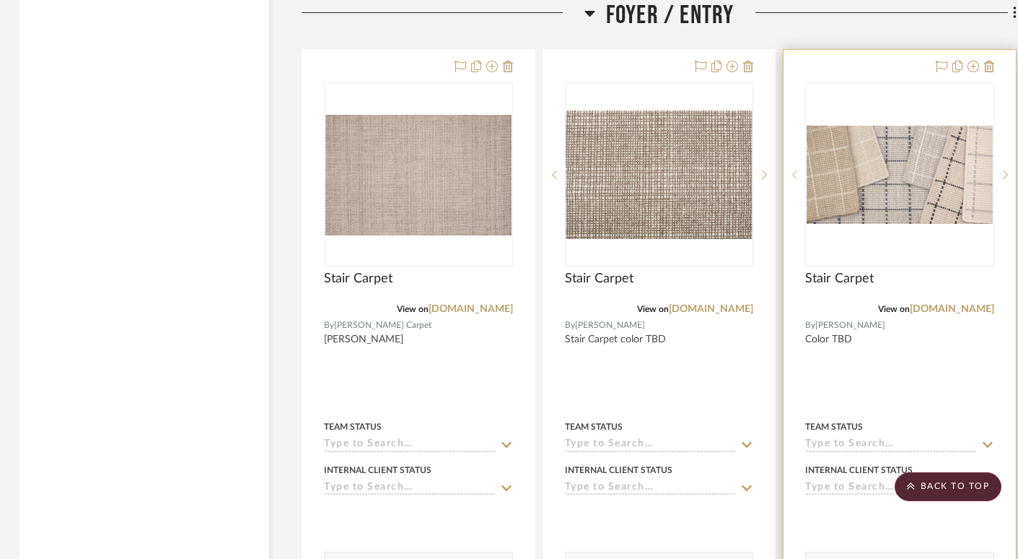
click at [798, 170] on sr-prev-btn at bounding box center [795, 175] width 22 height 10
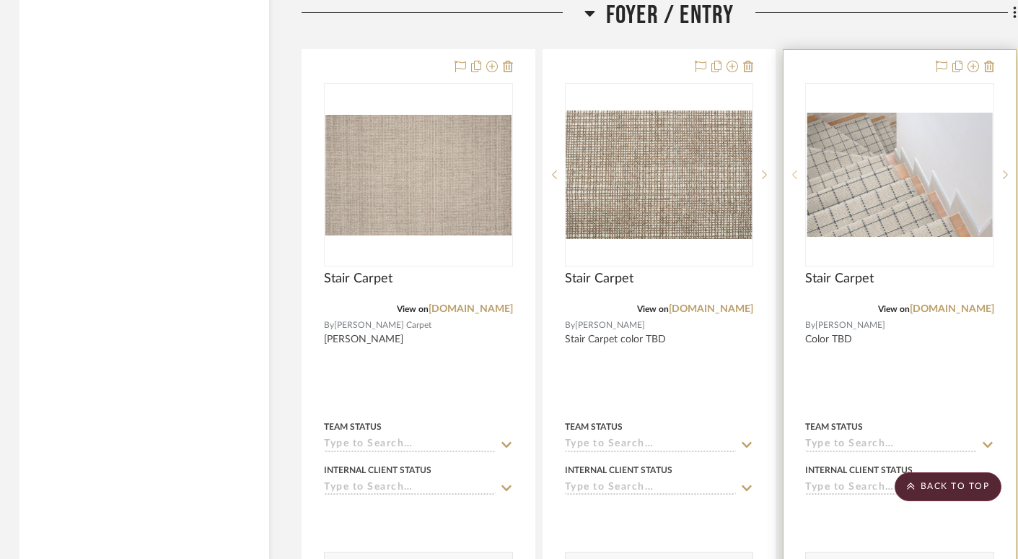
click at [798, 170] on sr-prev-btn at bounding box center [795, 175] width 22 height 10
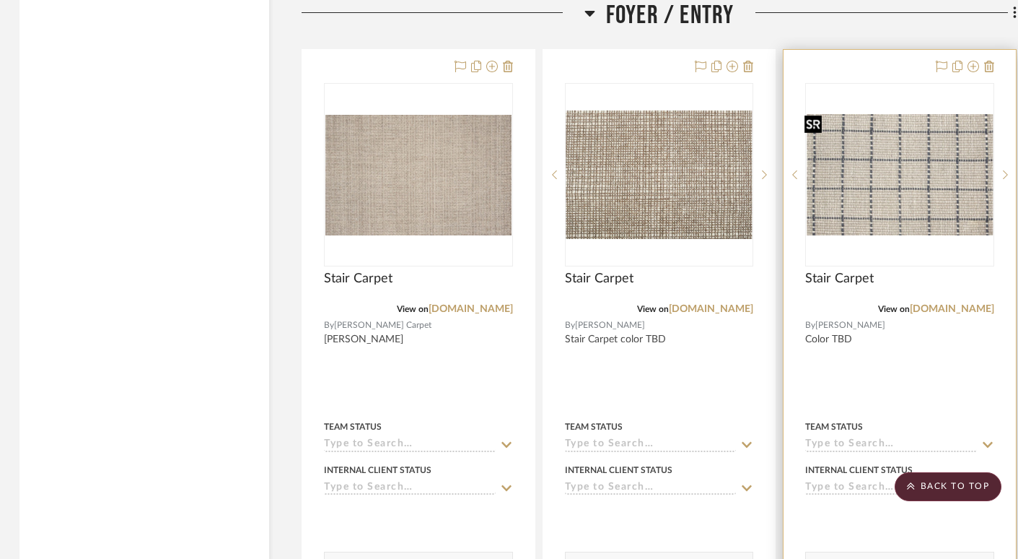
click at [873, 172] on img "0" at bounding box center [900, 175] width 186 height 122
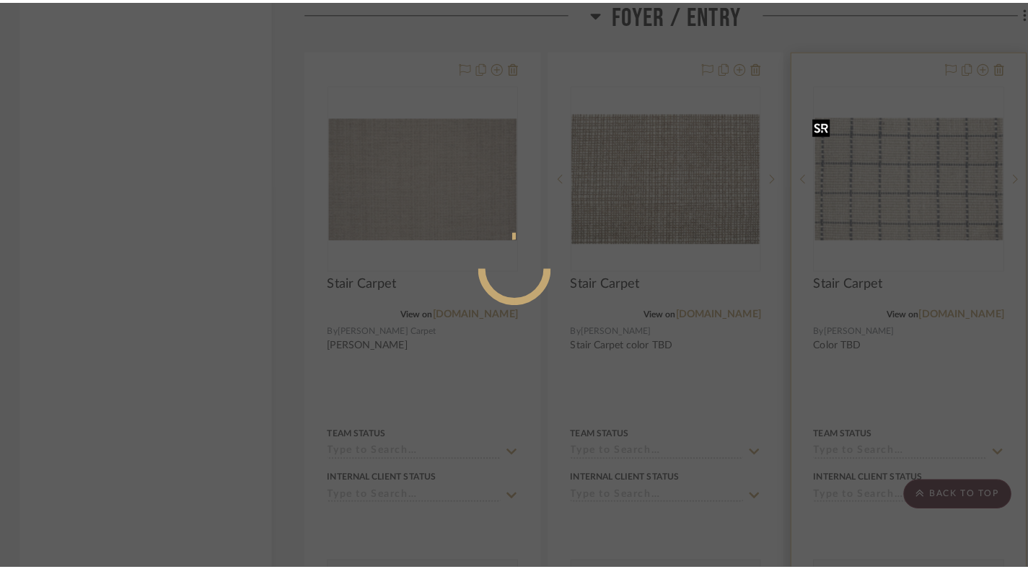
scroll to position [0, 0]
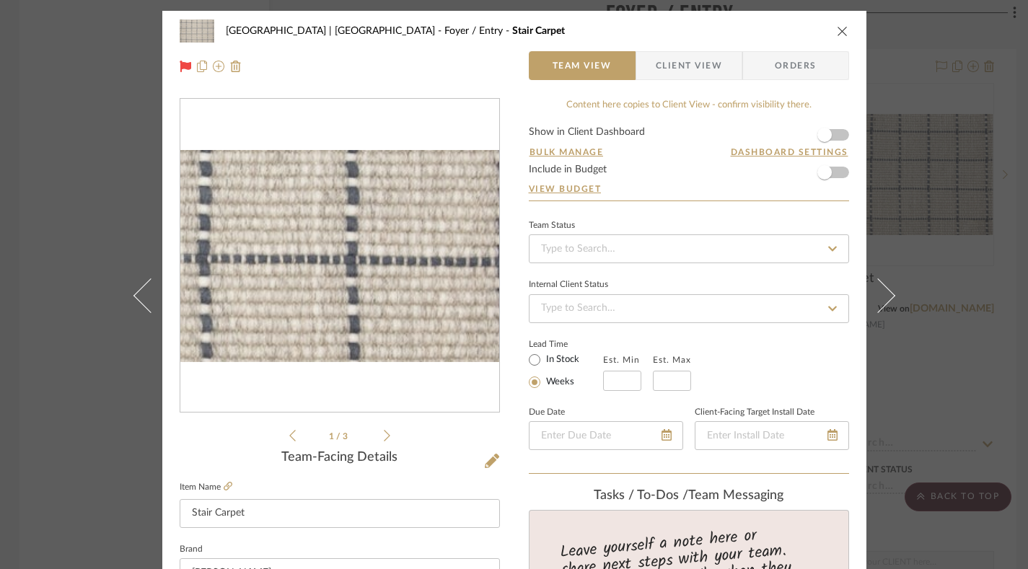
click at [429, 280] on img "0" at bounding box center [339, 256] width 319 height 209
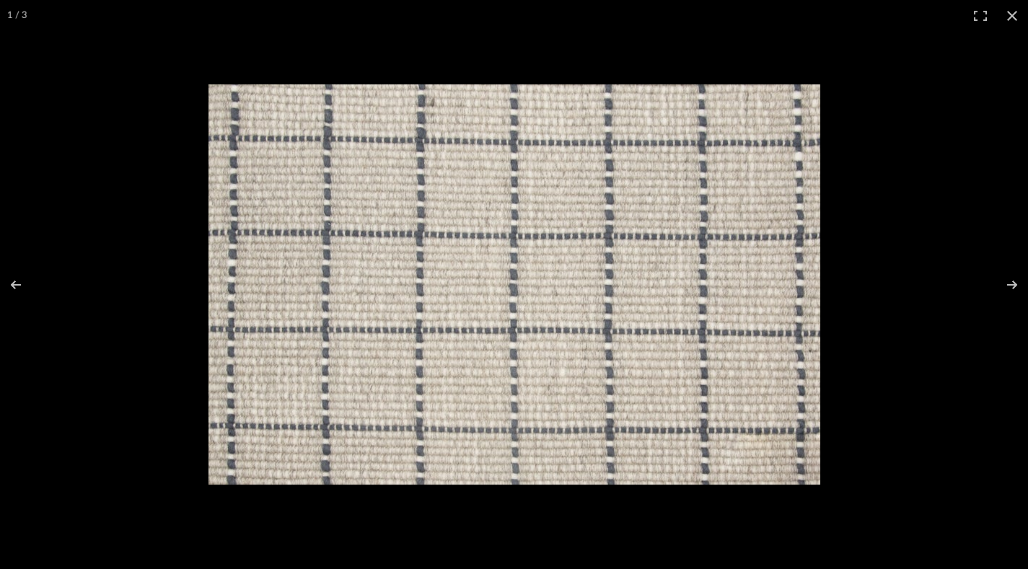
click at [328, 145] on img at bounding box center [515, 284] width 612 height 401
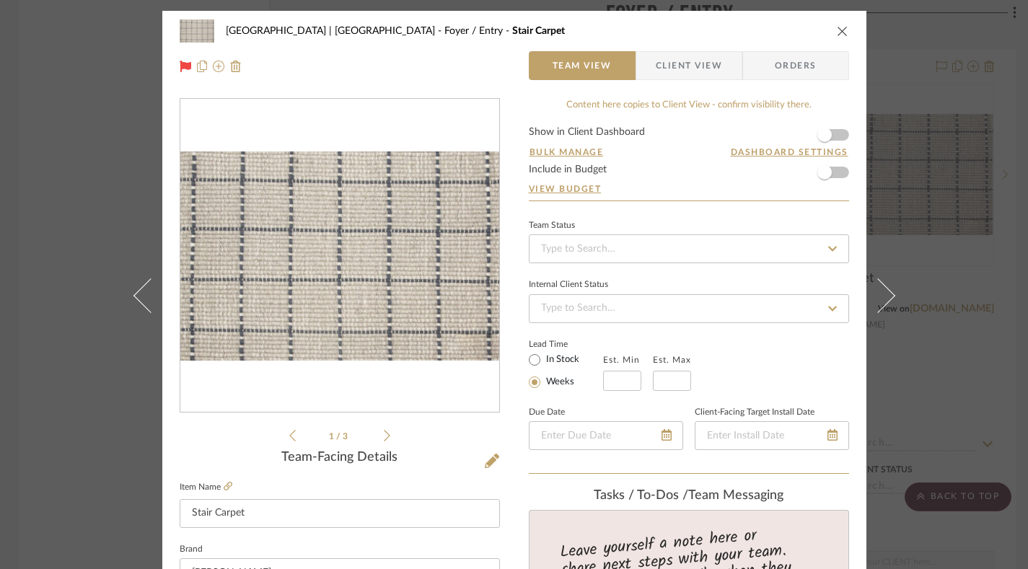
click at [316, 204] on img "0" at bounding box center [339, 256] width 319 height 209
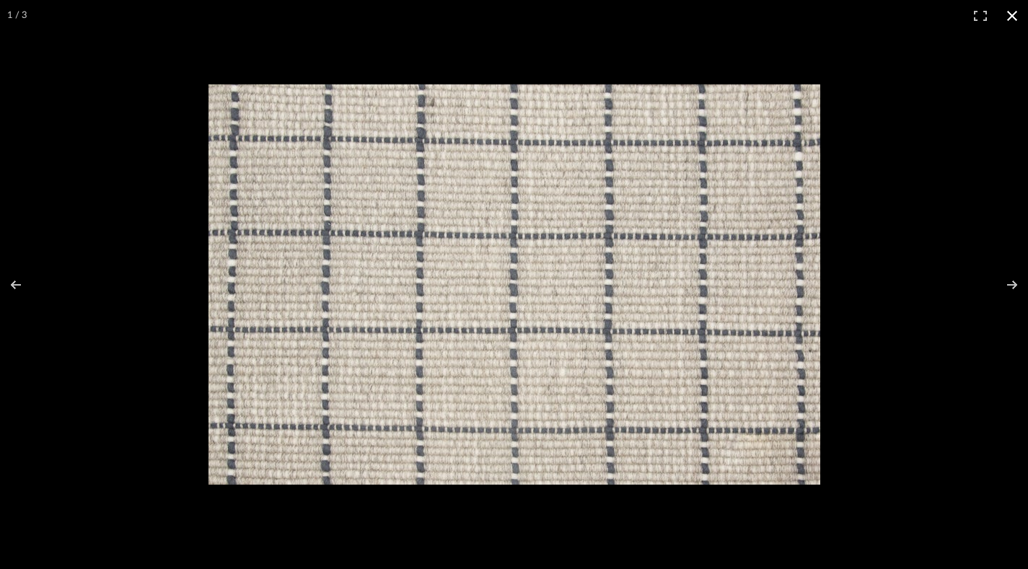
click at [1021, 15] on button at bounding box center [1013, 16] width 32 height 32
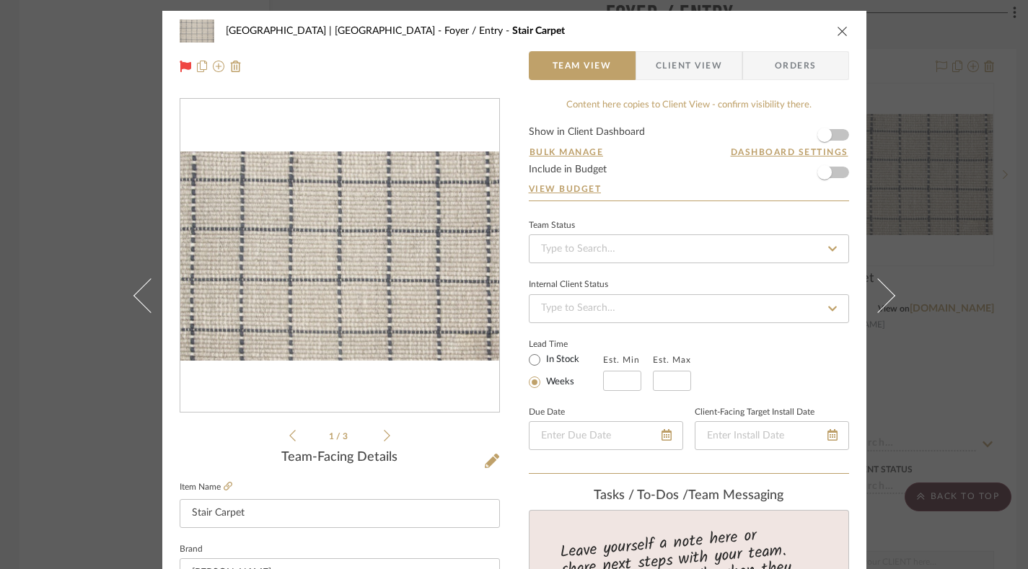
click at [840, 28] on icon "close" at bounding box center [843, 31] width 12 height 12
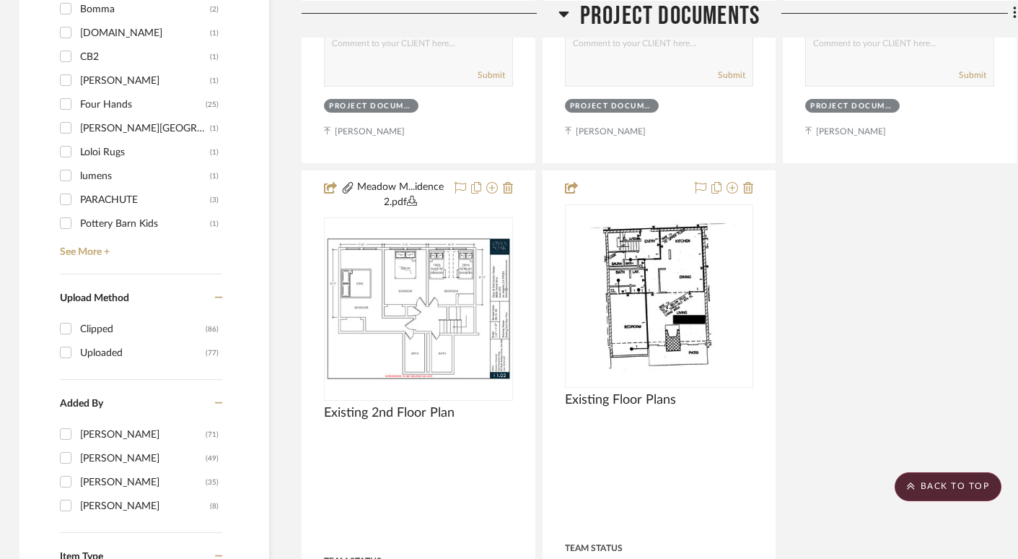
scroll to position [1583, 2]
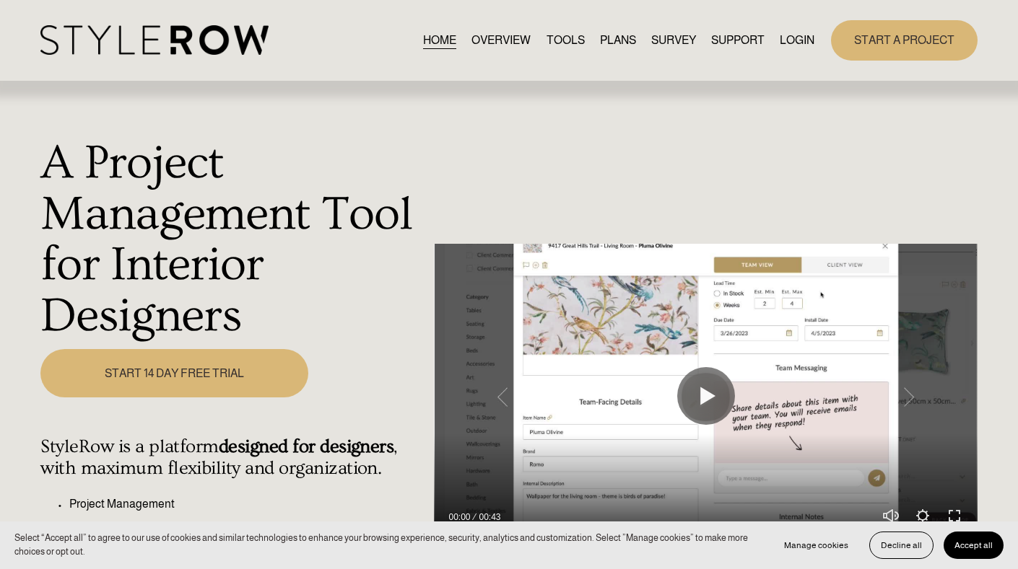
click at [798, 42] on link "LOGIN" at bounding box center [796, 39] width 35 height 19
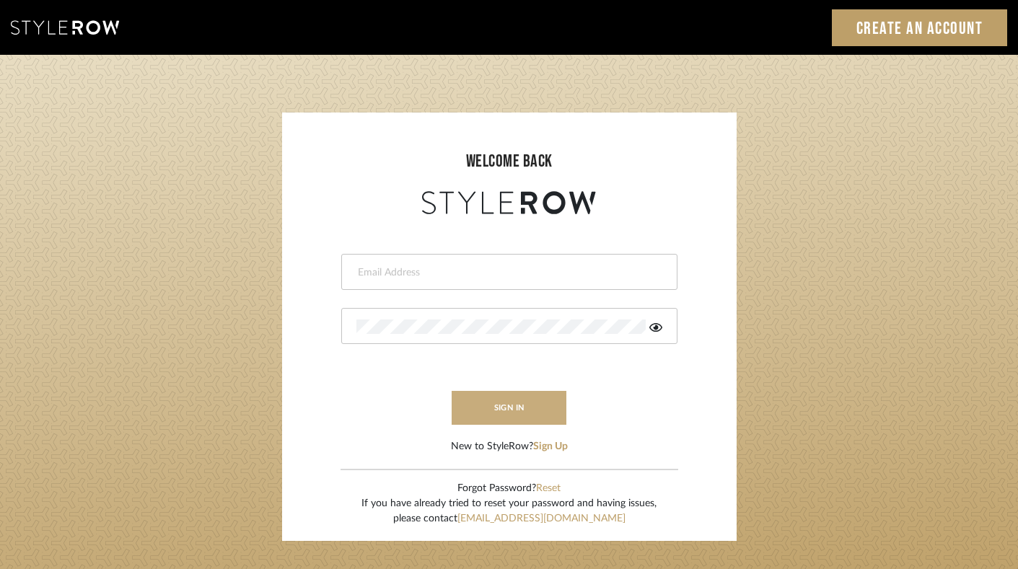
type input "[PERSON_NAME][EMAIL_ADDRESS][DOMAIN_NAME]"
click at [520, 412] on button "sign in" at bounding box center [509, 408] width 115 height 34
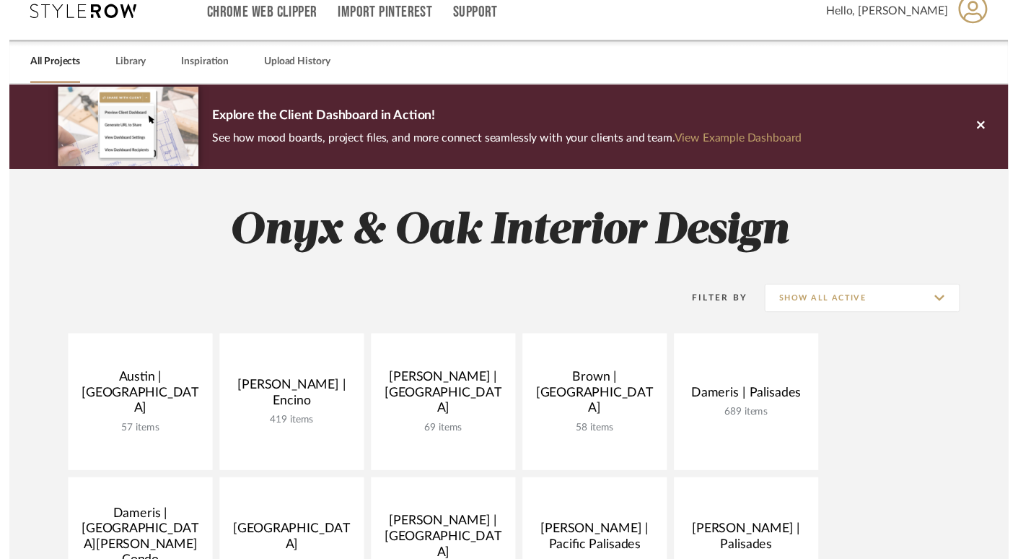
scroll to position [19, 0]
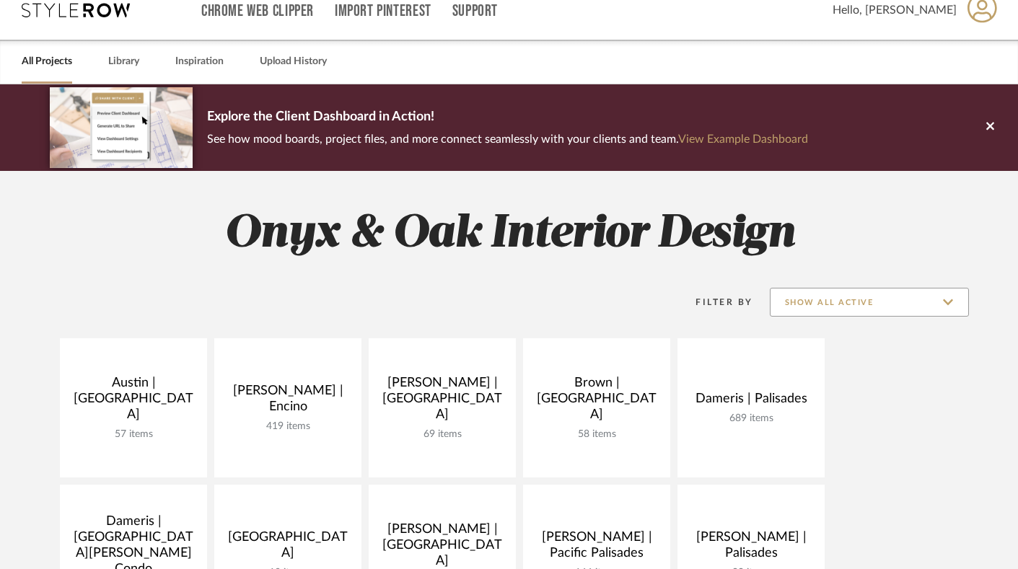
click at [804, 312] on input "Show All Active" at bounding box center [869, 302] width 199 height 29
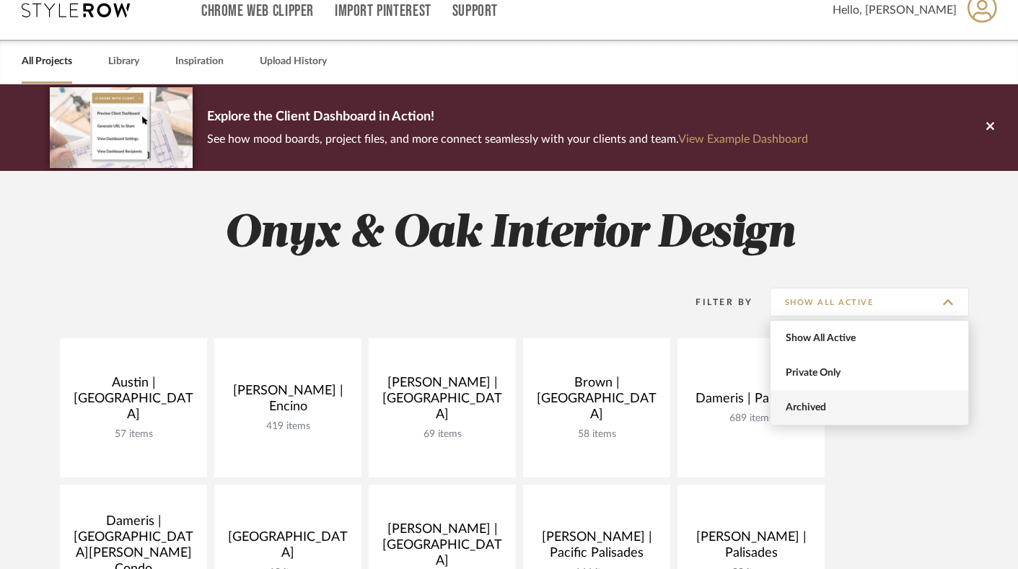
click at [826, 419] on span "Archived" at bounding box center [870, 407] width 198 height 35
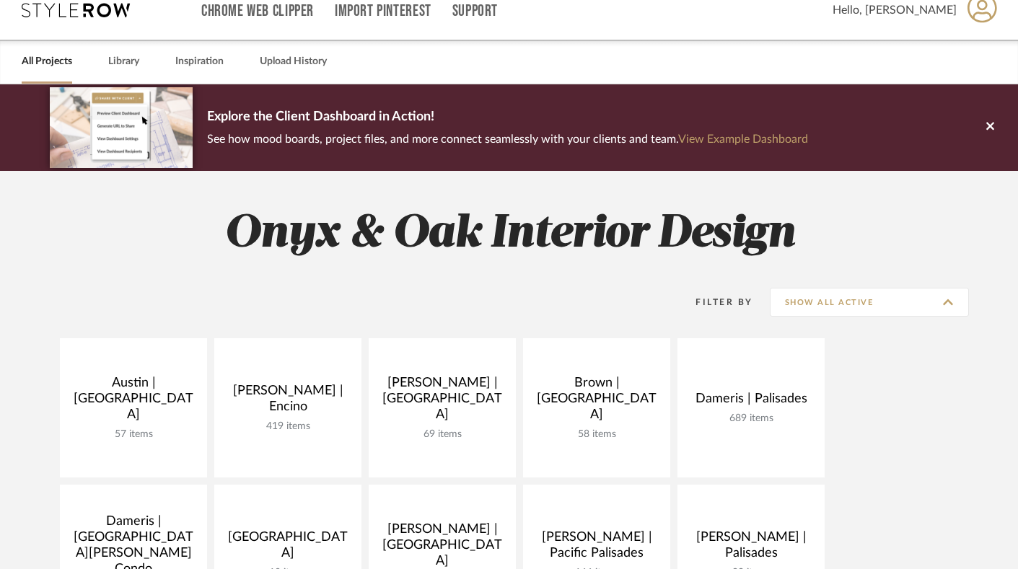
type input "Archived"
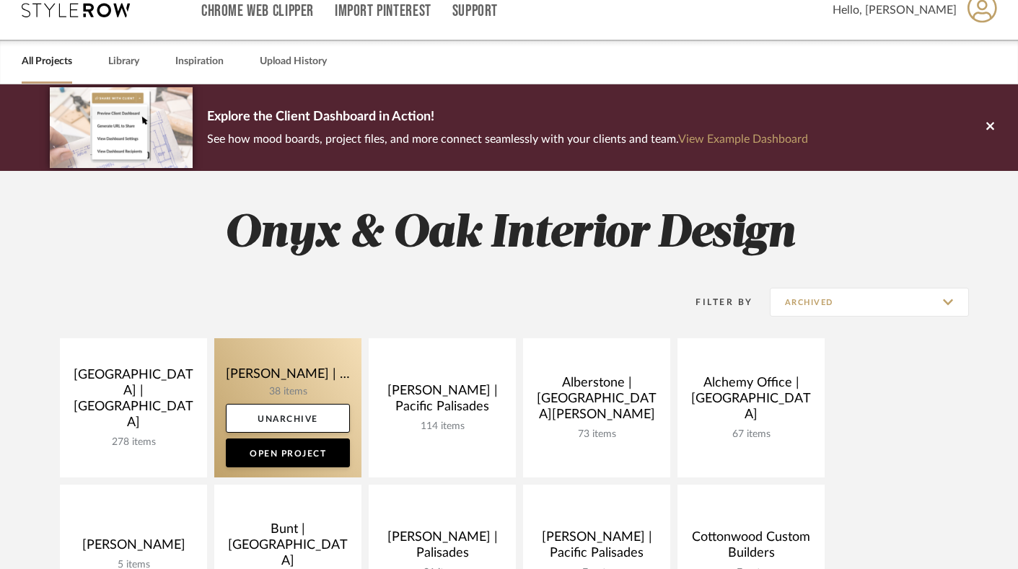
click at [290, 367] on link at bounding box center [287, 407] width 147 height 139
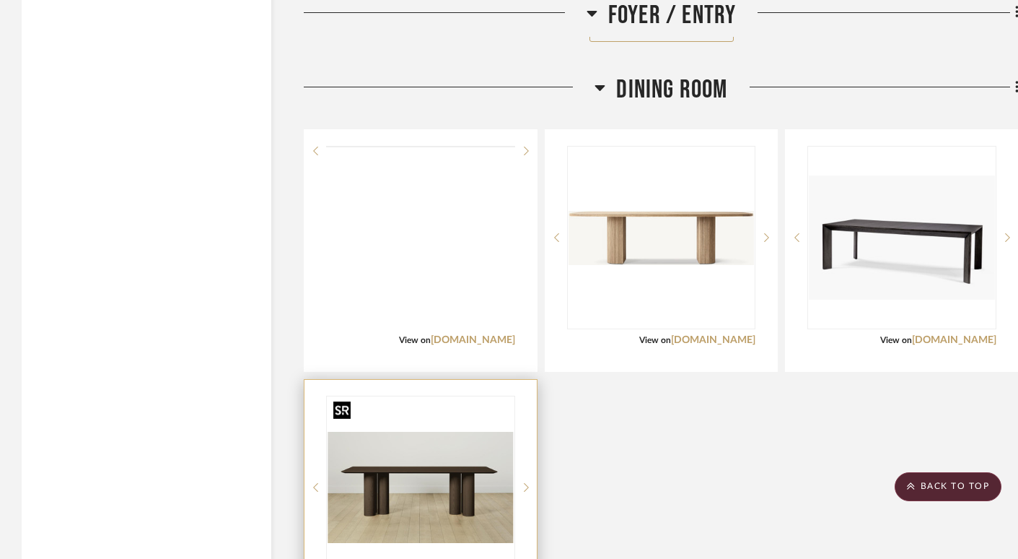
scroll to position [2354, 0]
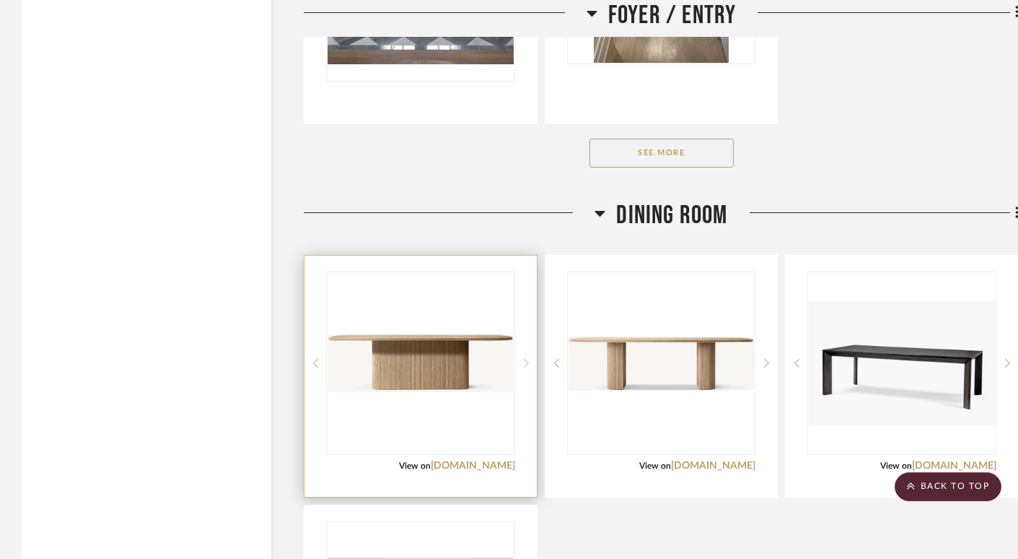
click at [525, 358] on icon at bounding box center [526, 363] width 5 height 10
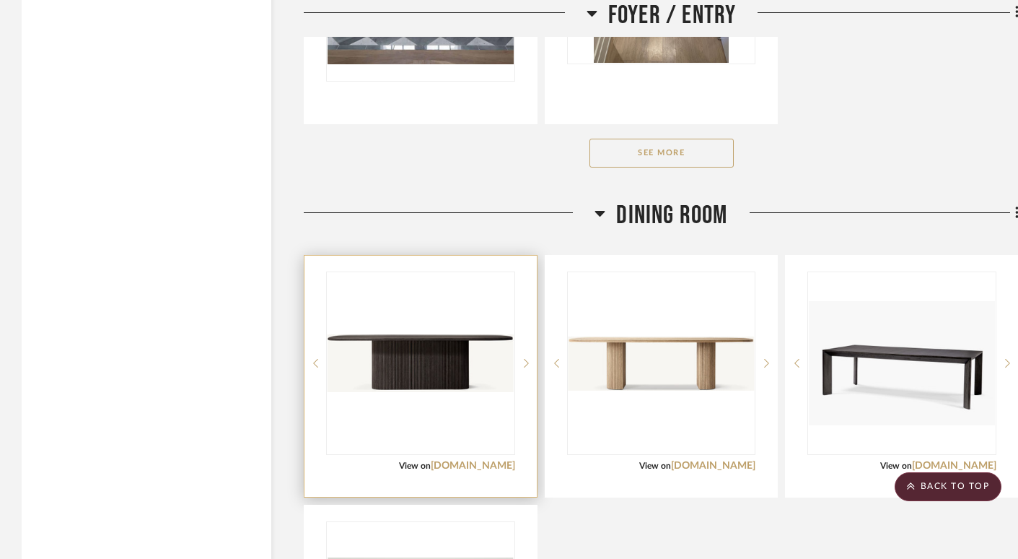
click at [458, 336] on img "1" at bounding box center [421, 363] width 186 height 58
click at [493, 460] on link "[DOMAIN_NAME]" at bounding box center [473, 465] width 84 height 10
